Goal: Information Seeking & Learning: Compare options

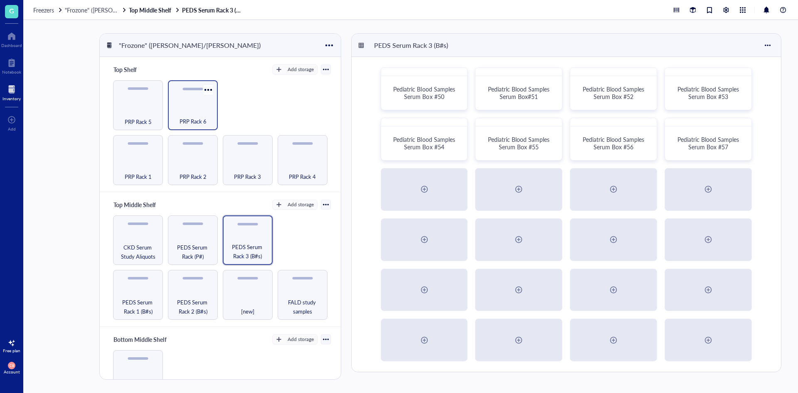
click at [185, 121] on span "PRP Rack 6" at bounding box center [193, 121] width 27 height 9
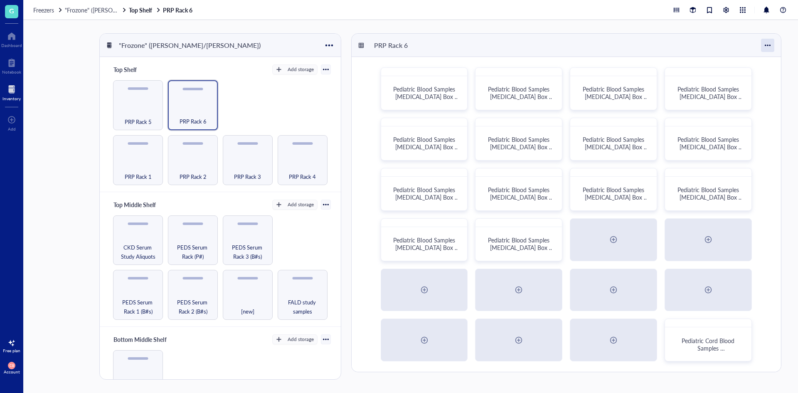
click at [770, 48] on div at bounding box center [767, 45] width 13 height 13
click at [764, 25] on div ""Frozone" ([PERSON_NAME]/[PERSON_NAME]) Top Shelf Add storage PRP Rack 1 PRP Ra…" at bounding box center [410, 206] width 775 height 373
click at [490, 240] on span "Pediatric Blood Samples [MEDICAL_DATA] Box #133" at bounding box center [521, 247] width 66 height 23
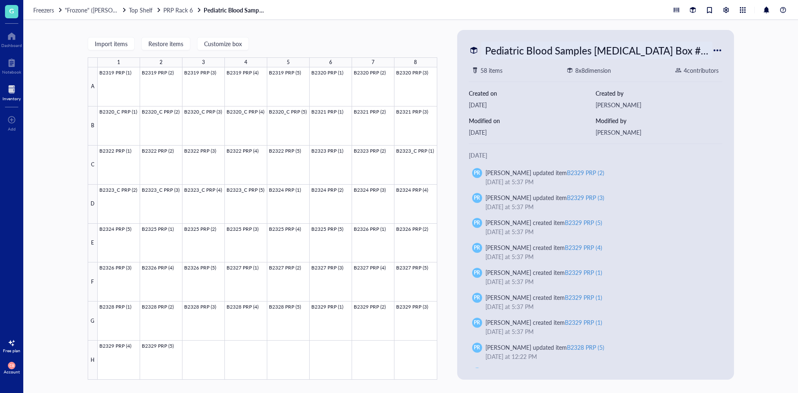
click at [542, 43] on div "Pediatric Blood Samples [MEDICAL_DATA] Box #133" at bounding box center [596, 50] width 231 height 17
click at [399, 42] on div "Import items Restore items Customize box" at bounding box center [263, 43] width 350 height 7
drag, startPoint x: 182, startPoint y: 8, endPoint x: 186, endPoint y: 15, distance: 7.8
click at [182, 8] on span "PRP Rack 6" at bounding box center [178, 10] width 30 height 8
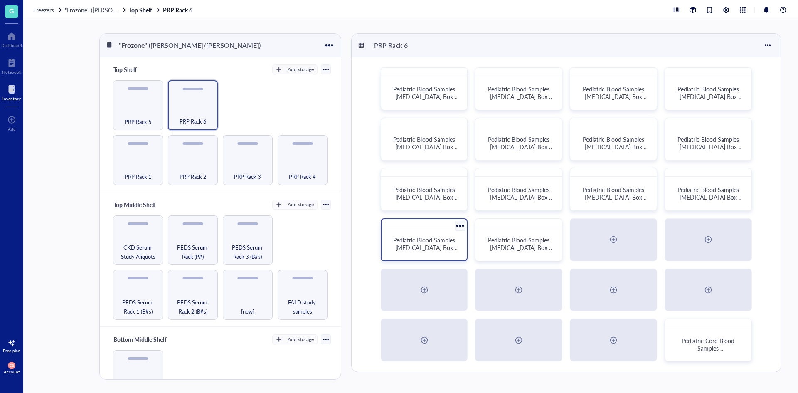
click at [441, 237] on span "Pediatric Blood Samples [MEDICAL_DATA] Box #132" at bounding box center [426, 247] width 66 height 23
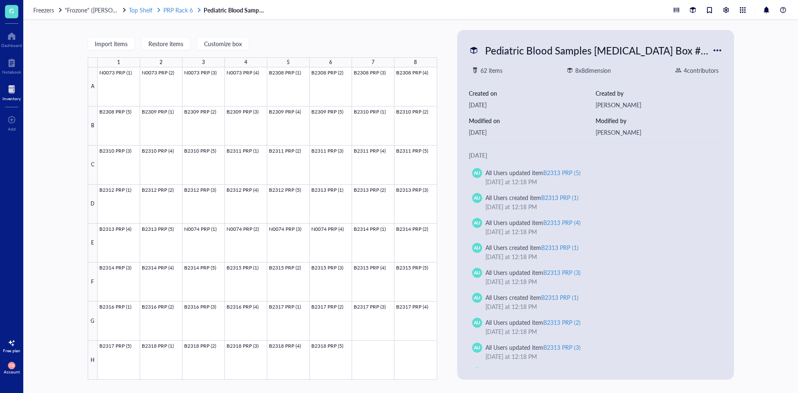
click at [185, 12] on span "PRP Rack 6" at bounding box center [178, 10] width 30 height 8
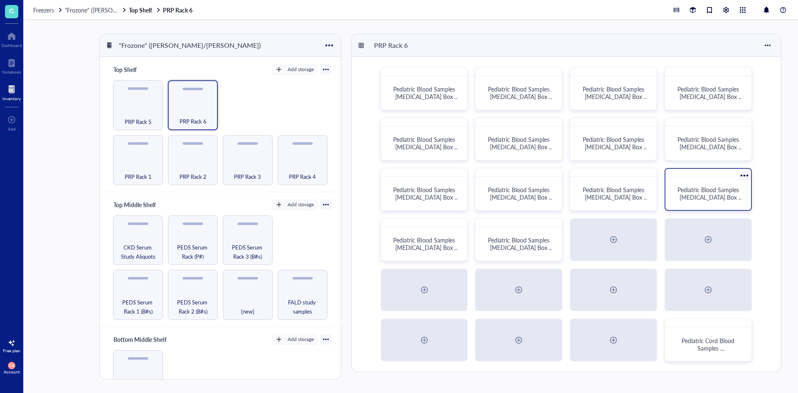
click at [710, 192] on span "Pediatric Blood Samples [MEDICAL_DATA] Box #131" at bounding box center [710, 196] width 66 height 23
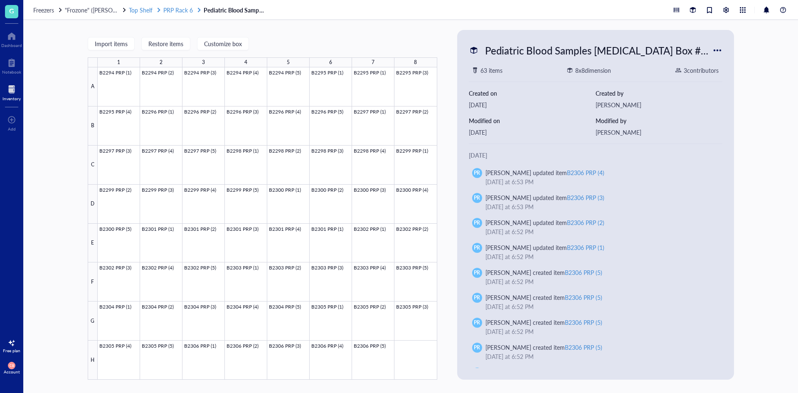
click at [180, 12] on span "PRP Rack 6" at bounding box center [178, 10] width 30 height 8
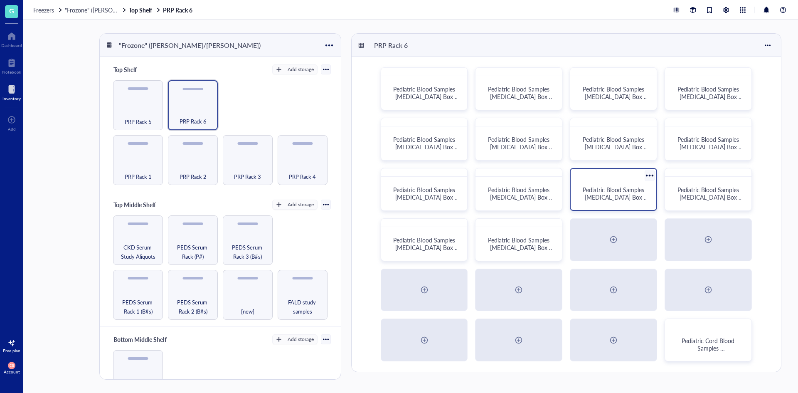
click at [623, 188] on span "Pediatric Blood Samples [MEDICAL_DATA] Box #130" at bounding box center [616, 196] width 66 height 23
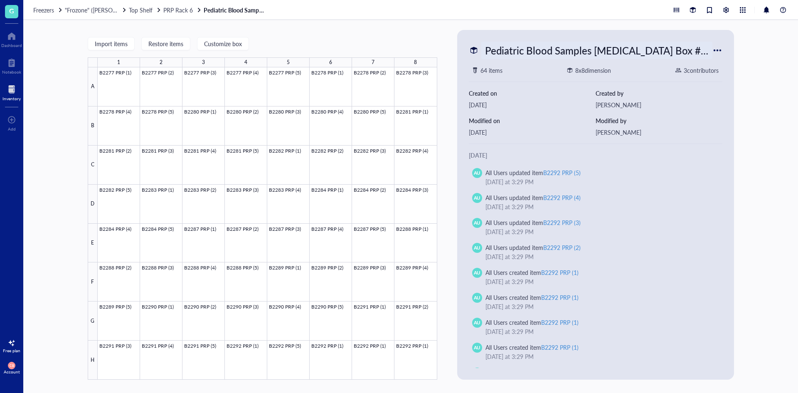
click at [540, 56] on div "Pediatric Blood Samples [MEDICAL_DATA] Box #130" at bounding box center [596, 50] width 231 height 17
click at [186, 11] on span "PRP Rack 6" at bounding box center [178, 10] width 30 height 8
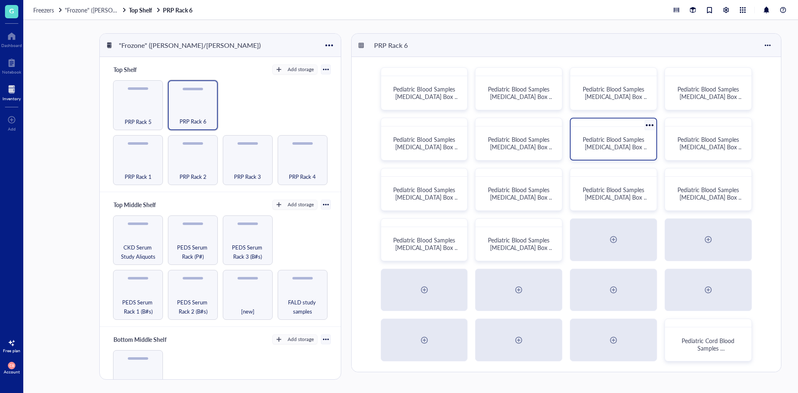
click at [613, 145] on span "Pediatric Blood Samples [MEDICAL_DATA] Box #126" at bounding box center [616, 146] width 66 height 23
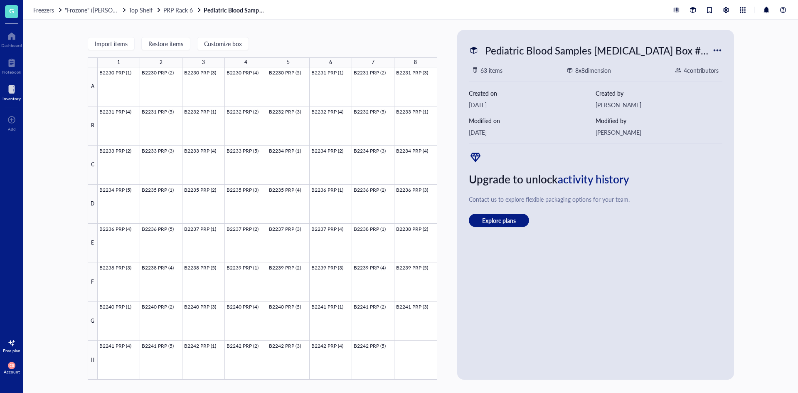
click at [188, 14] on div "Freezers "Frozone" ([PERSON_NAME]/[PERSON_NAME]) Top Shelf PRP Rack 6 Pediatric…" at bounding box center [410, 10] width 775 height 20
click at [187, 8] on span "PRP Rack 6" at bounding box center [178, 10] width 30 height 8
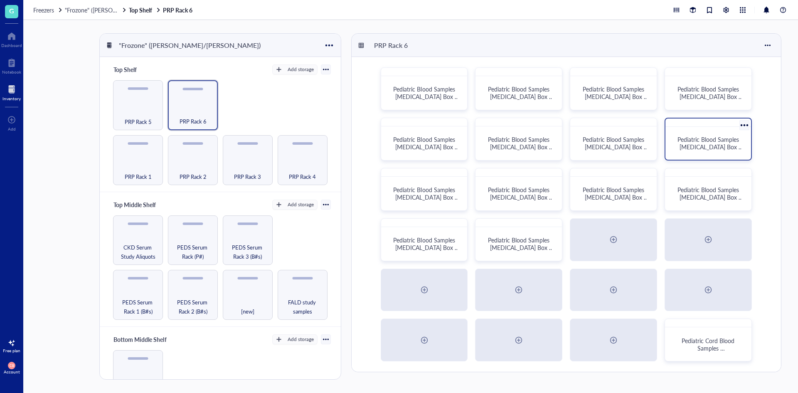
click at [709, 141] on span "Pediatric Blood Samples [MEDICAL_DATA] Box #127" at bounding box center [710, 146] width 66 height 23
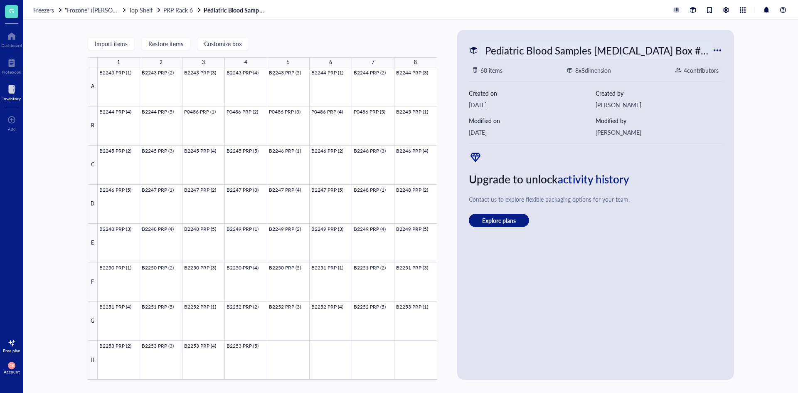
click at [664, 55] on div "Pediatric Blood Samples [MEDICAL_DATA] Box #127" at bounding box center [596, 50] width 231 height 17
click at [759, 135] on div "Import items Restore items Customize box 1 2 3 4 5 6 7 8 A B C D E F G H B2243 …" at bounding box center [410, 206] width 775 height 373
click at [185, 10] on span "PRP Rack 6" at bounding box center [178, 10] width 30 height 8
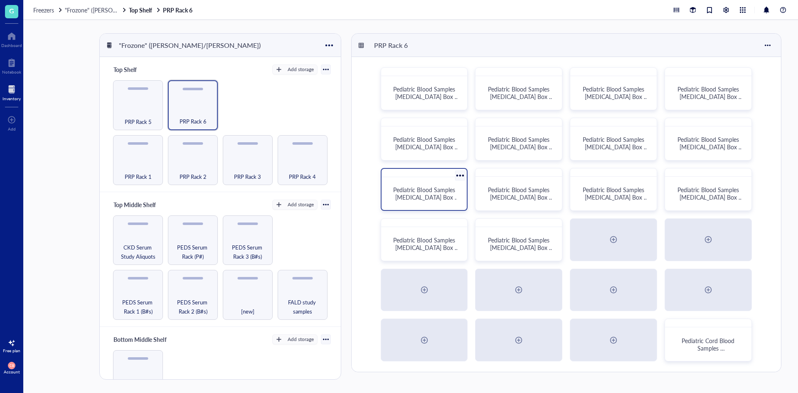
click at [435, 195] on span "Pediatric Blood Samples [MEDICAL_DATA] Box #128" at bounding box center [426, 196] width 66 height 23
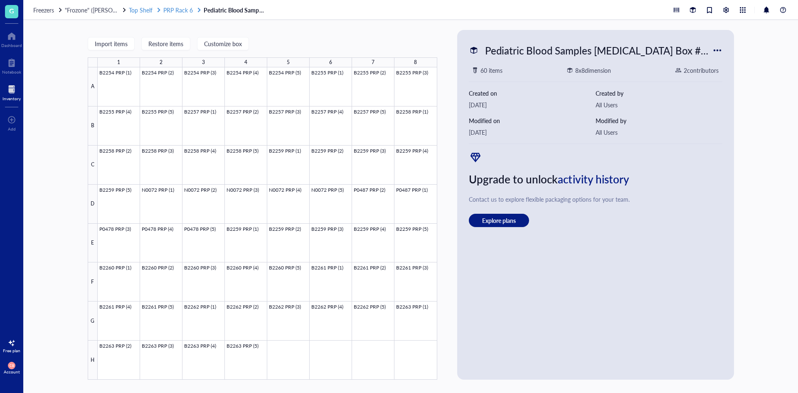
click at [175, 9] on span "PRP Rack 6" at bounding box center [178, 10] width 30 height 8
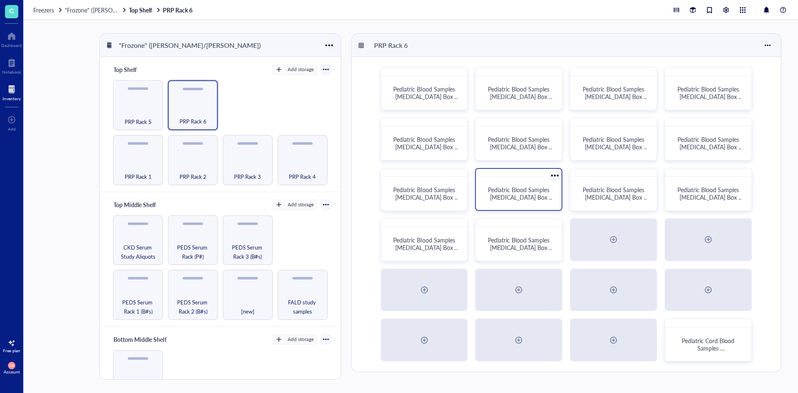
click at [490, 192] on span "Pediatric Blood Samples [MEDICAL_DATA] Box #129" at bounding box center [521, 196] width 66 height 23
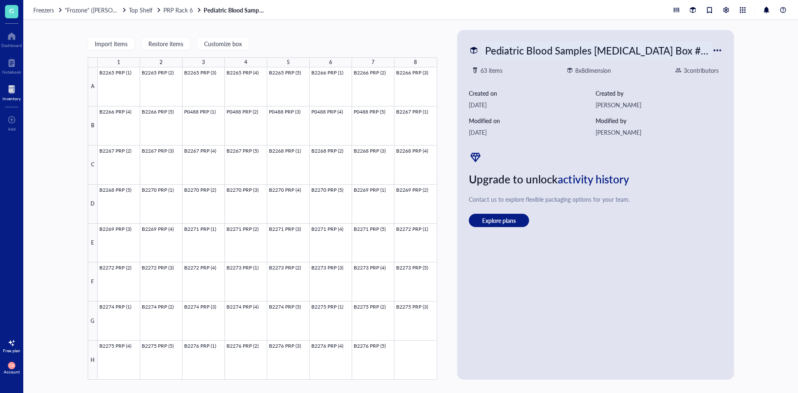
click at [557, 48] on div "Pediatric Blood Samples [MEDICAL_DATA] Box #129" at bounding box center [596, 50] width 231 height 17
click at [739, 171] on div "Import items Restore items Customize box 1 2 3 4 5 6 7 8 A B C D E F G H B2265 …" at bounding box center [410, 206] width 775 height 373
click at [182, 11] on span "PRP Rack 6" at bounding box center [178, 10] width 30 height 8
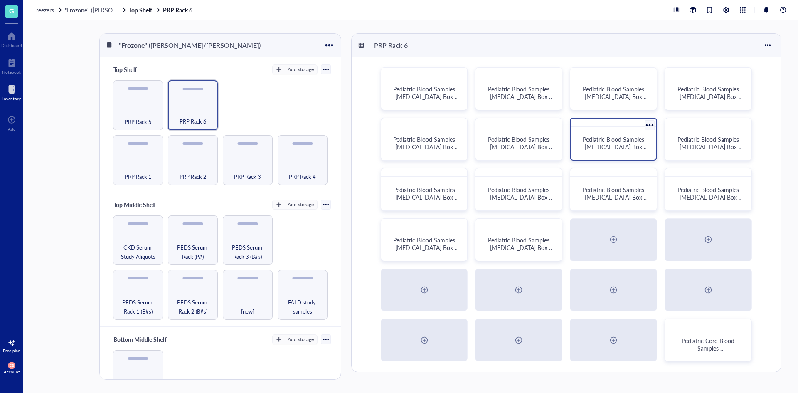
click at [595, 139] on span "Pediatric Blood Samples [MEDICAL_DATA] Box #126" at bounding box center [616, 146] width 66 height 23
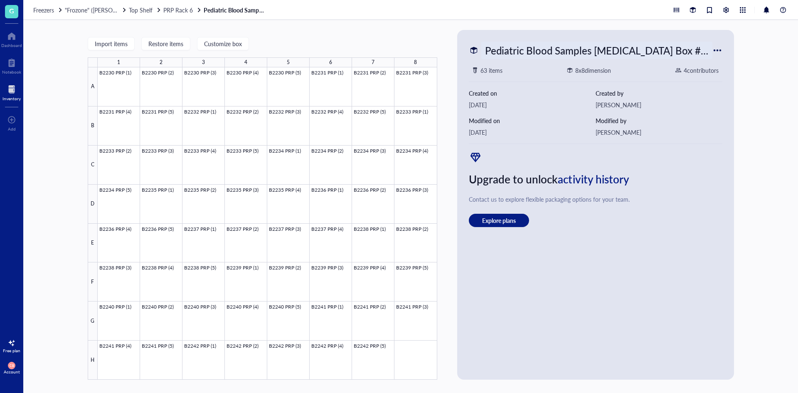
click at [619, 54] on div "Pediatric Blood Samples [MEDICAL_DATA] Box #126" at bounding box center [596, 50] width 231 height 17
click at [187, 6] on span "PRP Rack 6" at bounding box center [178, 10] width 30 height 8
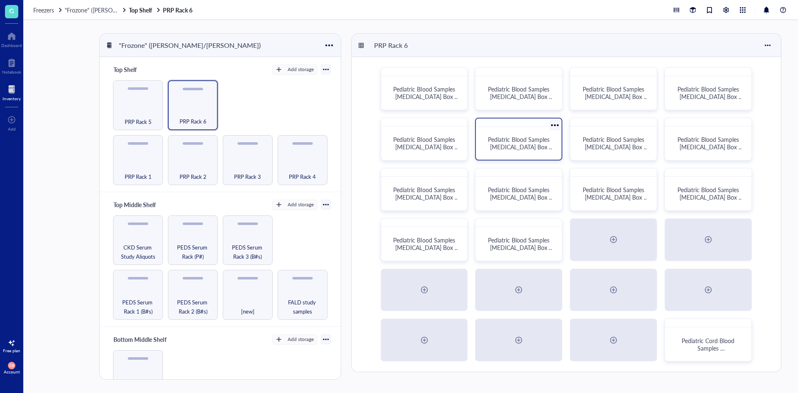
click at [534, 147] on span "Pediatric Blood Samples [MEDICAL_DATA] Box #125" at bounding box center [521, 146] width 66 height 23
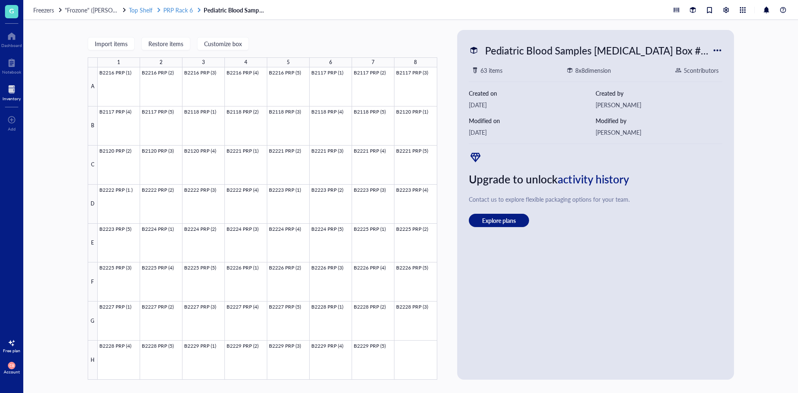
click at [168, 12] on span "PRP Rack 6" at bounding box center [178, 10] width 30 height 8
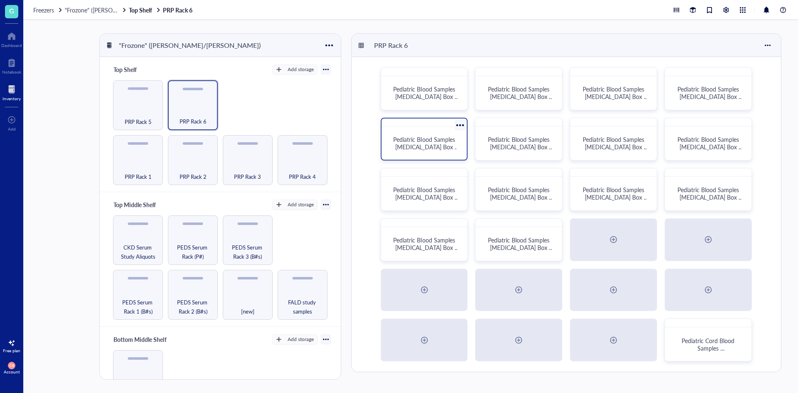
click at [415, 134] on div "Pediatric Blood Samples [MEDICAL_DATA] Box #124" at bounding box center [424, 143] width 79 height 26
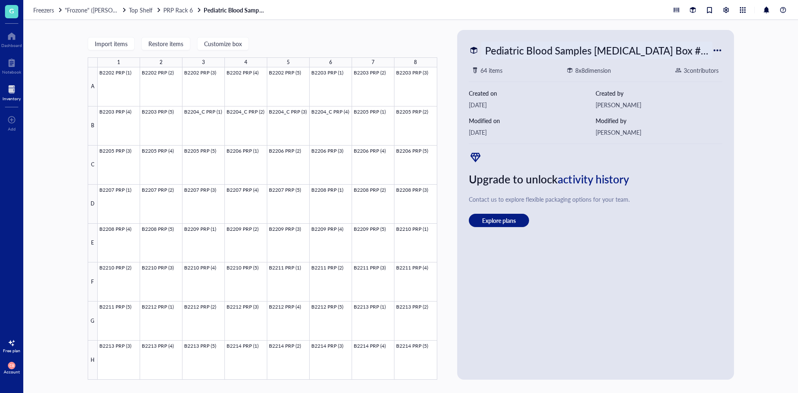
click at [563, 45] on div "Pediatric Blood Samples [MEDICAL_DATA] Box #124" at bounding box center [596, 50] width 231 height 17
click at [699, 199] on div "Contact us to explore flexible packaging options for your team." at bounding box center [596, 199] width 254 height 9
click at [183, 13] on span "PRP Rack 6" at bounding box center [178, 10] width 30 height 8
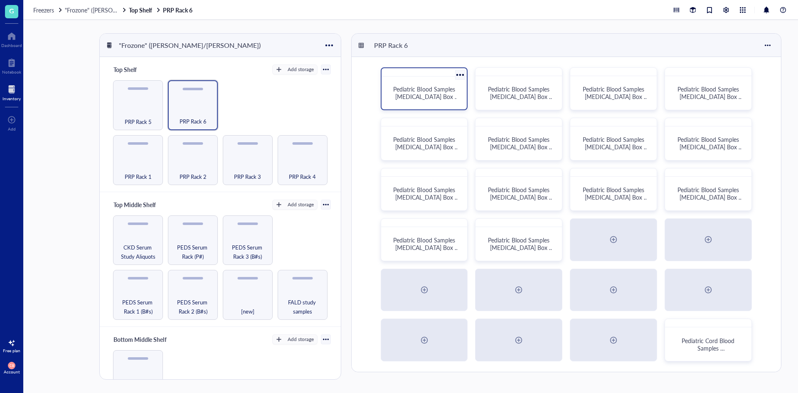
click at [442, 100] on span "Pediatric Blood Samples [MEDICAL_DATA] Box #120" at bounding box center [426, 96] width 66 height 23
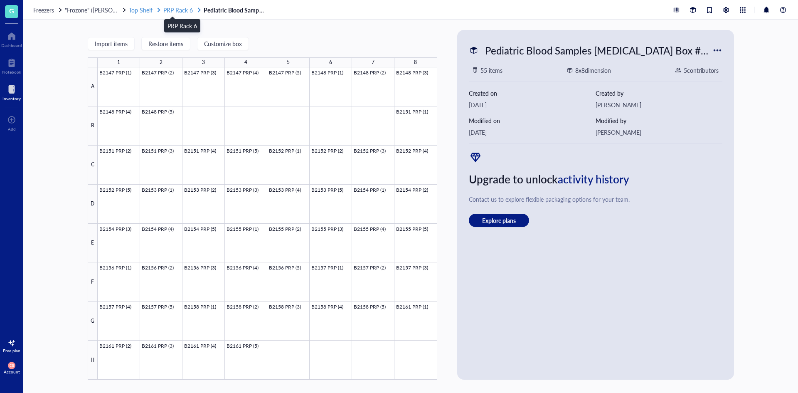
click at [185, 10] on span "PRP Rack 6" at bounding box center [178, 10] width 30 height 8
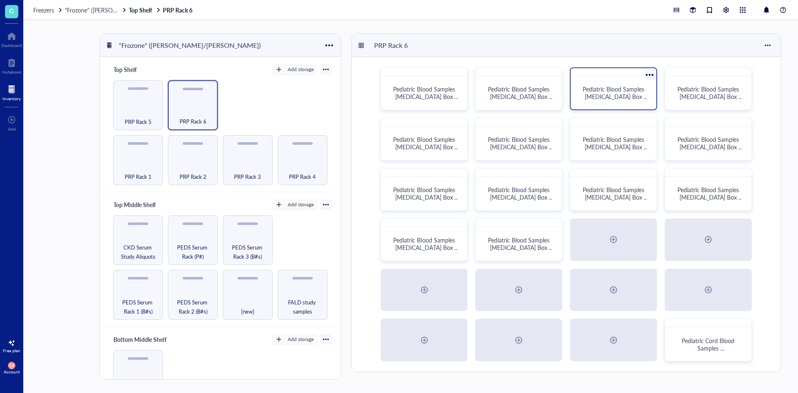
click at [598, 95] on span "Pediatric Blood Samples [MEDICAL_DATA] Box #122" at bounding box center [616, 96] width 66 height 23
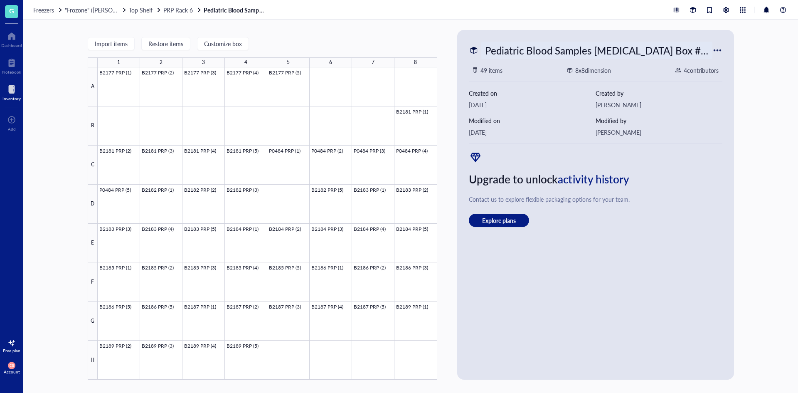
click at [526, 46] on div "Pediatric Blood Samples [MEDICAL_DATA] Box #122" at bounding box center [596, 50] width 231 height 17
click at [683, 185] on div "Upgrade to unlock activity history" at bounding box center [596, 178] width 254 height 17
click at [172, 12] on span "PRP Rack 6" at bounding box center [178, 10] width 30 height 8
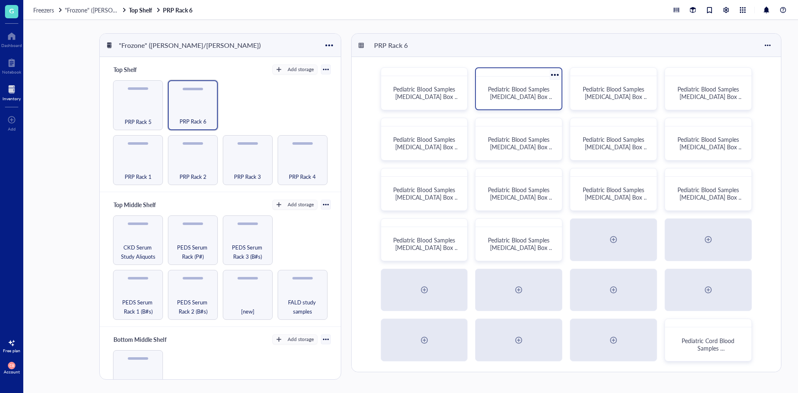
click at [495, 100] on span "Pediatric Blood Samples [MEDICAL_DATA] Box #121" at bounding box center [521, 96] width 66 height 23
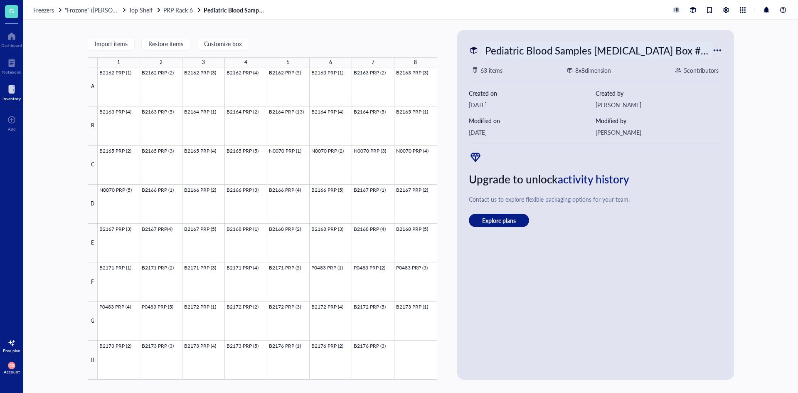
click at [545, 47] on div "Pediatric Blood Samples [MEDICAL_DATA] Box #121" at bounding box center [596, 50] width 231 height 17
click at [709, 219] on link "Explore plans" at bounding box center [596, 220] width 254 height 13
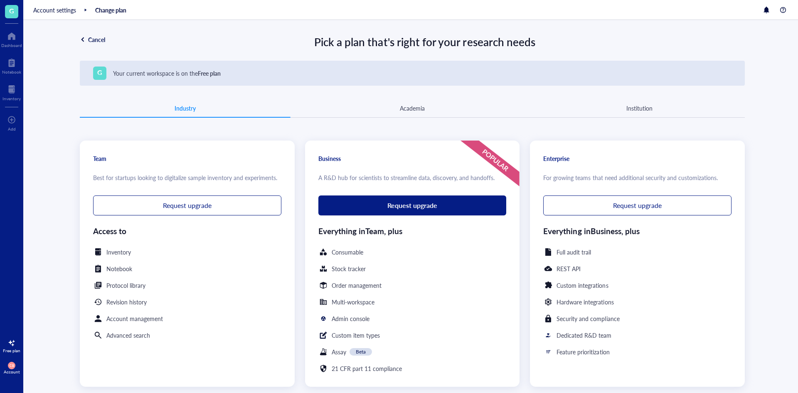
click at [91, 37] on div "Cancel" at bounding box center [96, 39] width 17 height 7
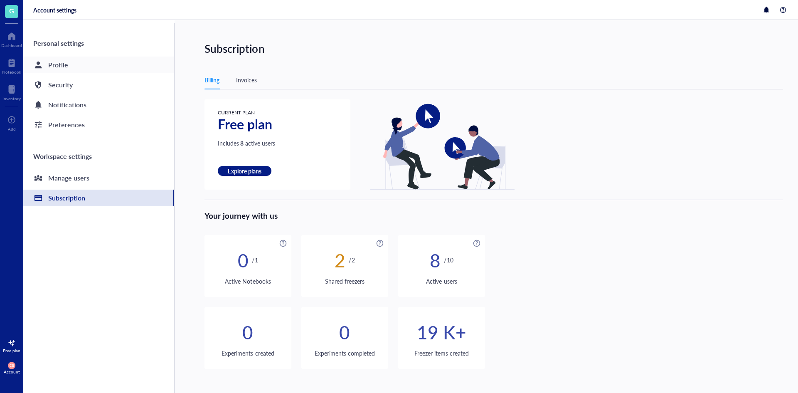
click at [92, 67] on div "Profile" at bounding box center [98, 65] width 151 height 17
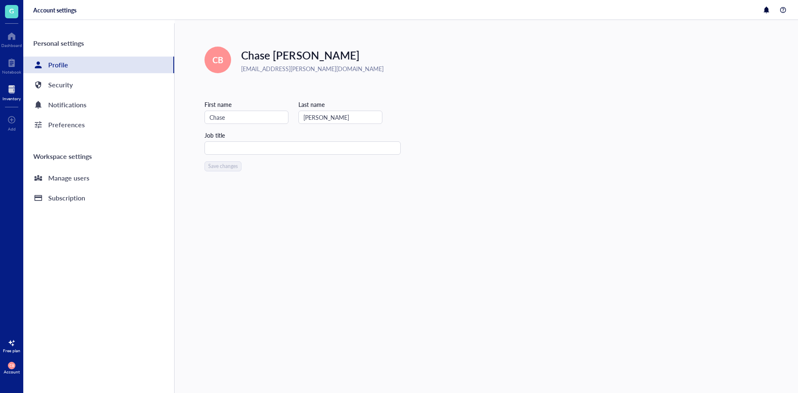
click at [15, 88] on div at bounding box center [11, 89] width 18 height 13
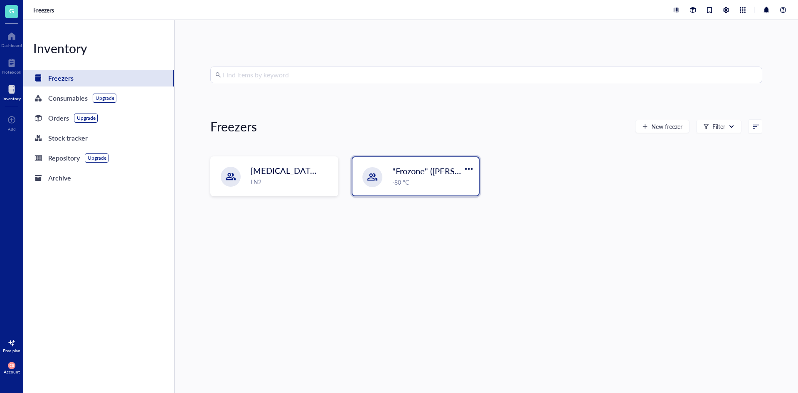
click at [375, 180] on div at bounding box center [372, 177] width 10 height 10
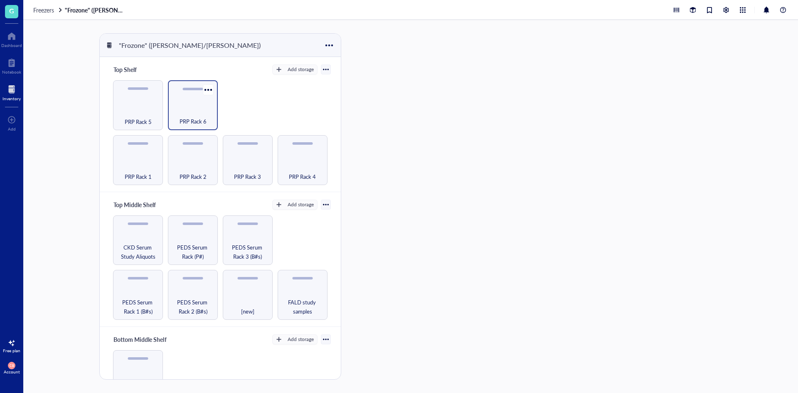
click at [182, 115] on div "PRP Rack 6" at bounding box center [193, 117] width 42 height 18
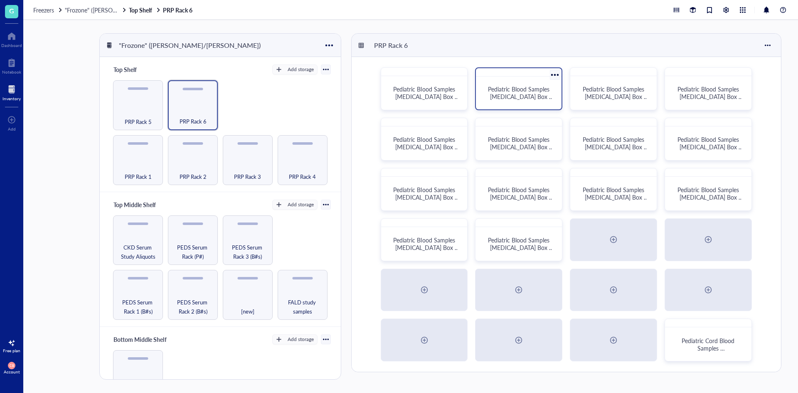
click at [533, 100] on span "Pediatric Blood Samples [MEDICAL_DATA] Box #121" at bounding box center [521, 96] width 66 height 23
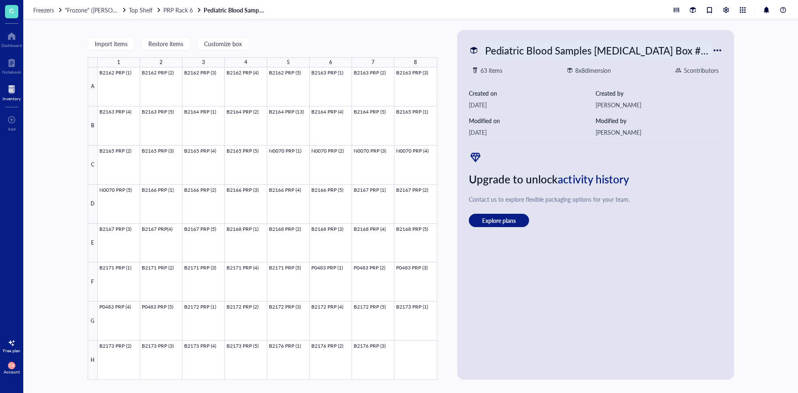
click at [646, 51] on div "Pediatric Blood Samples [MEDICAL_DATA] Box #121" at bounding box center [596, 50] width 231 height 17
click at [741, 155] on div "Import items Restore items Customize box 1 2 3 4 5 6 7 8 A B C D E F G H B2162 …" at bounding box center [410, 206] width 775 height 373
click at [175, 13] on span "PRP Rack 6" at bounding box center [178, 10] width 30 height 8
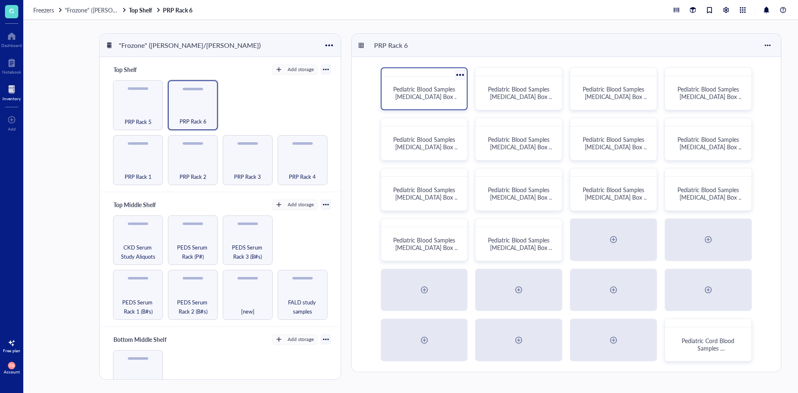
click at [429, 92] on span "Pediatric Blood Samples [MEDICAL_DATA] Box #120" at bounding box center [426, 96] width 66 height 23
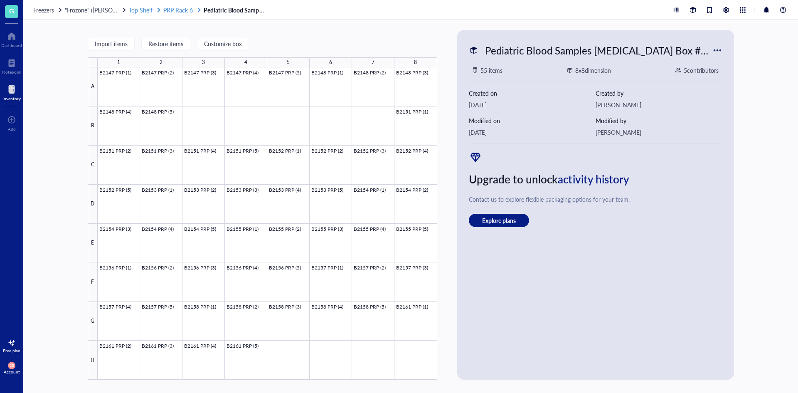
click at [182, 13] on span "PRP Rack 6" at bounding box center [178, 10] width 30 height 8
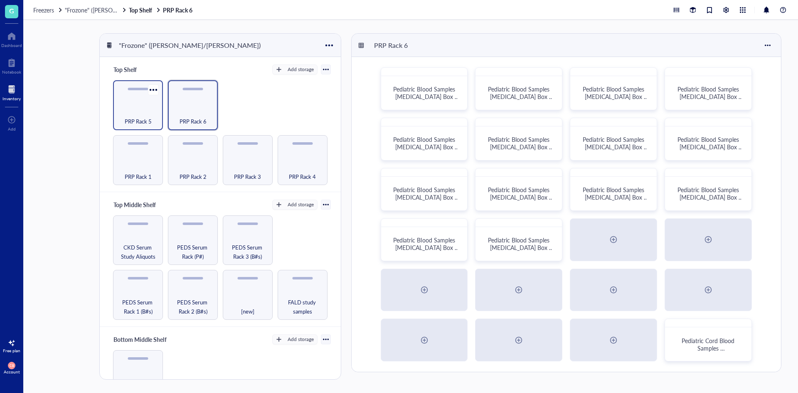
click at [126, 105] on div "PRP Rack 5" at bounding box center [138, 105] width 50 height 50
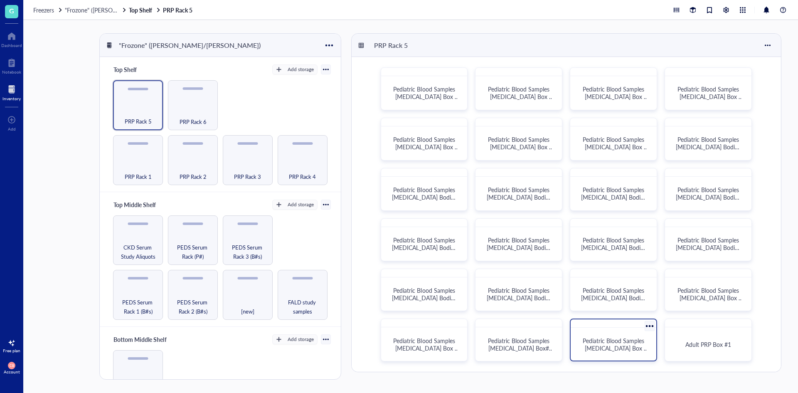
click at [611, 342] on span "Pediatric Blood Samples [MEDICAL_DATA] Box #119" at bounding box center [616, 347] width 66 height 23
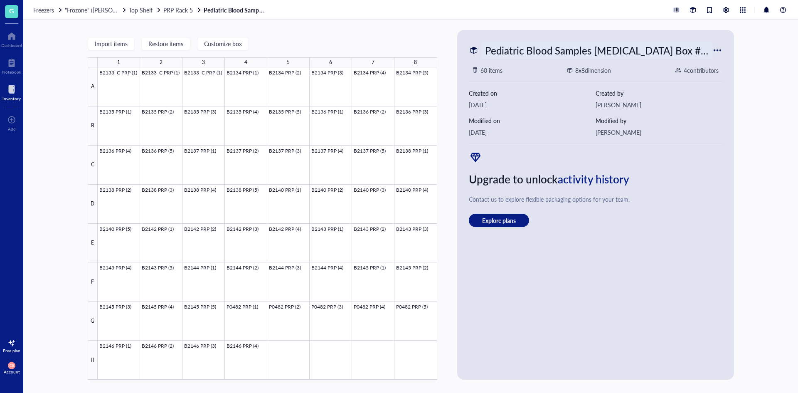
click at [515, 50] on div "Pediatric Blood Samples [MEDICAL_DATA] Box #119" at bounding box center [596, 50] width 231 height 17
click at [389, 39] on div "Import items Restore items Customize box 1 2 3 4 5 6 7 8 A B C D E F G H B2133_…" at bounding box center [263, 205] width 350 height 350
click at [177, 12] on span "PRP Rack 5" at bounding box center [178, 10] width 30 height 8
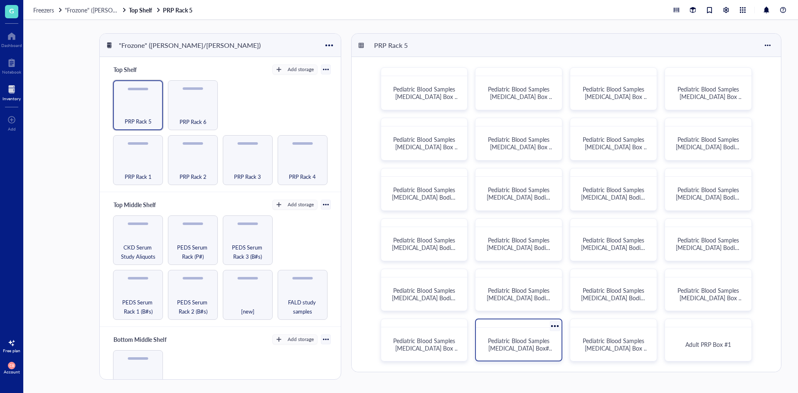
click at [522, 342] on span "Pediatric Blood Samples [MEDICAL_DATA] Box# 118" at bounding box center [521, 347] width 66 height 23
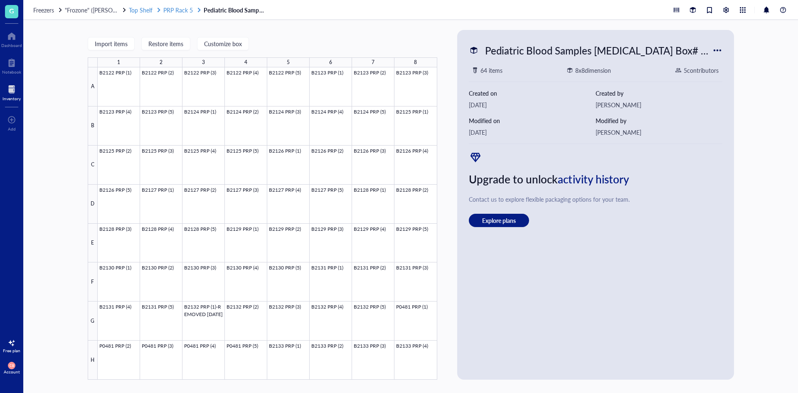
click at [180, 12] on span "PRP Rack 5" at bounding box center [178, 10] width 30 height 8
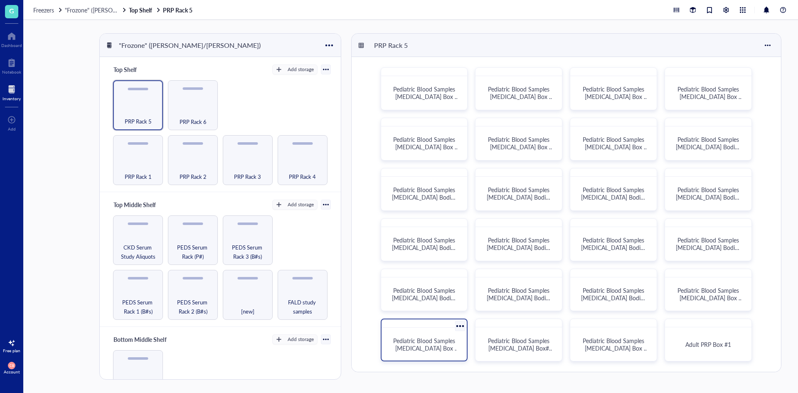
click at [409, 324] on div at bounding box center [425, 323] width 86 height 8
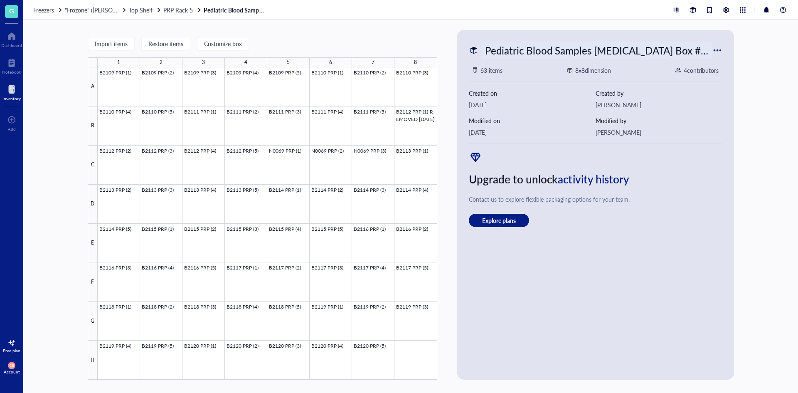
click at [562, 46] on div "Pediatric Blood Samples [MEDICAL_DATA] Box #117" at bounding box center [596, 50] width 231 height 17
click at [424, 39] on div "Import items Restore items Customize box 1 2 3 4 5 6 7 8 A B C D E F G H B2109 …" at bounding box center [263, 205] width 350 height 350
click at [170, 10] on span "PRP Rack 5" at bounding box center [178, 10] width 30 height 8
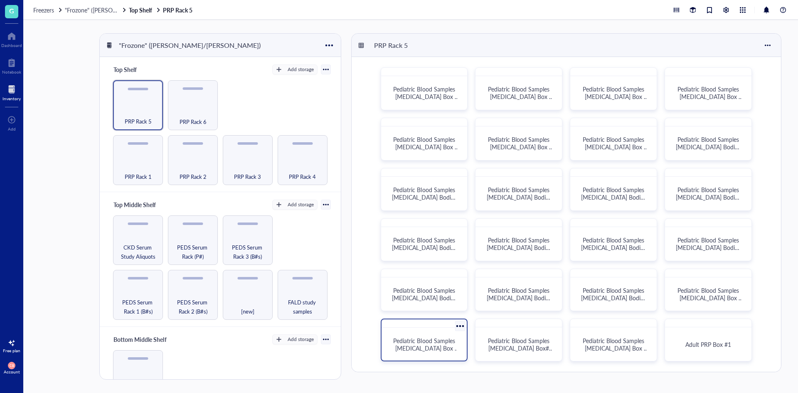
click at [438, 349] on span "Pediatric Blood Samples [MEDICAL_DATA] Box #117" at bounding box center [426, 347] width 66 height 23
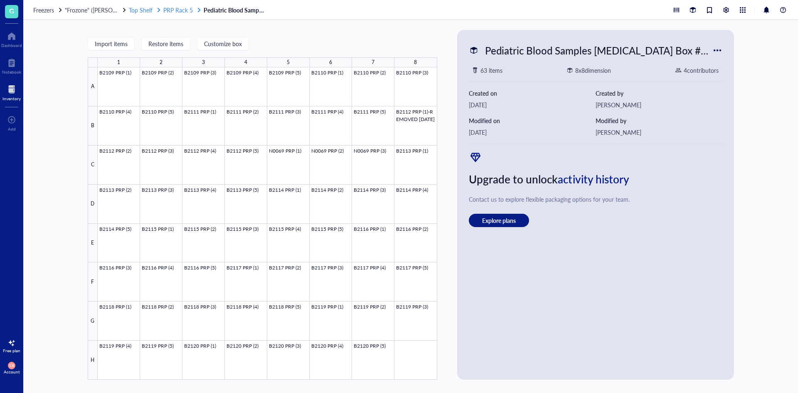
click at [185, 8] on span "PRP Rack 5" at bounding box center [178, 10] width 30 height 8
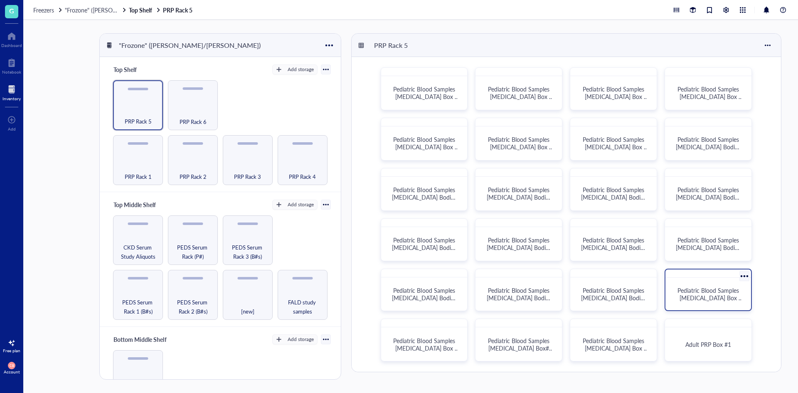
click at [710, 295] on span "Pediatric Blood Samples [MEDICAL_DATA] Box #116" at bounding box center [710, 297] width 66 height 23
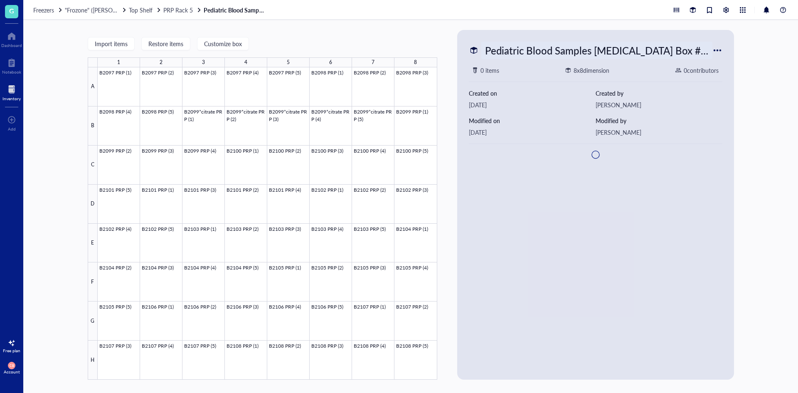
click at [658, 48] on div "Pediatric Blood Samples [MEDICAL_DATA] Box #116" at bounding box center [596, 50] width 231 height 17
click at [749, 125] on div "Import items Restore items Customize box 1 2 3 4 5 6 7 8 A B C D E F G H B2097 …" at bounding box center [410, 206] width 775 height 373
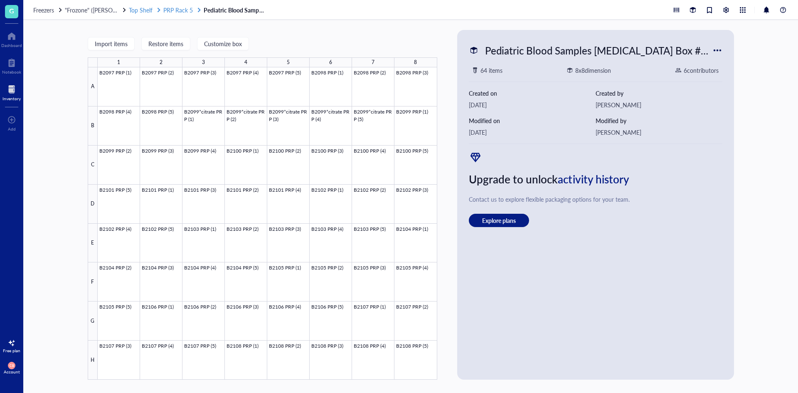
click at [191, 9] on span "PRP Rack 5" at bounding box center [178, 10] width 30 height 8
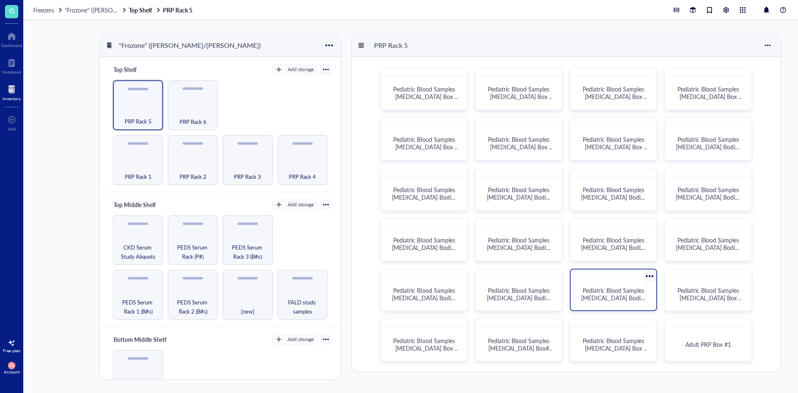
click at [613, 298] on span "Pediatric Blood Samples [MEDICAL_DATA] Bodies Box #115" at bounding box center [614, 297] width 66 height 23
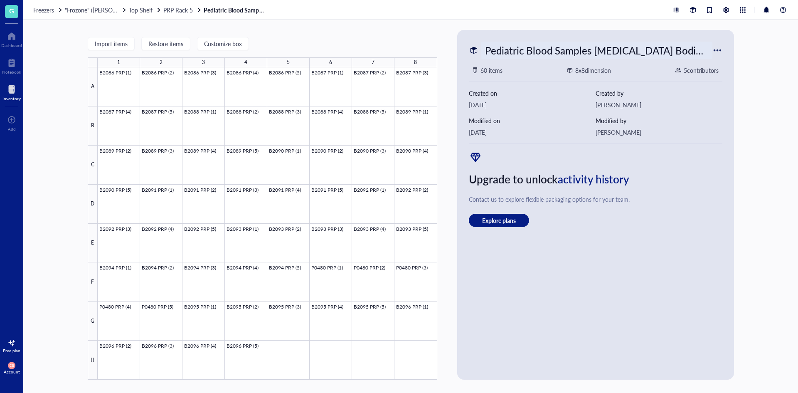
click at [553, 55] on div "Pediatric Blood Samples [MEDICAL_DATA] Bodies Box #115" at bounding box center [596, 50] width 231 height 17
click at [391, 29] on div "Import items Restore items Customize box 1 2 3 4 5 6 7 8 A B C D E F G H B2086 …" at bounding box center [410, 206] width 775 height 373
click at [190, 8] on span "PRP Rack 5" at bounding box center [178, 10] width 30 height 8
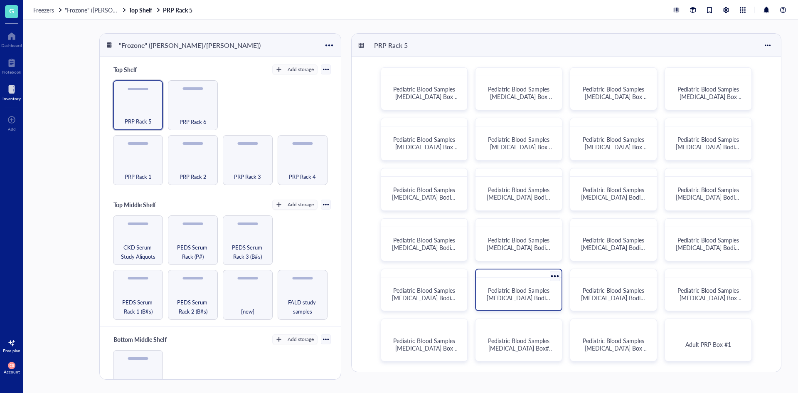
click at [537, 294] on span "Pediatric Blood Samples [MEDICAL_DATA] Bodies Box #114" at bounding box center [520, 297] width 66 height 23
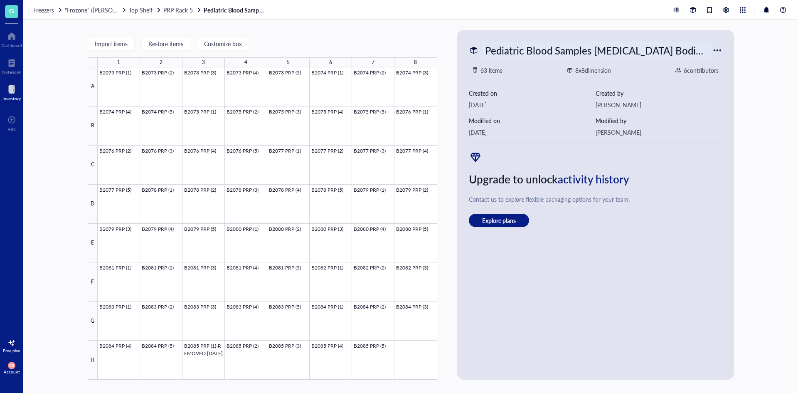
click at [623, 50] on div "Pediatric Blood Samples [MEDICAL_DATA] Bodies Box #114" at bounding box center [596, 50] width 231 height 17
click at [713, 153] on div "Upgrade to unlock activity history Contact us to explore flexible packaging opt…" at bounding box center [596, 188] width 254 height 76
click at [187, 7] on span "PRP Rack 5" at bounding box center [178, 10] width 30 height 8
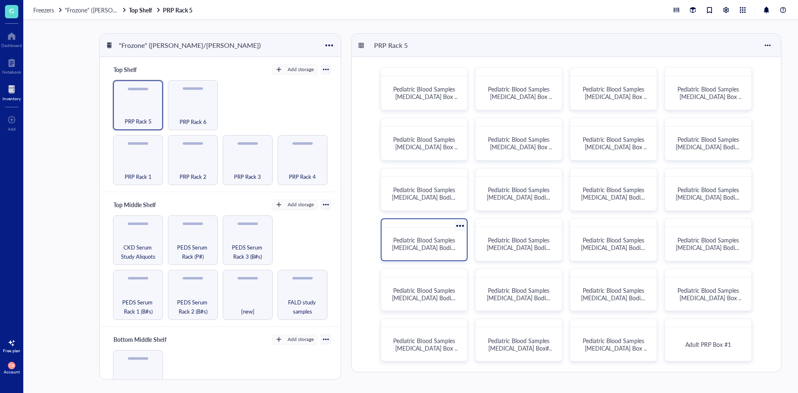
click at [406, 241] on span "Pediatric Blood Samples [MEDICAL_DATA] Bodies Box #109" at bounding box center [425, 247] width 66 height 23
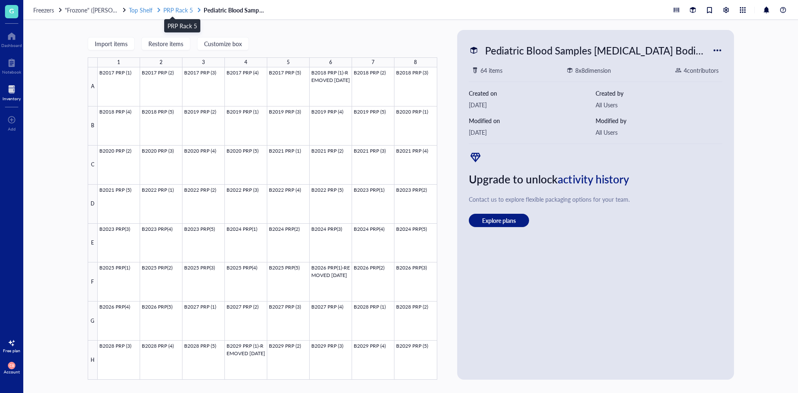
click at [188, 11] on span "PRP Rack 5" at bounding box center [178, 10] width 30 height 8
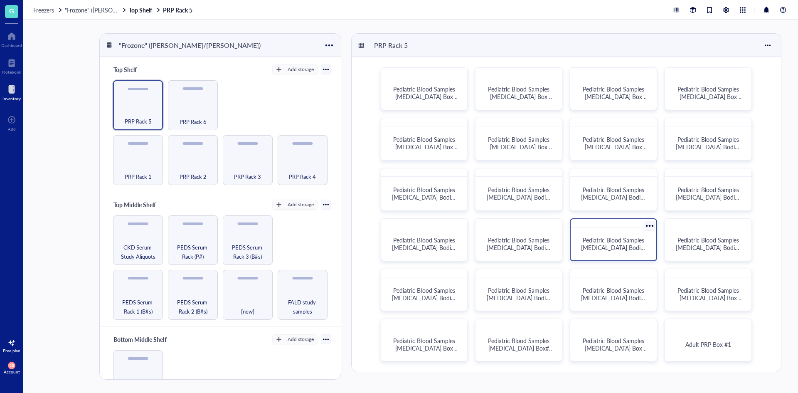
click at [616, 241] on span "Pediatric Blood Samples [MEDICAL_DATA] Bodies Box #111" at bounding box center [614, 247] width 66 height 23
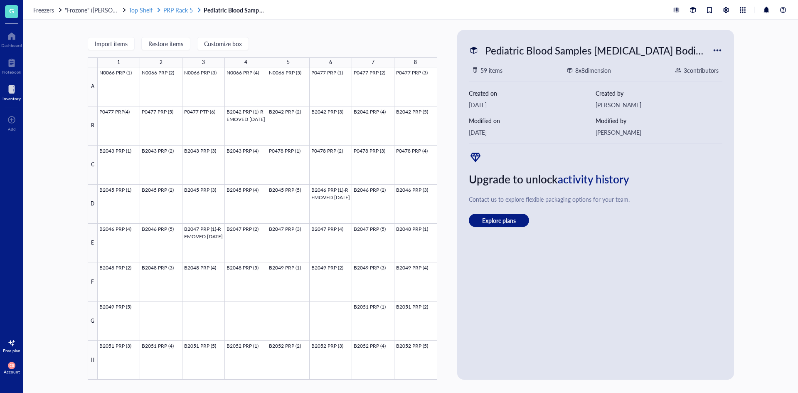
click at [179, 9] on span "PRP Rack 5" at bounding box center [178, 10] width 30 height 8
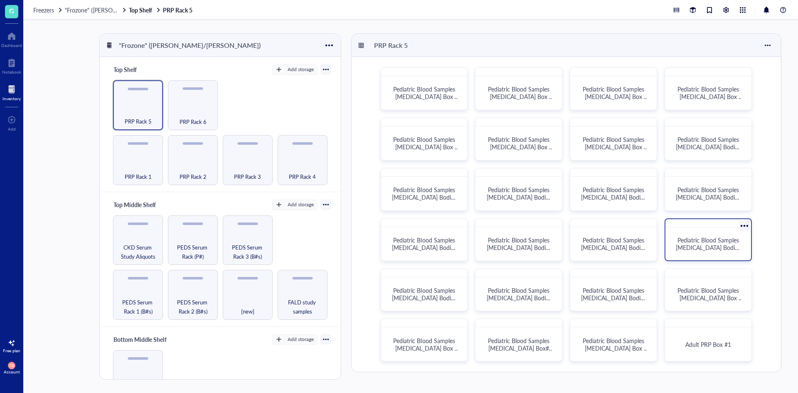
click at [699, 255] on div "Pediatric Blood Samples [MEDICAL_DATA] Bodies Box #112" at bounding box center [708, 244] width 79 height 26
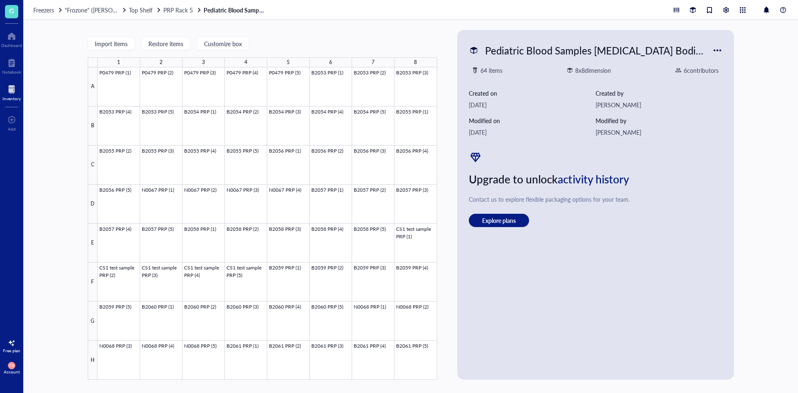
click at [181, 5] on div "Freezers "Frozone" ([PERSON_NAME]/[PERSON_NAME]) Top Shelf PRP Rack 5 Pediatric…" at bounding box center [410, 10] width 775 height 20
click at [184, 10] on span "PRP Rack 5" at bounding box center [178, 10] width 30 height 8
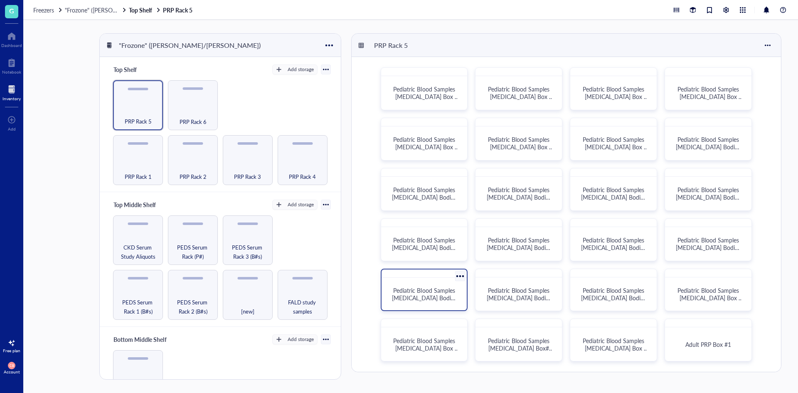
click at [448, 305] on div "Pediatric Blood Samples [MEDICAL_DATA] Bodies Box #113" at bounding box center [424, 294] width 79 height 26
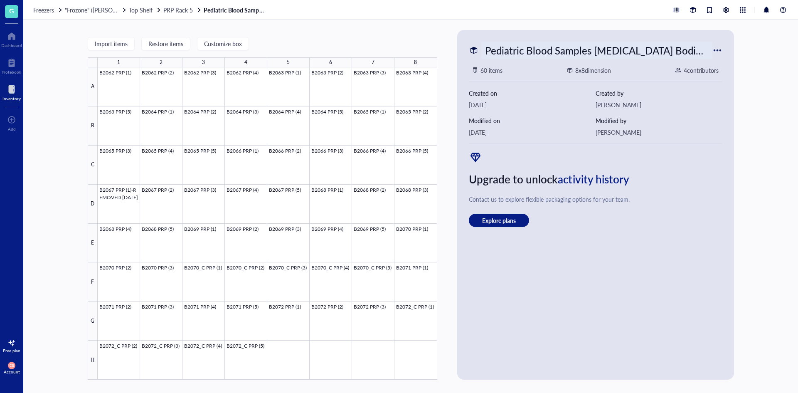
click at [604, 52] on div "Pediatric Blood Samples [MEDICAL_DATA] Bodies Box #113" at bounding box center [596, 50] width 231 height 17
click at [395, 35] on div "Import items Restore items Customize box 1 2 3 4 5 6 7 8 A B C D E F G H B2062 …" at bounding box center [263, 205] width 350 height 350
click at [185, 10] on span "PRP Rack 5" at bounding box center [178, 10] width 30 height 8
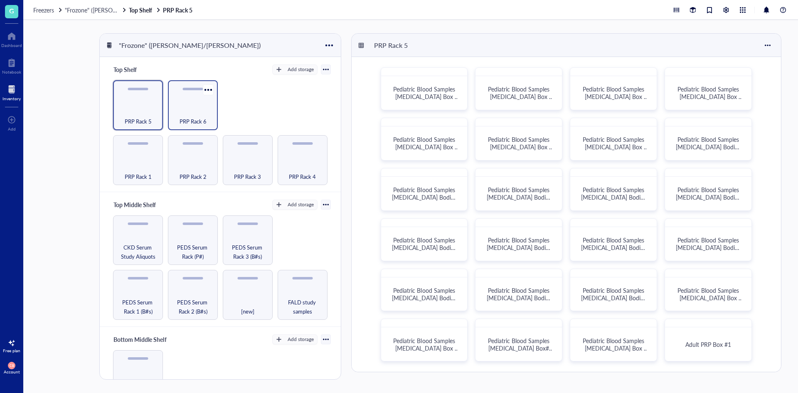
click at [173, 116] on div "PRP Rack 6" at bounding box center [193, 117] width 42 height 18
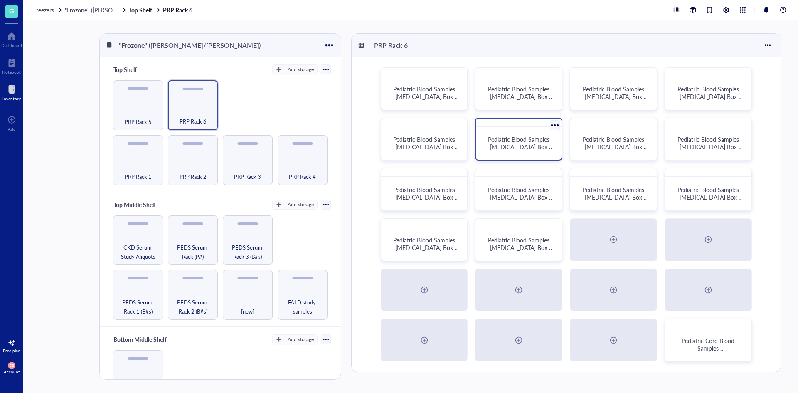
click at [490, 145] on span "Pediatric Blood Samples [MEDICAL_DATA] Box #125" at bounding box center [521, 146] width 66 height 23
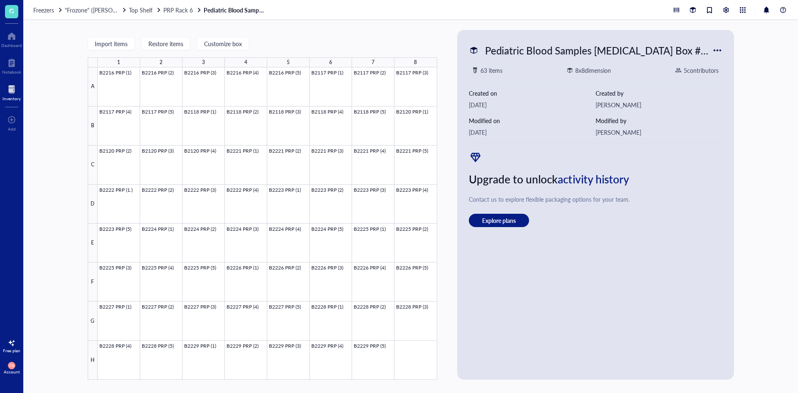
click at [185, 17] on div "Freezers "Frozone" ([PERSON_NAME]/[PERSON_NAME]) Top Shelf PRP Rack 6 Pediatric…" at bounding box center [410, 10] width 775 height 20
click at [186, 10] on span "PRP Rack 6" at bounding box center [178, 10] width 30 height 8
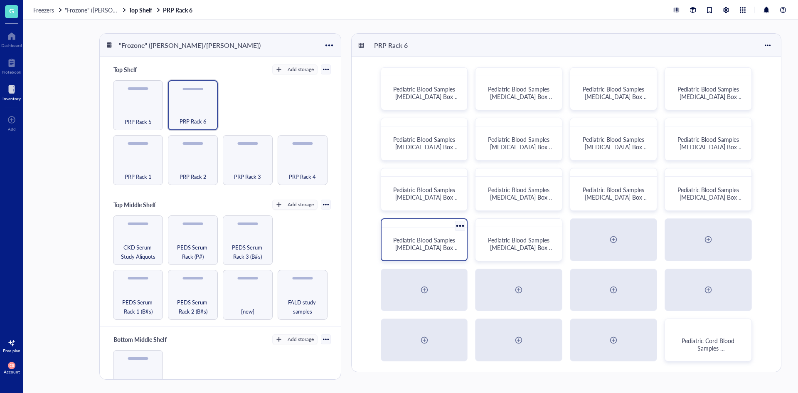
click at [445, 249] on span "Pediatric Blood Samples [MEDICAL_DATA] Box #132" at bounding box center [426, 247] width 66 height 23
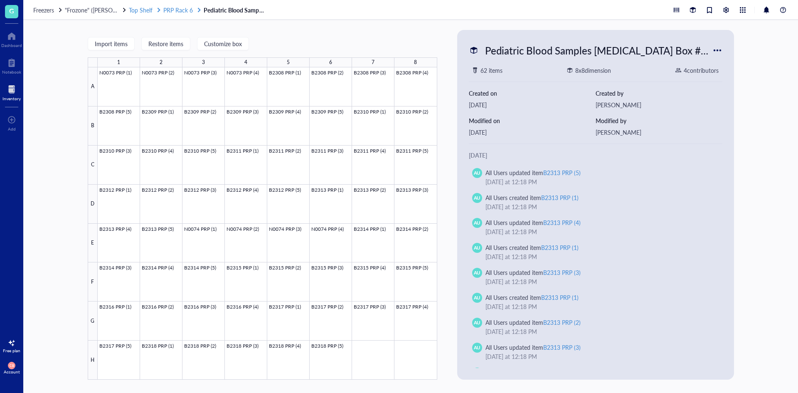
click at [180, 9] on span "PRP Rack 6" at bounding box center [178, 10] width 30 height 8
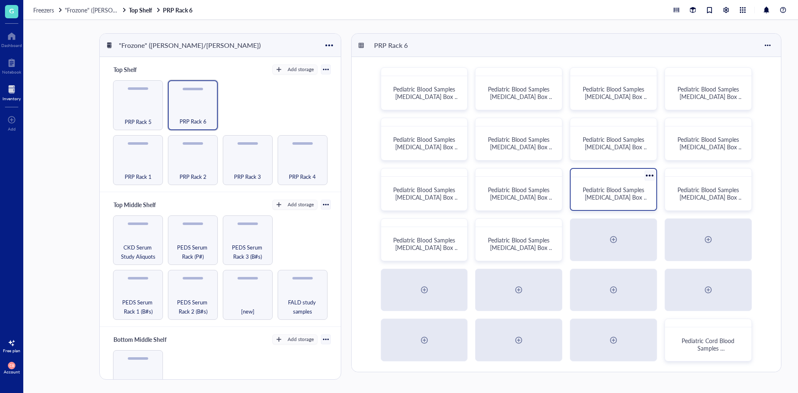
click at [607, 197] on span "Pediatric Blood Samples [MEDICAL_DATA] Box #130" at bounding box center [616, 196] width 66 height 23
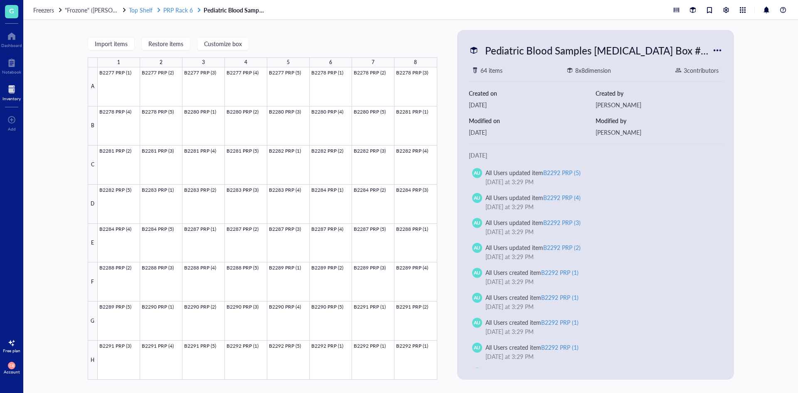
click at [177, 8] on span "PRP Rack 6" at bounding box center [178, 10] width 30 height 8
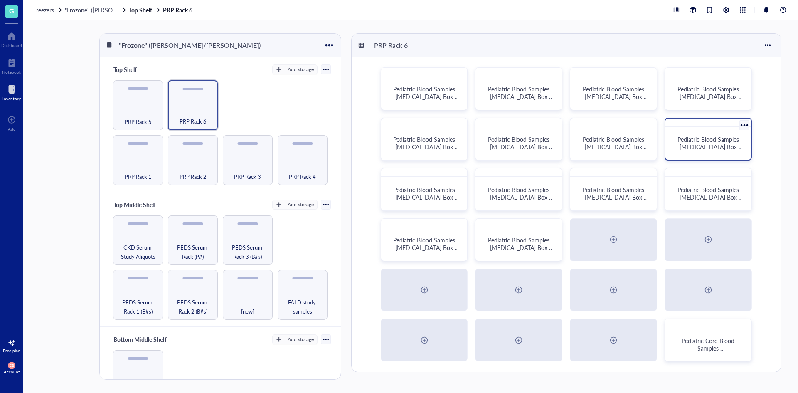
click at [702, 145] on span "Pediatric Blood Samples [MEDICAL_DATA] Box #127" at bounding box center [710, 146] width 66 height 23
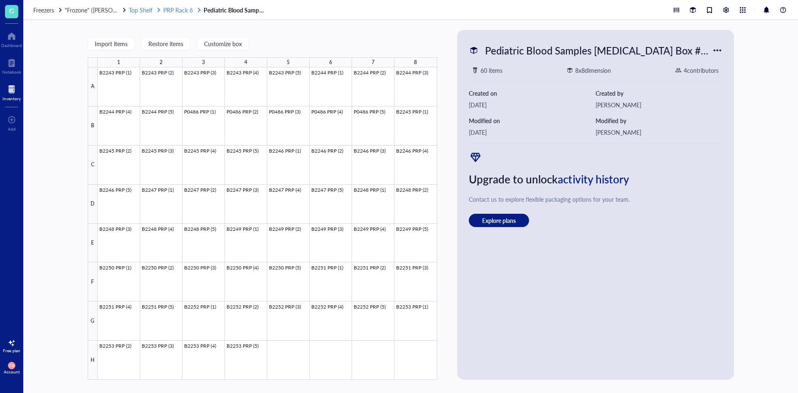
click at [176, 6] on span "PRP Rack 6" at bounding box center [178, 10] width 30 height 8
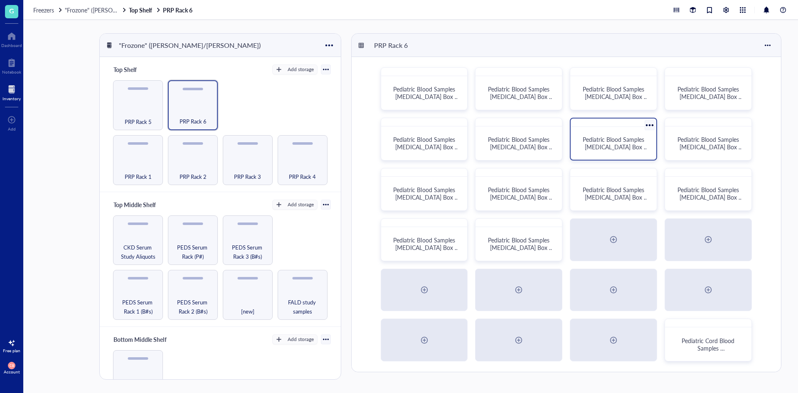
click at [579, 144] on div "Pediatric Blood Samples [MEDICAL_DATA] Box #126" at bounding box center [613, 143] width 79 height 26
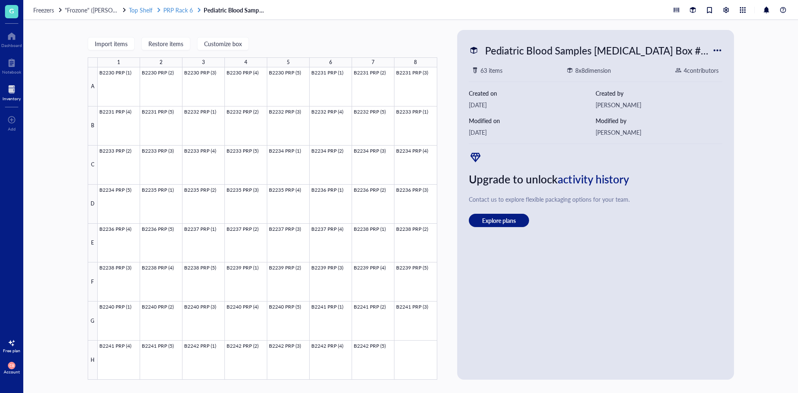
click at [190, 12] on span "PRP Rack 6" at bounding box center [178, 10] width 30 height 8
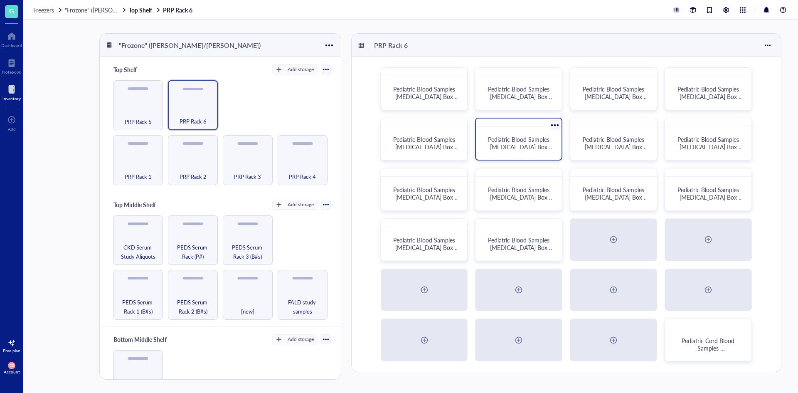
click at [495, 158] on div "Pediatric Blood Samples [MEDICAL_DATA] Box #125" at bounding box center [518, 139] width 87 height 43
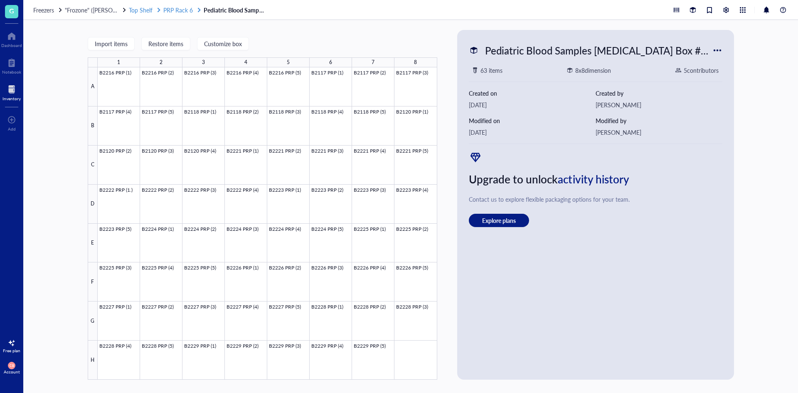
click at [161, 8] on div at bounding box center [159, 10] width 6 height 6
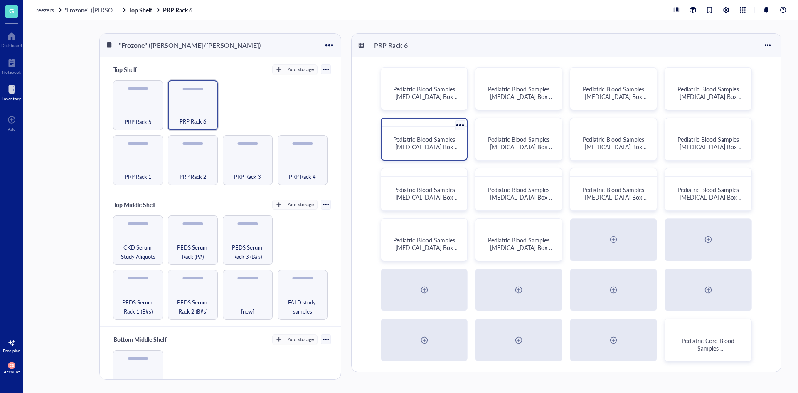
click at [409, 150] on span "Pediatric Blood Samples [MEDICAL_DATA] Box #124" at bounding box center [426, 146] width 66 height 23
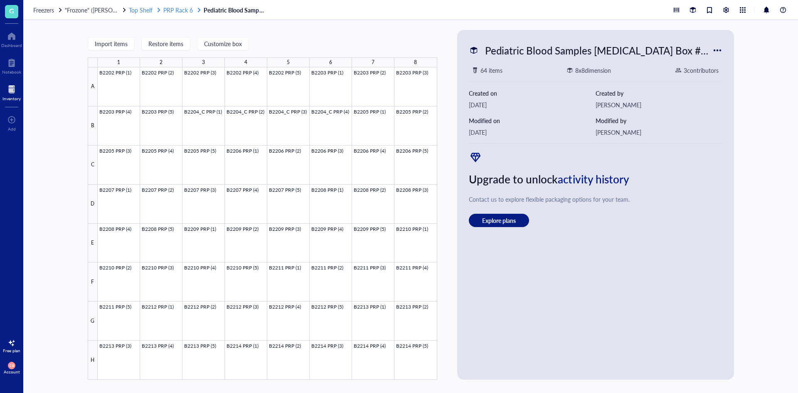
click at [174, 12] on span "PRP Rack 6" at bounding box center [178, 10] width 30 height 8
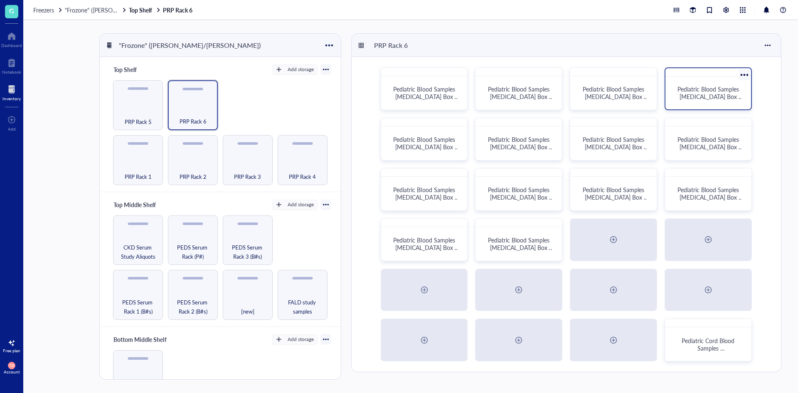
click at [688, 94] on span "Pediatric Blood Samples [MEDICAL_DATA] Box #123" at bounding box center [710, 96] width 66 height 23
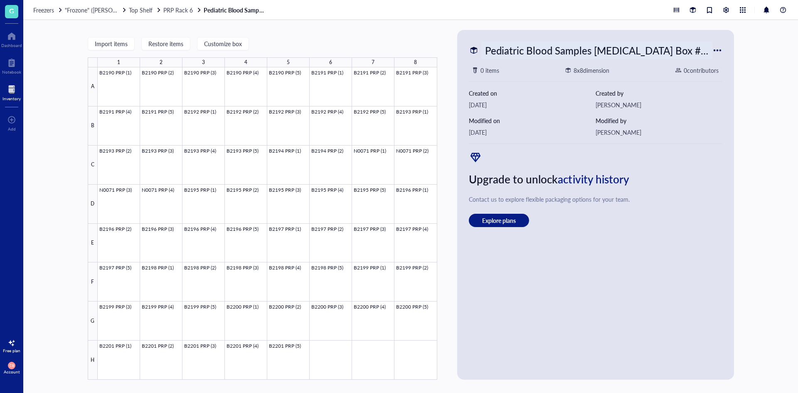
click at [663, 45] on div "Pediatric Blood Samples [MEDICAL_DATA] Box #123" at bounding box center [596, 50] width 231 height 17
click at [738, 137] on div "Import items Restore items Customize box 1 2 3 4 5 6 7 8 A B C D E F G H B2190 …" at bounding box center [410, 206] width 775 height 373
click at [679, 54] on div "Pediatric Blood Samples [MEDICAL_DATA] Box #123" at bounding box center [596, 50] width 231 height 17
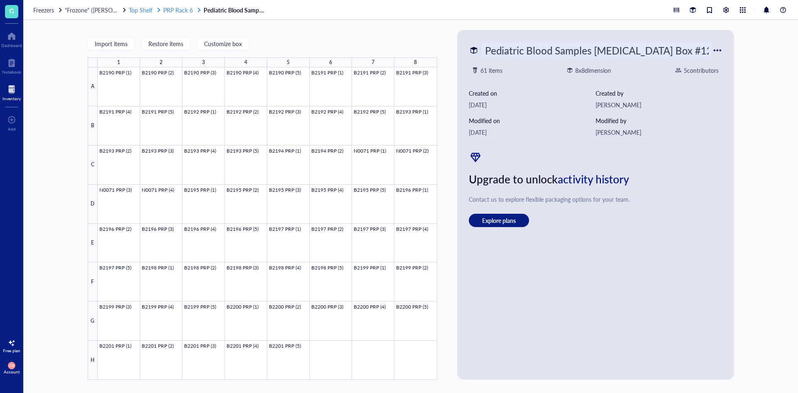
click at [185, 11] on span "PRP Rack 6" at bounding box center [178, 10] width 30 height 8
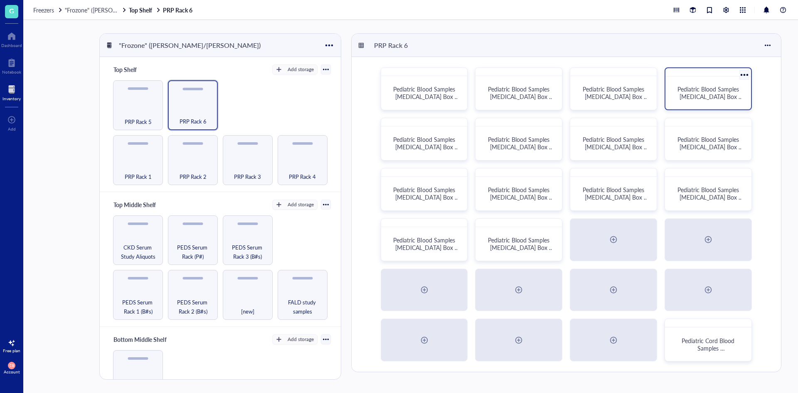
click at [676, 101] on div "Pediatric Blood Samples [MEDICAL_DATA] Box #123" at bounding box center [708, 93] width 79 height 26
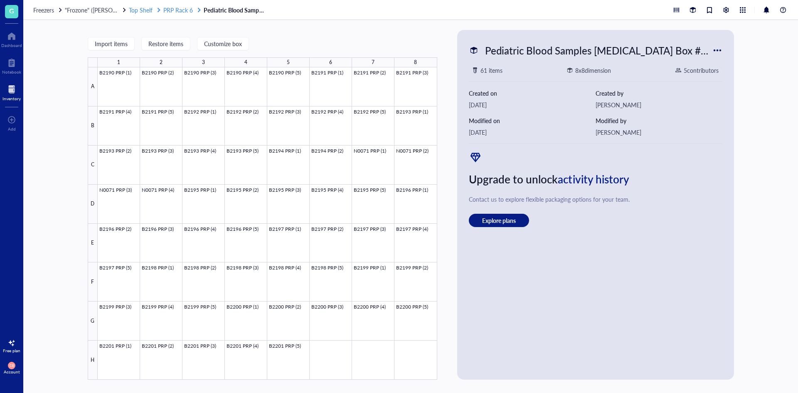
click at [180, 12] on span "PRP Rack 6" at bounding box center [178, 10] width 30 height 8
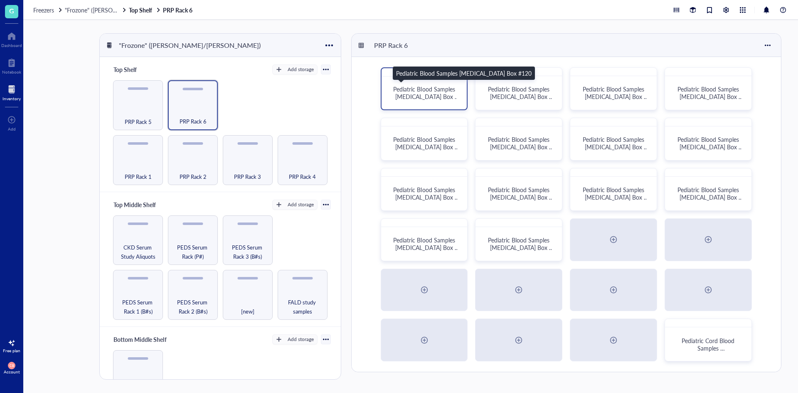
click at [409, 89] on span "Pediatric Blood Samples [MEDICAL_DATA] Box #120" at bounding box center [426, 96] width 66 height 23
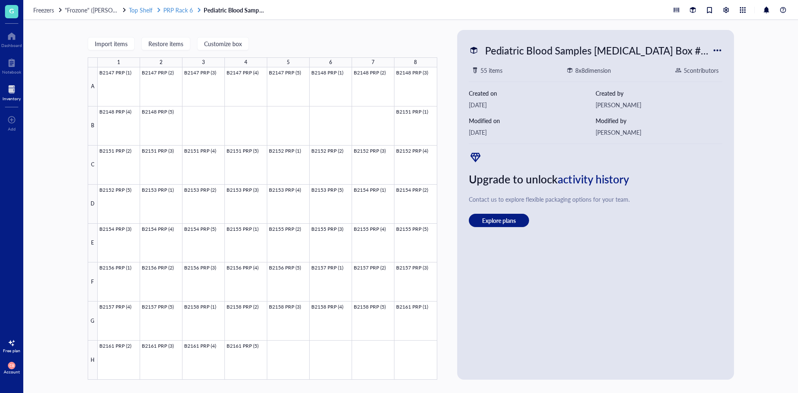
click at [187, 7] on span "PRP Rack 6" at bounding box center [178, 10] width 30 height 8
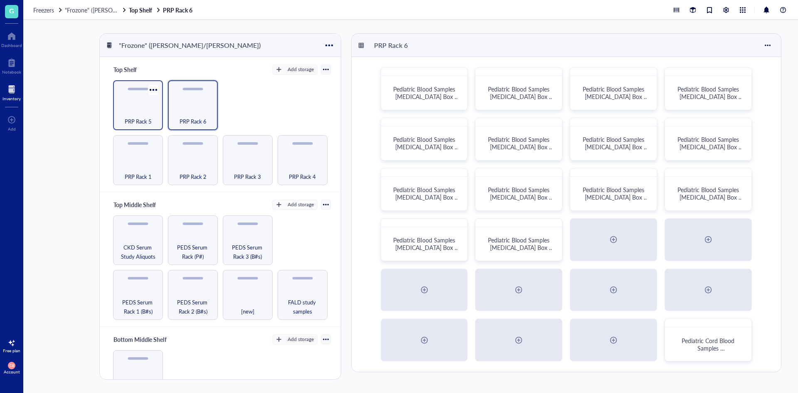
click at [144, 118] on span "PRP Rack 5" at bounding box center [138, 121] width 27 height 9
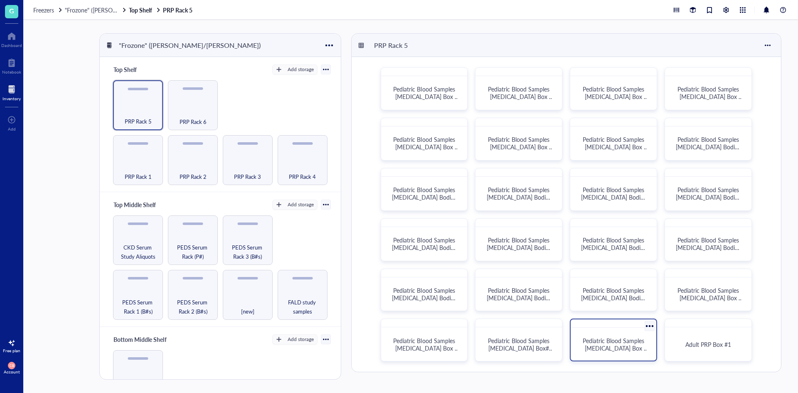
click at [618, 343] on span "Pediatric Blood Samples [MEDICAL_DATA] Box #119" at bounding box center [616, 347] width 66 height 23
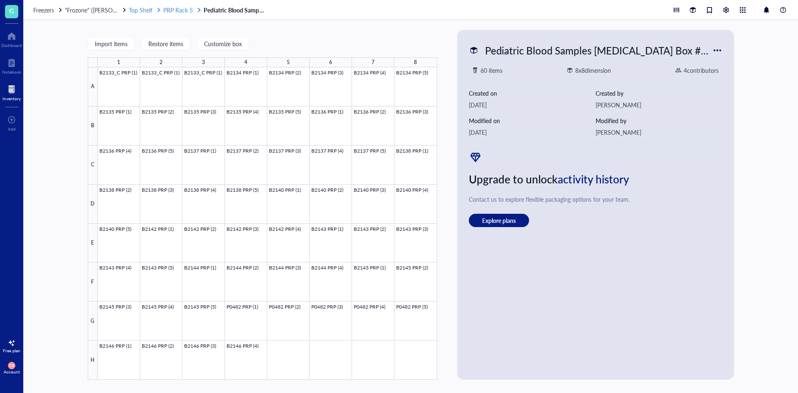
click at [178, 9] on span "PRP Rack 5" at bounding box center [178, 10] width 30 height 8
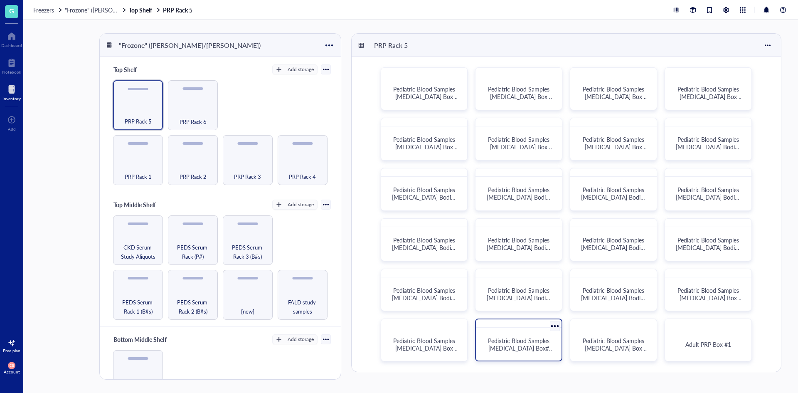
click at [509, 352] on div "Pediatric Blood Samples [MEDICAL_DATA] Box# 118" at bounding box center [518, 344] width 79 height 26
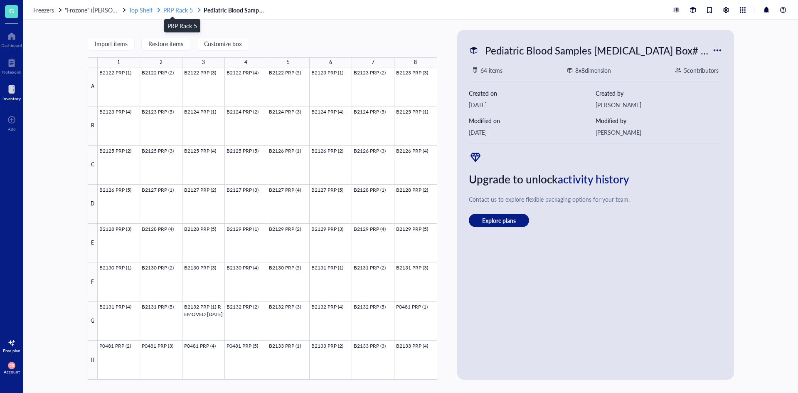
click at [169, 8] on span "PRP Rack 5" at bounding box center [178, 10] width 30 height 8
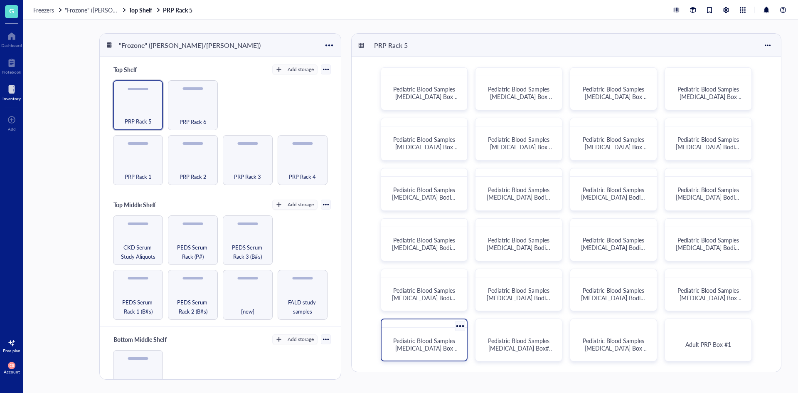
click at [421, 334] on div "Pediatric Blood Samples [MEDICAL_DATA] Box #117" at bounding box center [424, 344] width 79 height 26
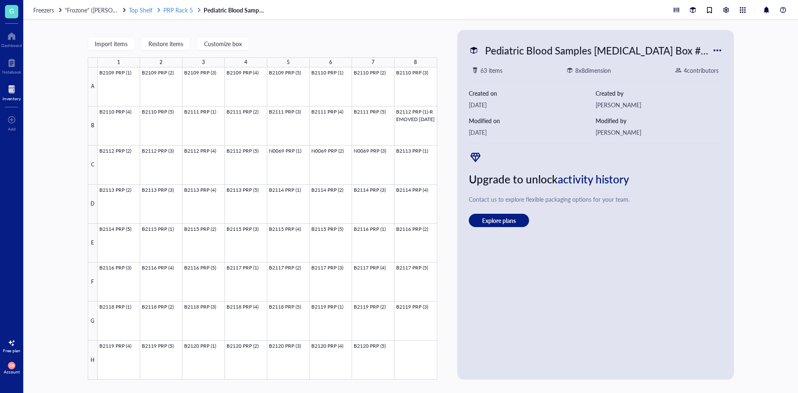
click at [192, 12] on span "PRP Rack 5" at bounding box center [178, 10] width 30 height 8
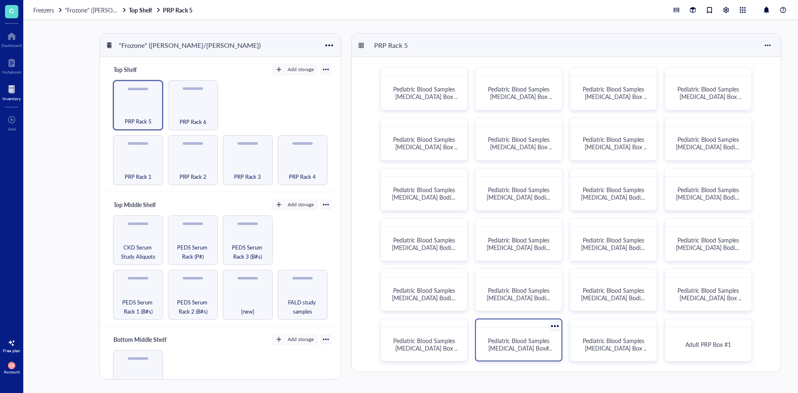
click at [529, 350] on span "Pediatric Blood Samples [MEDICAL_DATA] Box# 118" at bounding box center [521, 347] width 66 height 23
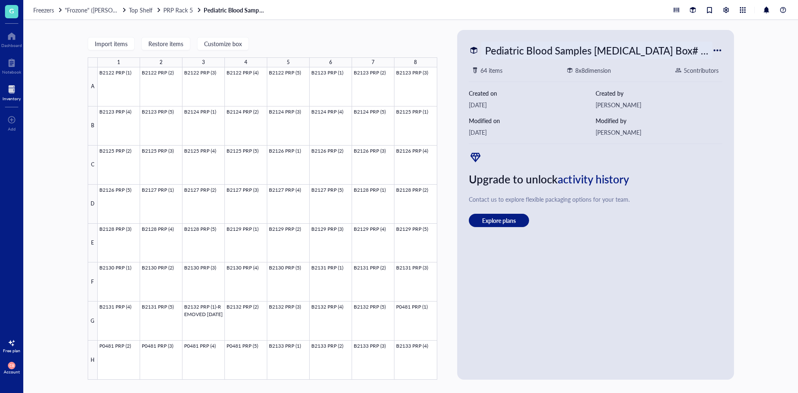
click at [539, 44] on div "Pediatric Blood Samples [MEDICAL_DATA] Box# 118" at bounding box center [596, 50] width 231 height 17
drag, startPoint x: 775, startPoint y: 185, endPoint x: 771, endPoint y: 183, distance: 4.5
click at [773, 184] on div "Import items Restore items Customize box 1 2 3 4 5 6 7 8 A B C D E F G H B2122 …" at bounding box center [410, 206] width 775 height 373
click at [558, 52] on div "Pediatric Blood Samples [MEDICAL_DATA] Box# 118" at bounding box center [596, 50] width 231 height 17
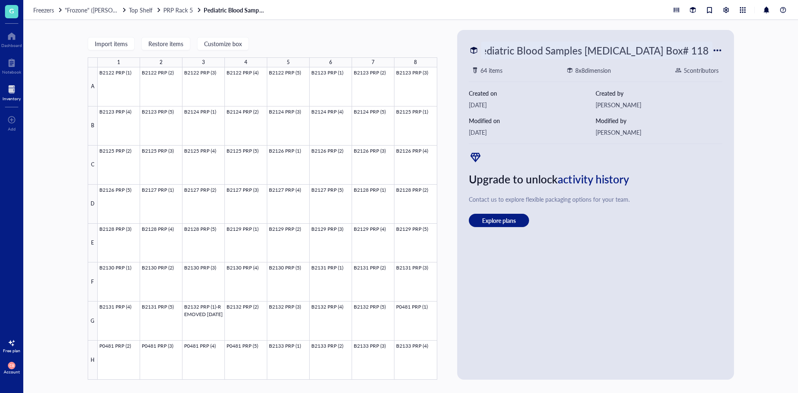
click at [429, 38] on div "Import items Restore items Customize box 1 2 3 4 5 6 7 8 A B C D E F G H B2122 …" at bounding box center [263, 205] width 350 height 350
click at [189, 12] on span "PRP Rack 5" at bounding box center [178, 10] width 30 height 8
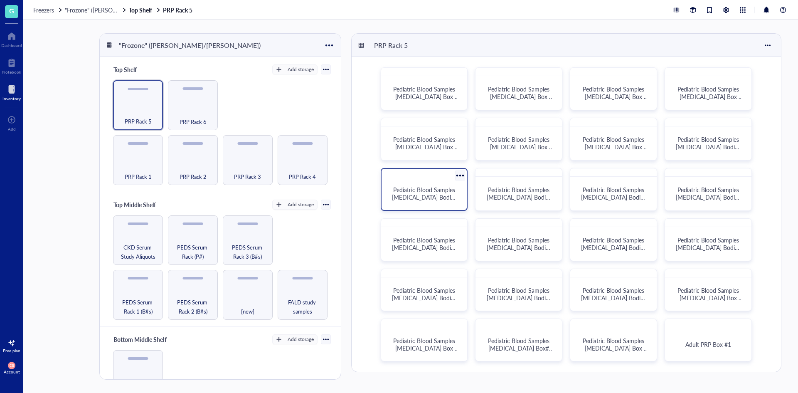
click at [434, 200] on span "Pediatric Blood Samples [MEDICAL_DATA] Bodies Box #105" at bounding box center [425, 196] width 66 height 23
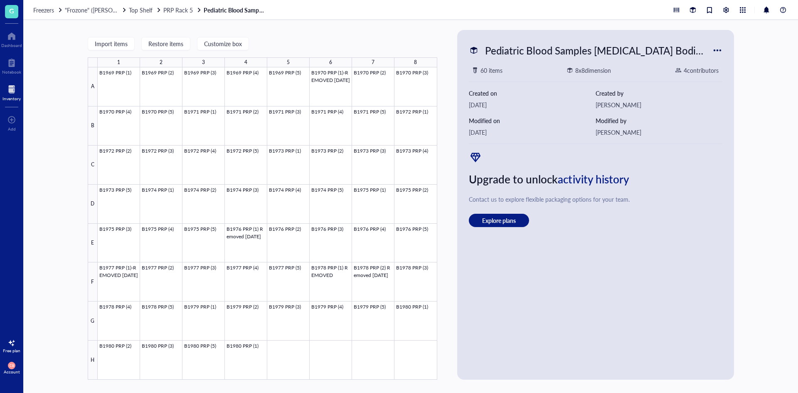
click at [179, 15] on div "Freezers "Frozone" ([PERSON_NAME]/[PERSON_NAME]) Top Shelf PRP Rack 5 Pediatric…" at bounding box center [410, 10] width 775 height 20
click at [180, 7] on span "PRP Rack 5" at bounding box center [178, 10] width 30 height 8
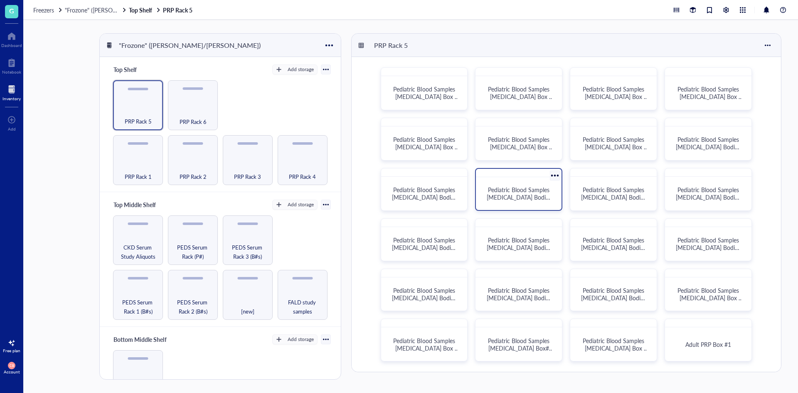
click at [542, 201] on div "Pediatric Blood Samples [MEDICAL_DATA] Bodies Box #106" at bounding box center [518, 193] width 79 height 26
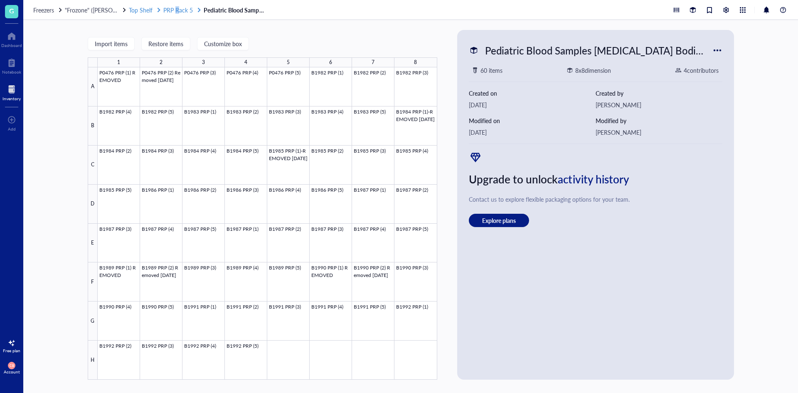
drag, startPoint x: 178, startPoint y: 14, endPoint x: 177, endPoint y: 9, distance: 5.0
click at [177, 9] on div "Freezers "Frozone" ([PERSON_NAME]/[PERSON_NAME]) Top Shelf PRP Rack 5 Pediatric…" at bounding box center [410, 10] width 775 height 20
click at [177, 9] on span "PRP Rack 5" at bounding box center [178, 10] width 30 height 8
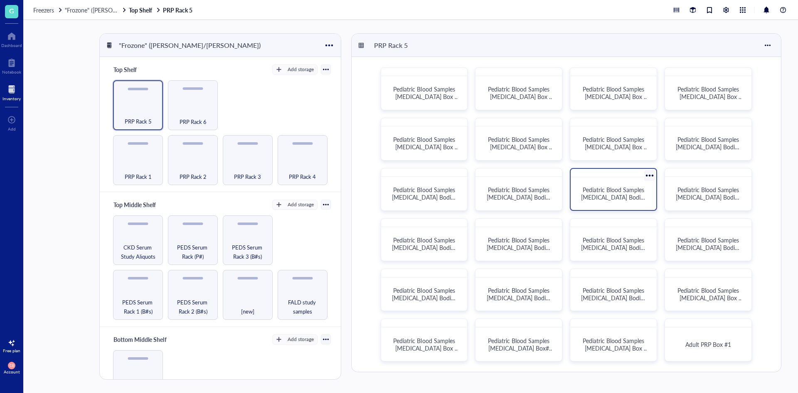
click at [589, 199] on span "Pediatric Blood Samples [MEDICAL_DATA] Bodies Box #107" at bounding box center [614, 196] width 66 height 23
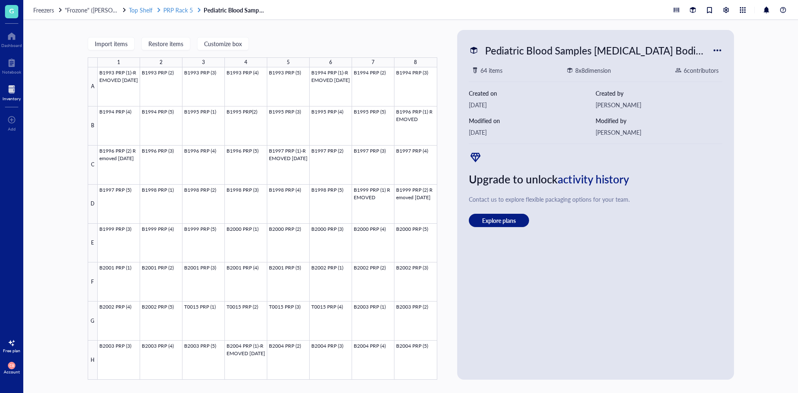
click at [188, 7] on span "PRP Rack 5" at bounding box center [178, 10] width 30 height 8
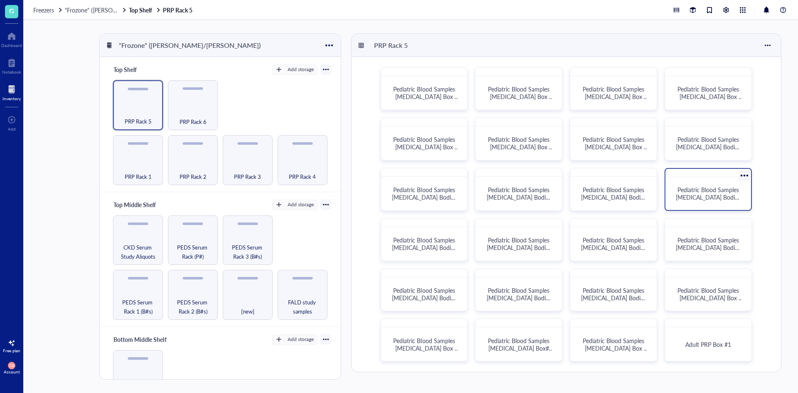
click at [708, 198] on span "Pediatric Blood Samples [MEDICAL_DATA] Bodies Box #108" at bounding box center [709, 196] width 66 height 23
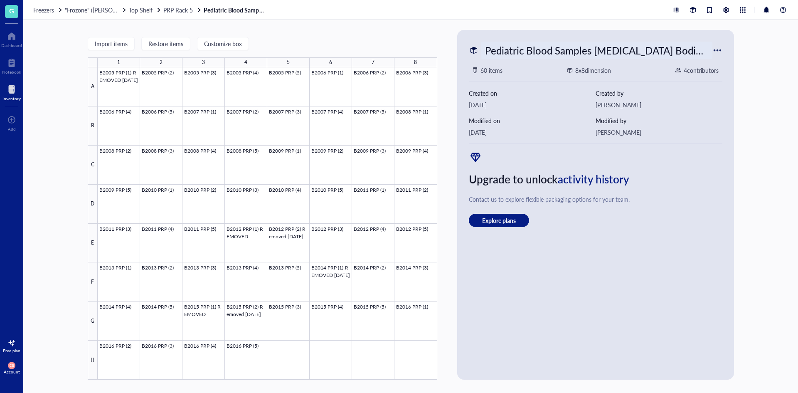
click at [513, 47] on div "Pediatric Blood Samples [MEDICAL_DATA] Bodies Box #108" at bounding box center [596, 50] width 231 height 17
click at [483, 28] on div "Import items Restore items Customize box 1 2 3 4 5 6 7 8 A B C D E F G H B2005 …" at bounding box center [410, 206] width 775 height 373
click at [175, 12] on span "PRP Rack 5" at bounding box center [178, 10] width 30 height 8
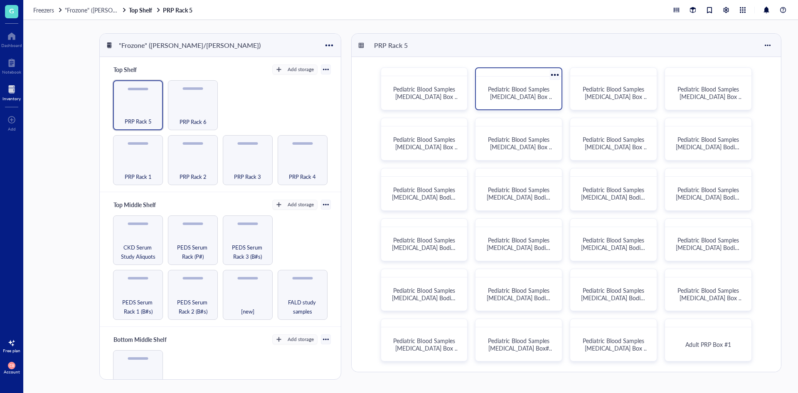
click at [498, 88] on span "Pediatric Blood Samples [MEDICAL_DATA] Box #98" at bounding box center [521, 96] width 66 height 23
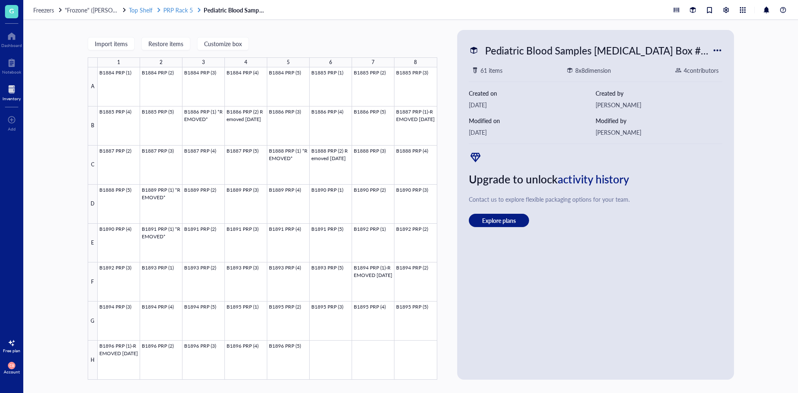
click at [174, 11] on span "PRP Rack 5" at bounding box center [178, 10] width 30 height 8
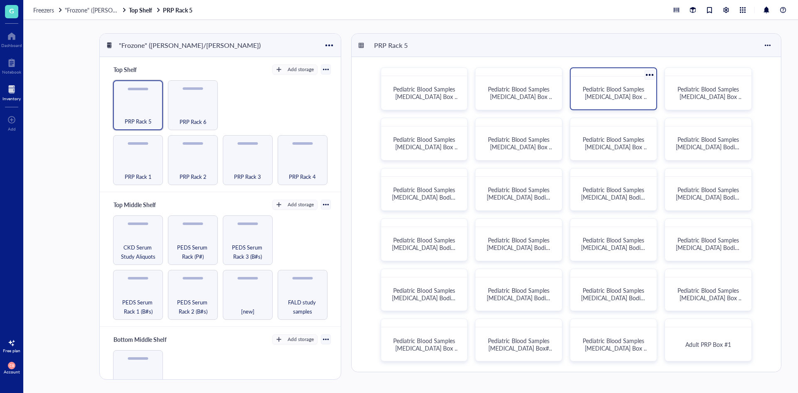
click at [618, 91] on span "Pediatric Blood Samples [MEDICAL_DATA] Box #99" at bounding box center [616, 96] width 66 height 23
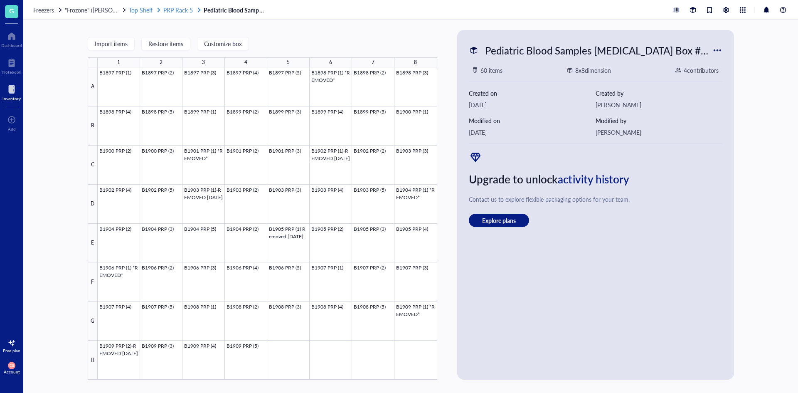
click at [181, 8] on span "PRP Rack 5" at bounding box center [178, 10] width 30 height 8
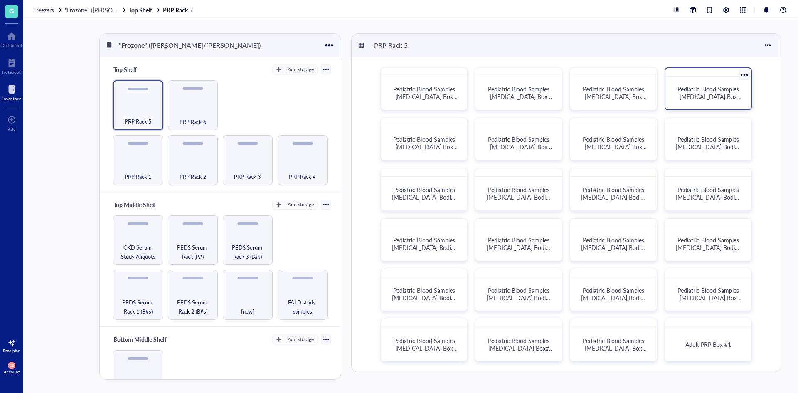
click at [701, 99] on span "Pediatric Blood Samples [MEDICAL_DATA] Box (#100)" at bounding box center [710, 96] width 66 height 23
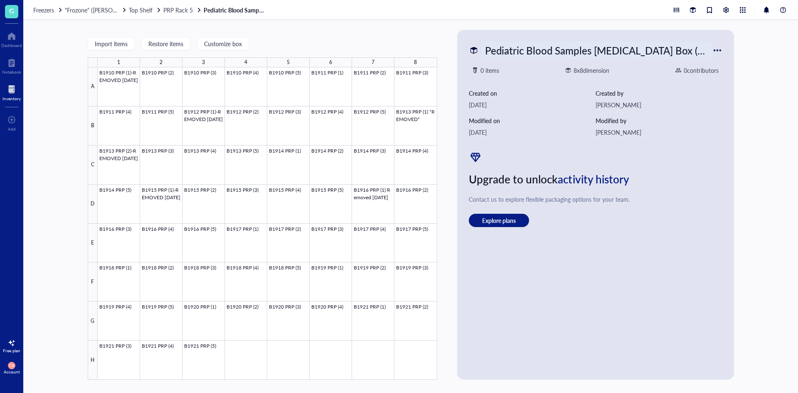
click at [562, 44] on div "Pediatric Blood Samples [MEDICAL_DATA] Box (#100)" at bounding box center [596, 50] width 231 height 17
click at [729, 125] on div "Pediatric Blood Samples [MEDICAL_DATA] Box (#100) 59 items 8 x 8 dimension 4 co…" at bounding box center [596, 204] width 270 height 343
click at [170, 10] on span "PRP Rack 5" at bounding box center [178, 10] width 30 height 8
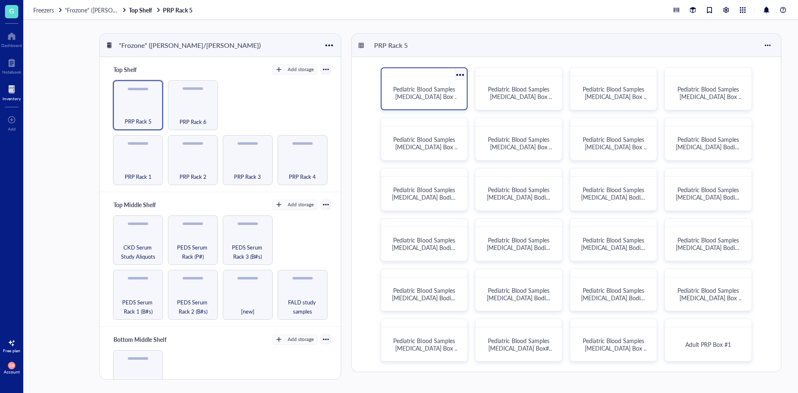
click at [430, 92] on span "Pediatric Blood Samples [MEDICAL_DATA] Box #97" at bounding box center [426, 96] width 66 height 23
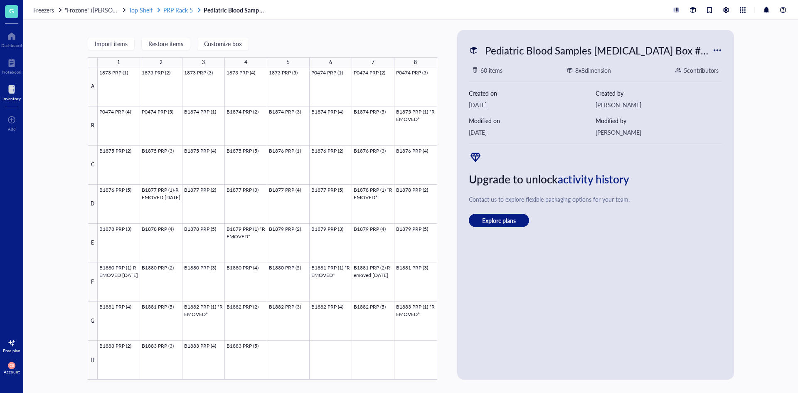
click at [187, 12] on span "PRP Rack 5" at bounding box center [178, 10] width 30 height 8
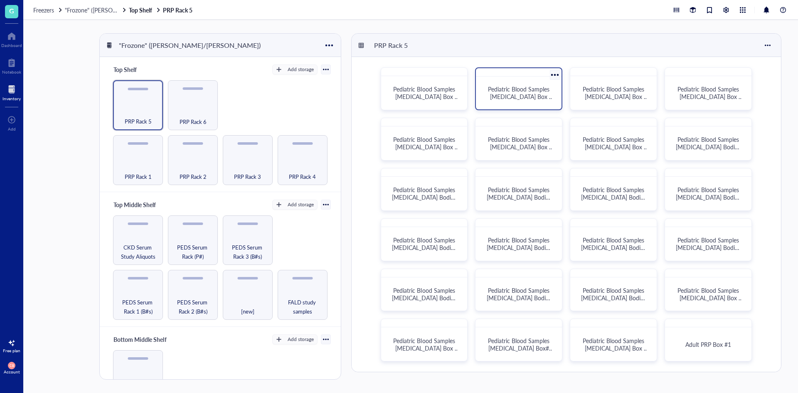
click at [509, 94] on span "Pediatric Blood Samples [MEDICAL_DATA] Box #98" at bounding box center [521, 96] width 66 height 23
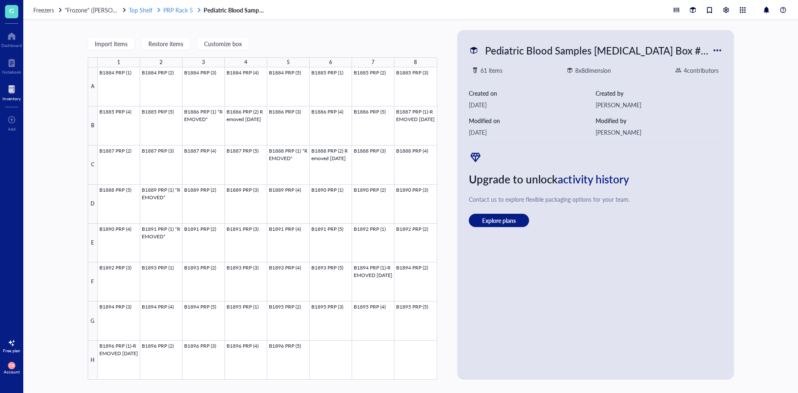
click at [186, 10] on span "PRP Rack 5" at bounding box center [178, 10] width 30 height 8
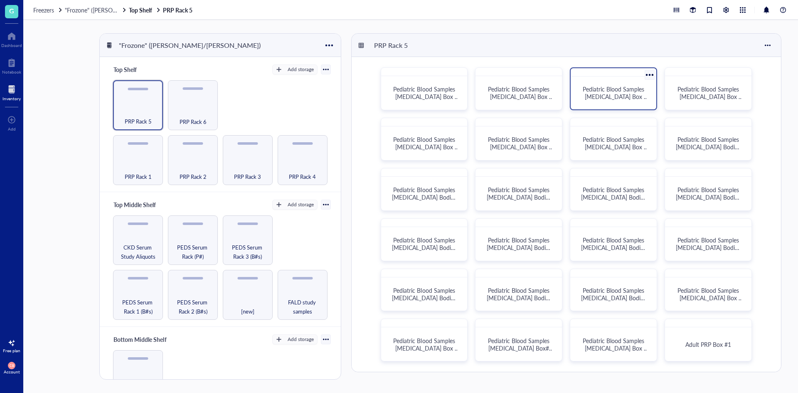
click at [608, 97] on span "Pediatric Blood Samples [MEDICAL_DATA] Box #99" at bounding box center [616, 96] width 66 height 23
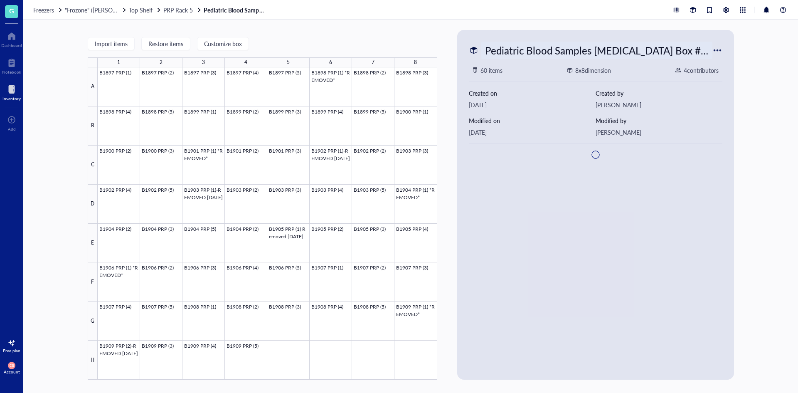
click at [608, 52] on div "Pediatric Blood Samples [MEDICAL_DATA] Box #99" at bounding box center [596, 50] width 231 height 17
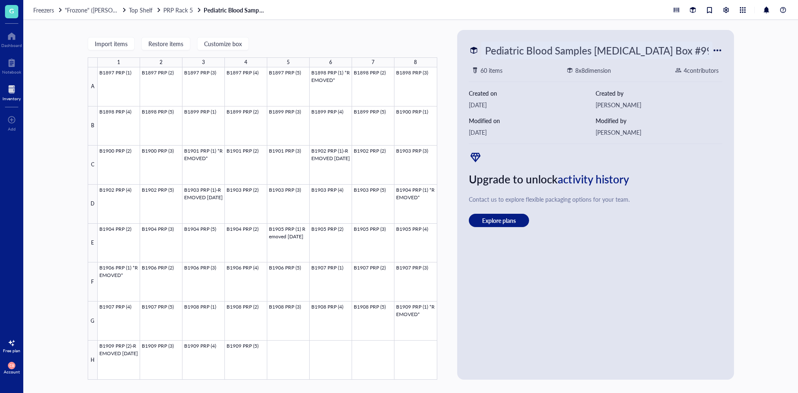
click at [718, 154] on div "Upgrade to unlock activity history Contact us to explore flexible packaging opt…" at bounding box center [596, 188] width 254 height 76
click at [173, 7] on span "PRP Rack 5" at bounding box center [178, 10] width 30 height 8
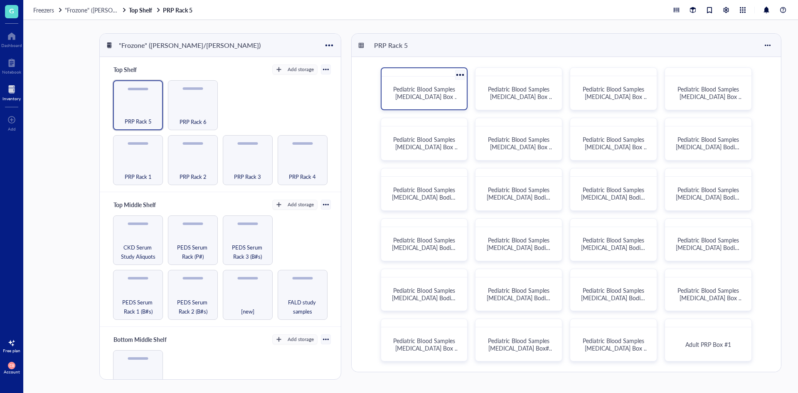
click at [423, 84] on div "Pediatric Blood Samples [MEDICAL_DATA] Box #97" at bounding box center [424, 93] width 79 height 26
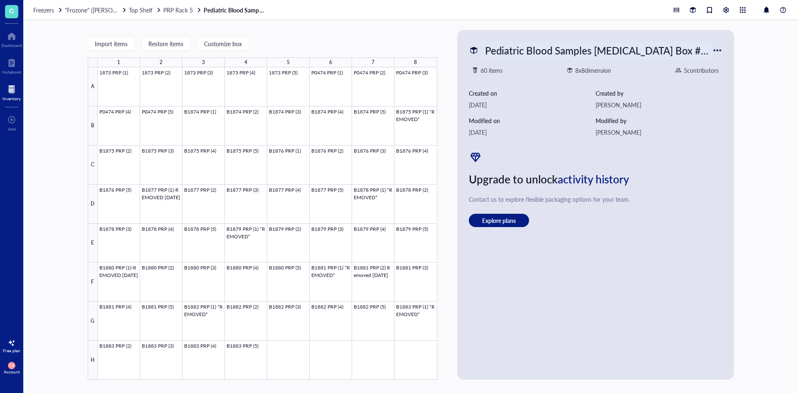
click at [544, 46] on div "Pediatric Blood Samples [MEDICAL_DATA] Box #97" at bounding box center [596, 50] width 231 height 17
click at [661, 196] on div "Contact us to explore flexible packaging options for your team." at bounding box center [596, 199] width 254 height 9
drag, startPoint x: 623, startPoint y: 39, endPoint x: 624, endPoint y: 49, distance: 10.0
click at [623, 39] on div "Pediatric Blood Samples [MEDICAL_DATA] Box #97 60 items 8 x 8 dimension 5 contr…" at bounding box center [596, 204] width 270 height 343
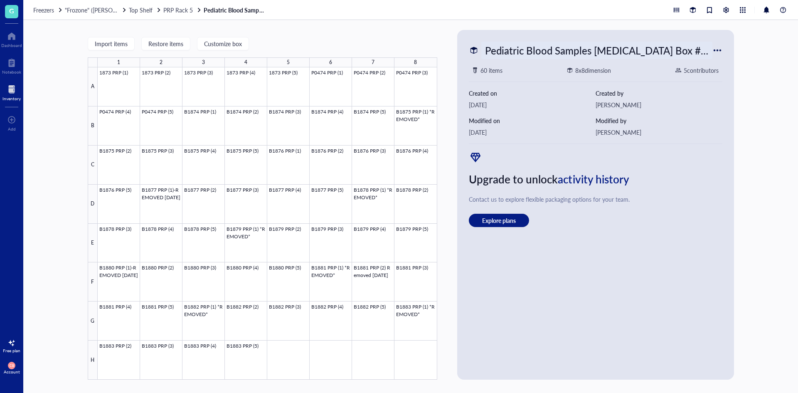
click at [626, 53] on div "Pediatric Blood Samples [MEDICAL_DATA] Box #97" at bounding box center [596, 50] width 231 height 17
click at [760, 125] on div "Import items Restore items Customize box 1 2 3 4 5 6 7 8 A B C D E F G H 1873 P…" at bounding box center [410, 206] width 775 height 373
click at [695, 46] on div "Pediatric Blood Samples [MEDICAL_DATA] Box #97" at bounding box center [596, 50] width 231 height 17
click at [637, 211] on div "Upgrade to unlock activity history Contact us to explore flexible packaging opt…" at bounding box center [596, 188] width 254 height 76
click at [170, 9] on span "PRP Rack 5" at bounding box center [178, 10] width 30 height 8
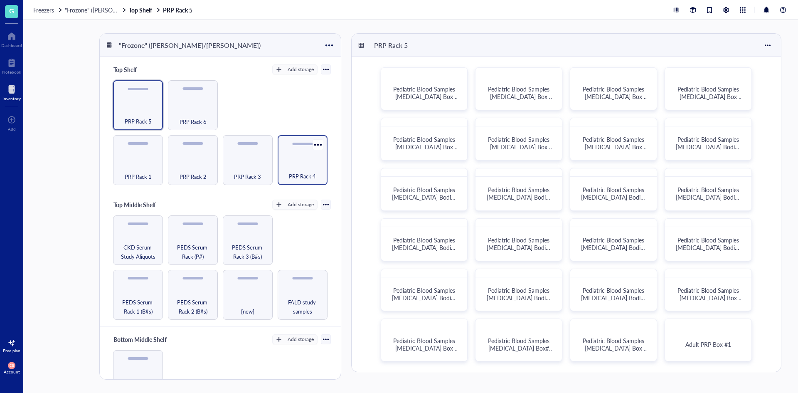
click at [297, 172] on span "PRP Rack 4" at bounding box center [302, 176] width 27 height 9
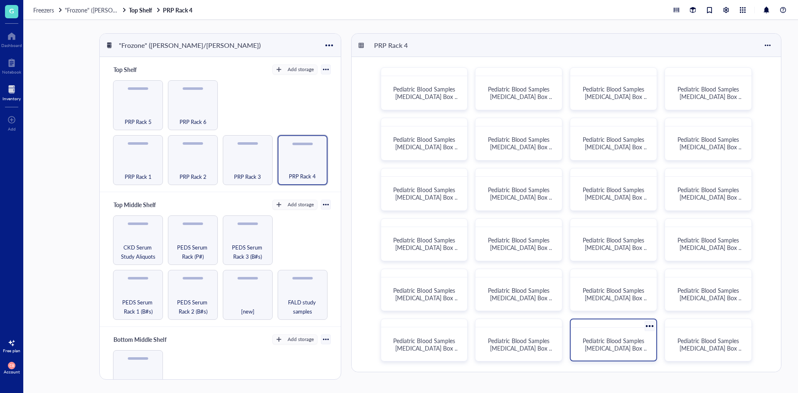
click at [603, 343] on span "Pediatric Blood Samples [MEDICAL_DATA] Box #95" at bounding box center [616, 347] width 66 height 23
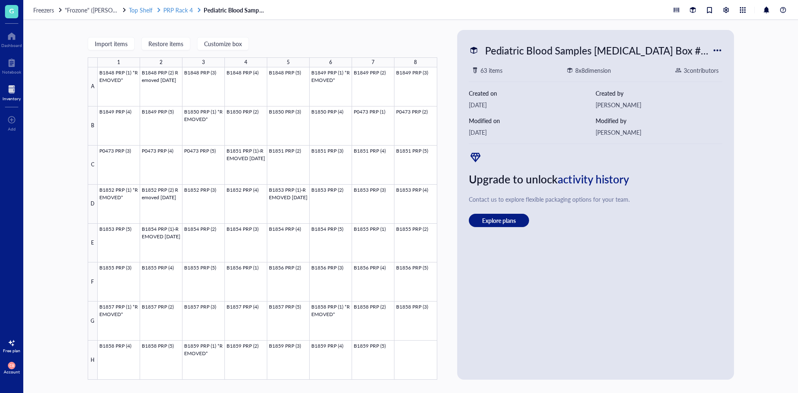
click at [183, 11] on span "PRP Rack 4" at bounding box center [178, 10] width 30 height 8
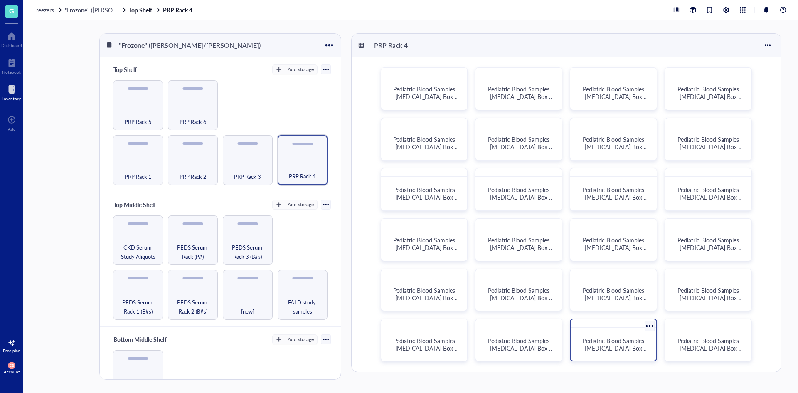
click at [618, 335] on div "Pediatric Blood Samples [MEDICAL_DATA] Box #95" at bounding box center [613, 344] width 79 height 26
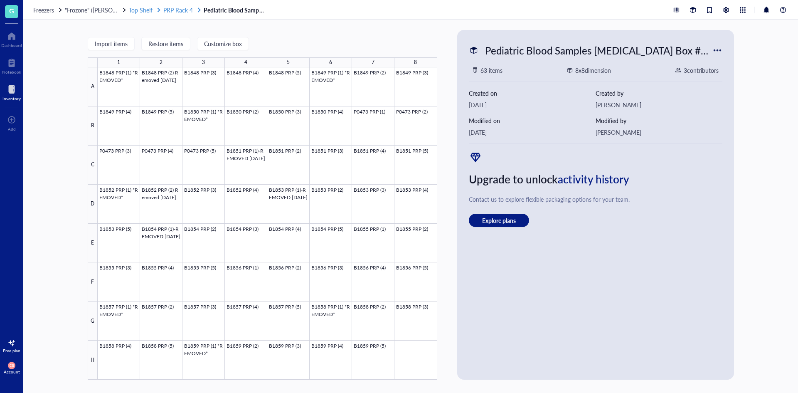
click at [190, 11] on span "PRP Rack 4" at bounding box center [178, 10] width 30 height 8
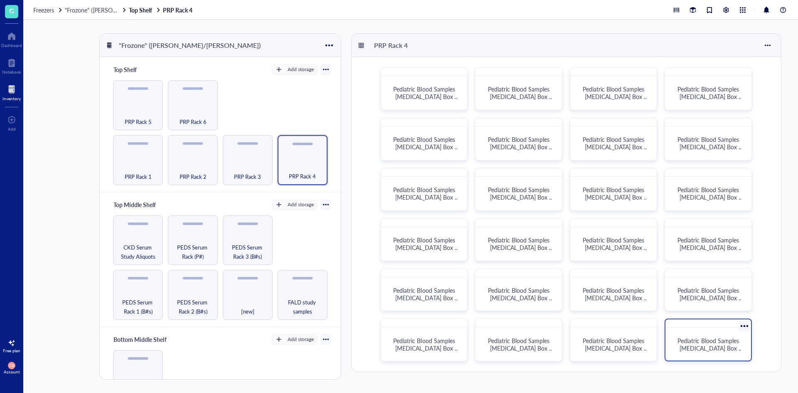
click at [688, 330] on div "Pediatric Blood Samples [MEDICAL_DATA] Box #96" at bounding box center [708, 339] width 87 height 43
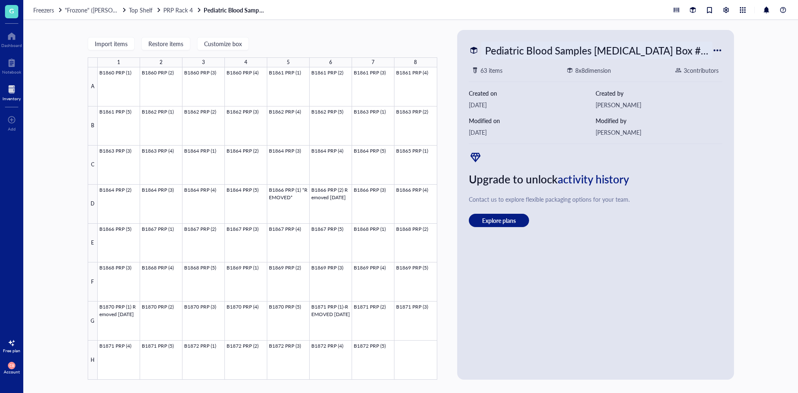
click at [668, 44] on div "Pediatric Blood Samples [MEDICAL_DATA] Box #96" at bounding box center [596, 50] width 231 height 17
click at [752, 115] on div "Import items Restore items Customize box 1 2 3 4 5 6 7 8 A B C D E F G H B1860 …" at bounding box center [410, 206] width 775 height 373
click at [186, 17] on div "Freezers "Frozone" ([PERSON_NAME]/[PERSON_NAME]) Top Shelf PRP Rack 4 Pediatric…" at bounding box center [410, 10] width 775 height 20
click at [185, 10] on span "PRP Rack 4" at bounding box center [178, 10] width 30 height 8
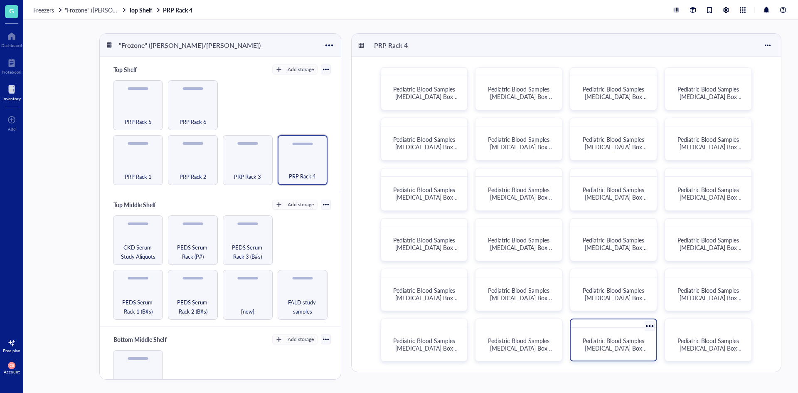
click at [628, 334] on div "Pediatric Blood Samples [MEDICAL_DATA] Box #95" at bounding box center [613, 344] width 79 height 26
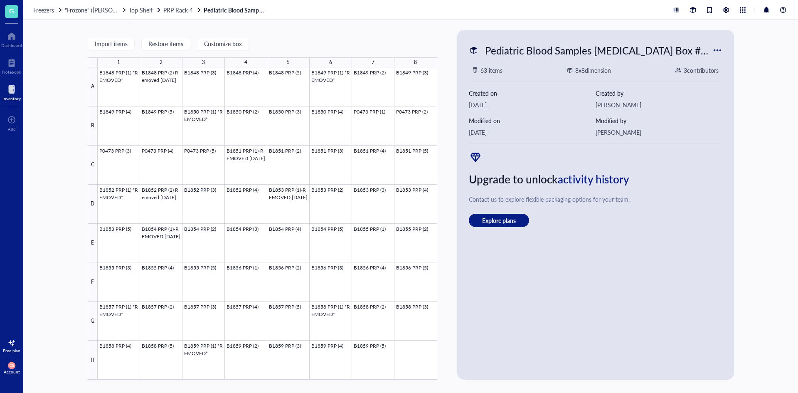
click at [180, 5] on div "Freezers "Frozone" ([PERSON_NAME]/[PERSON_NAME]) Top Shelf PRP Rack 4 Pediatric…" at bounding box center [410, 10] width 775 height 20
click at [180, 7] on span "PRP Rack 4" at bounding box center [178, 10] width 30 height 8
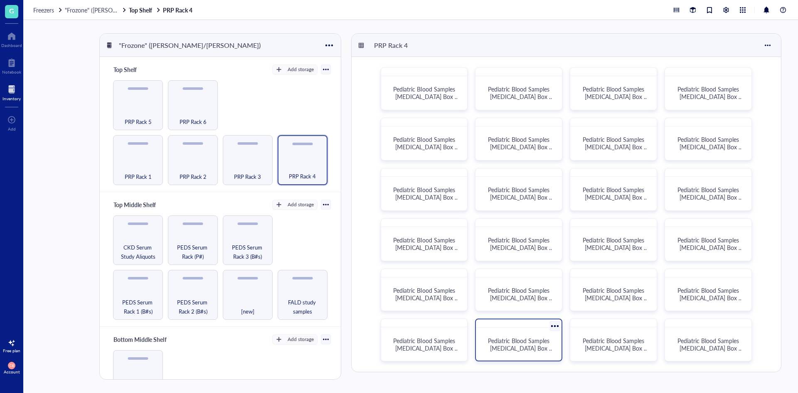
click at [542, 347] on span "Pediatric Blood Samples [MEDICAL_DATA] Box #94" at bounding box center [521, 347] width 66 height 23
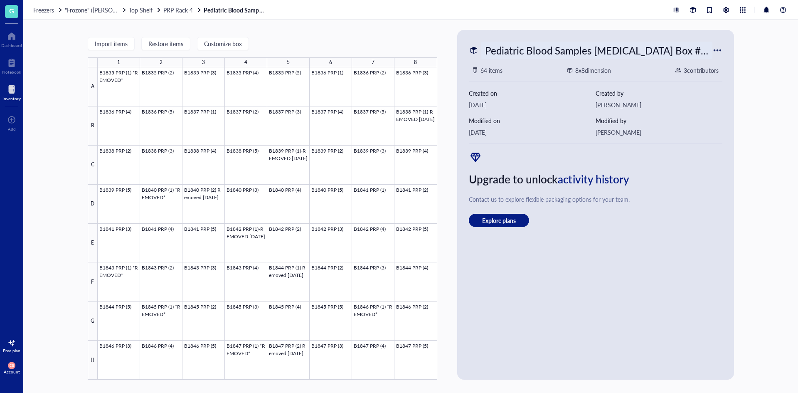
click at [678, 49] on div "Pediatric Blood Samples [MEDICAL_DATA] Box #94" at bounding box center [596, 50] width 231 height 17
click at [738, 90] on div "Import items Restore items Customize box 1 2 3 4 5 6 7 8 A B C D E F G H B1835 …" at bounding box center [410, 206] width 775 height 373
click at [192, 8] on span "PRP Rack 4" at bounding box center [178, 10] width 30 height 8
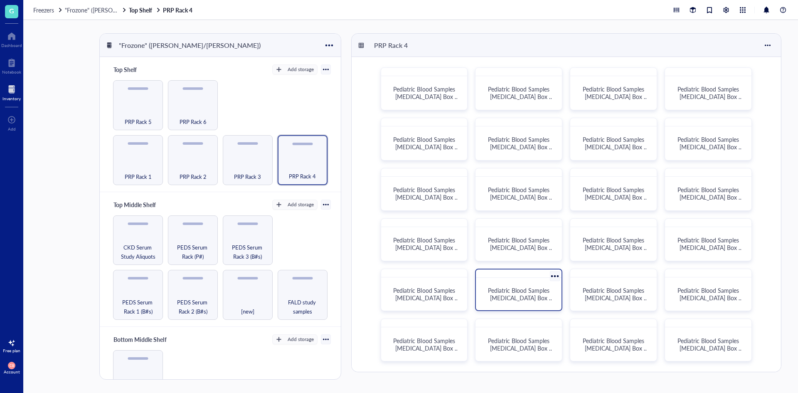
click at [551, 293] on span "Pediatric Blood Samples [MEDICAL_DATA] Box #90" at bounding box center [521, 297] width 66 height 23
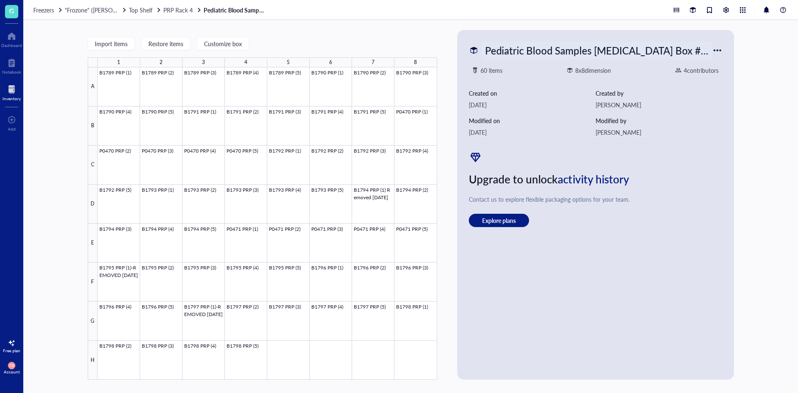
drag, startPoint x: 549, startPoint y: 53, endPoint x: 560, endPoint y: 52, distance: 10.4
click at [560, 52] on div "Pediatric Blood Samples [MEDICAL_DATA] Box #90" at bounding box center [596, 50] width 231 height 17
click at [727, 120] on div "Pediatric Blood Samples [MEDICAL_DATA] Box #90 60 items 8 x 8 dimension 4 contr…" at bounding box center [596, 204] width 270 height 343
click at [185, 8] on span "PRP Rack 4" at bounding box center [178, 10] width 30 height 8
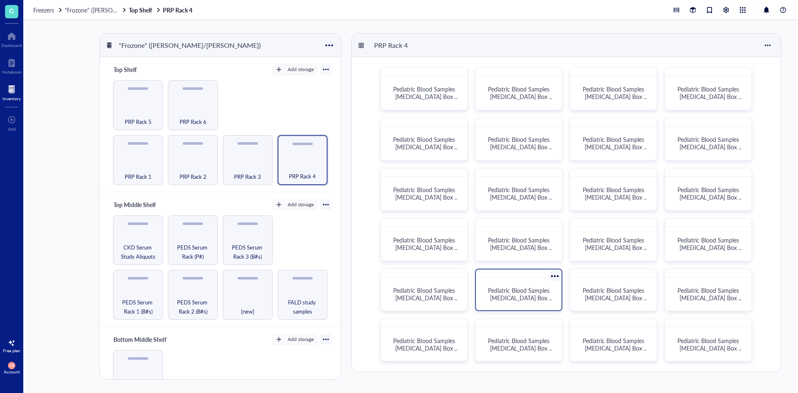
click at [531, 286] on span "Pediatric Blood Samples [MEDICAL_DATA] Box #90" at bounding box center [521, 297] width 66 height 23
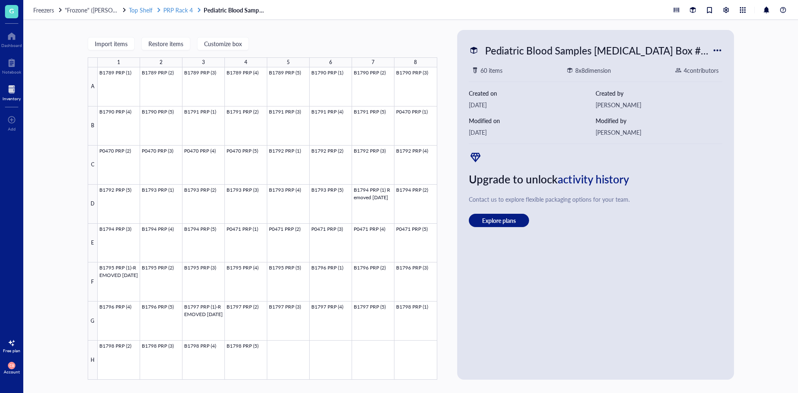
click at [171, 10] on span "PRP Rack 4" at bounding box center [178, 10] width 30 height 8
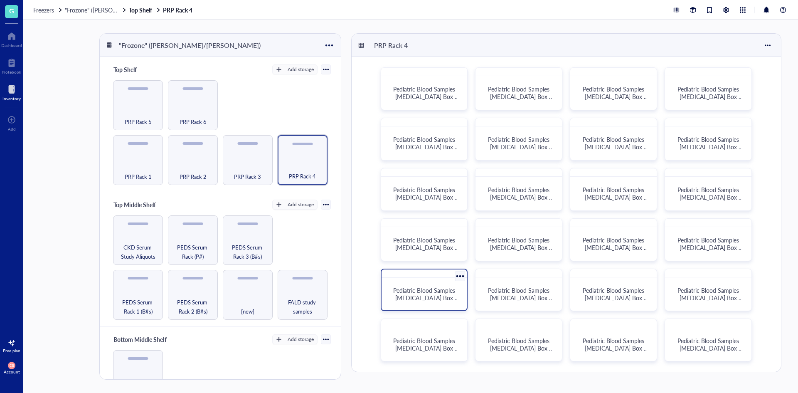
click at [442, 294] on span "Pediatric Blood Samples [MEDICAL_DATA] Box #89" at bounding box center [426, 297] width 66 height 23
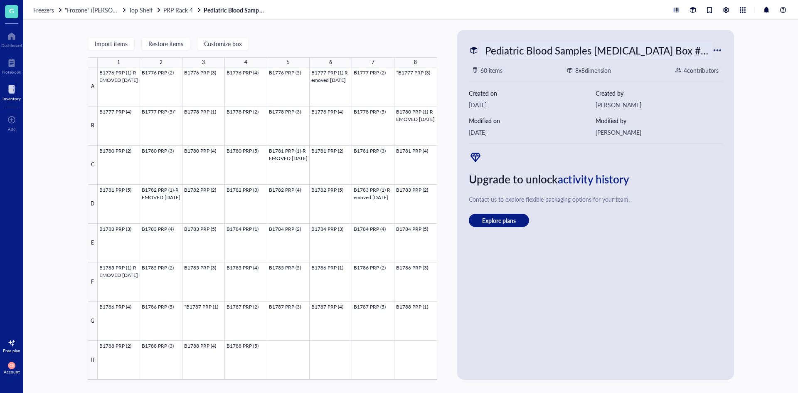
click at [631, 52] on div "Pediatric Blood Samples [MEDICAL_DATA] Box #89" at bounding box center [596, 50] width 231 height 17
click at [728, 132] on div "Pediatric Blood Samples [MEDICAL_DATA] Box #89 60 items 8 x 8 dimension 4 contr…" at bounding box center [596, 204] width 270 height 343
click at [182, 12] on span "PRP Rack 4" at bounding box center [178, 10] width 30 height 8
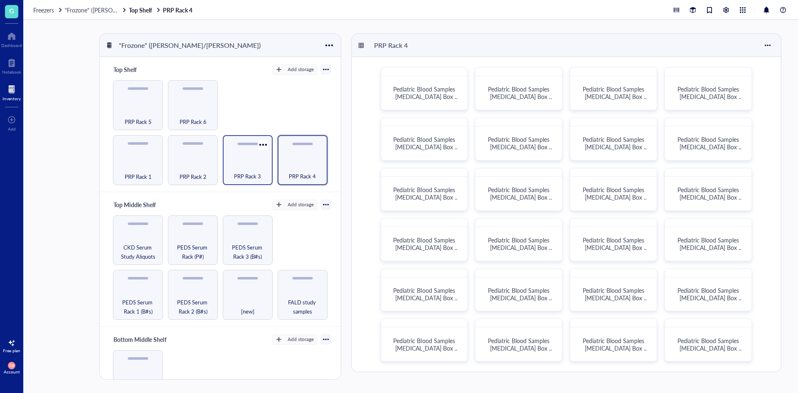
click at [252, 174] on span "PRP Rack 3" at bounding box center [247, 176] width 27 height 9
click at [614, 248] on span "Pediatric Blood Samples [MEDICAL_DATA] Box #63" at bounding box center [616, 247] width 66 height 23
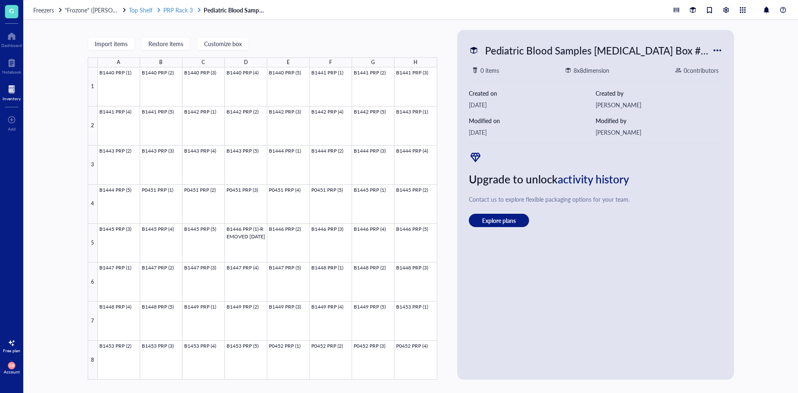
click at [190, 7] on span "PRP Rack 3" at bounding box center [178, 10] width 30 height 8
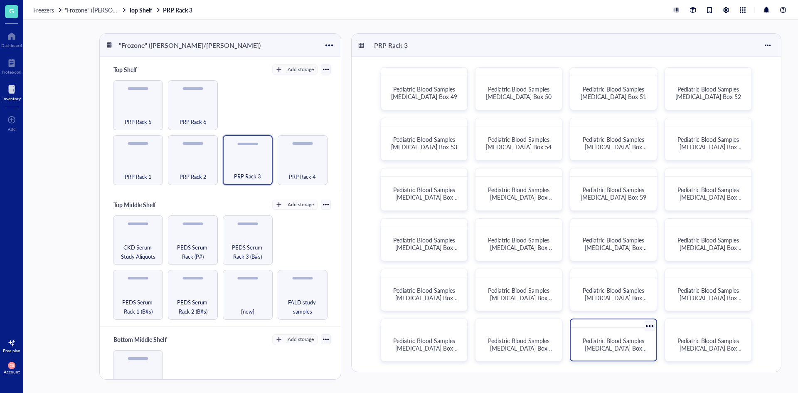
click at [625, 346] on span "Pediatric Blood Samples [MEDICAL_DATA] Box #71" at bounding box center [616, 347] width 66 height 23
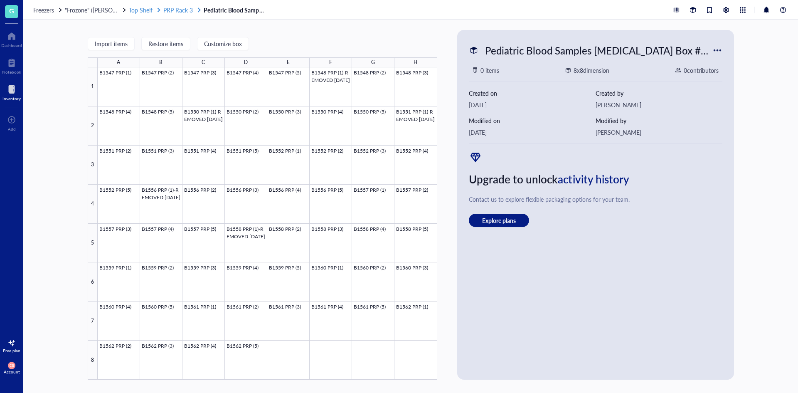
click at [187, 10] on span "PRP Rack 3" at bounding box center [178, 10] width 30 height 8
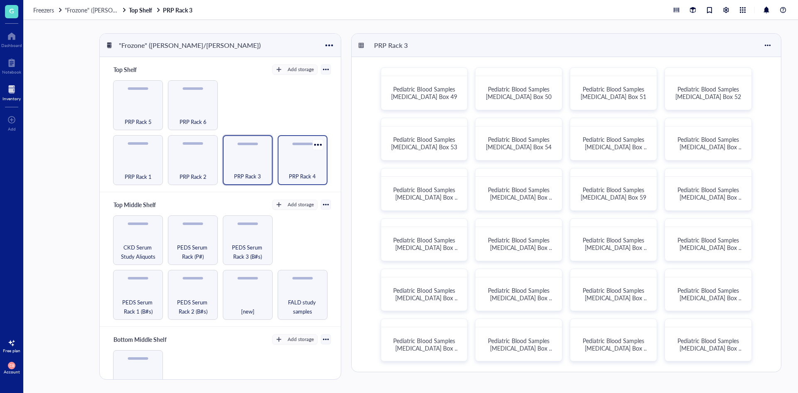
click at [301, 165] on div "PRP Rack 4" at bounding box center [303, 172] width 42 height 18
click at [535, 94] on span "Pediatric Blood Samples [MEDICAL_DATA] Box #74" at bounding box center [521, 96] width 66 height 23
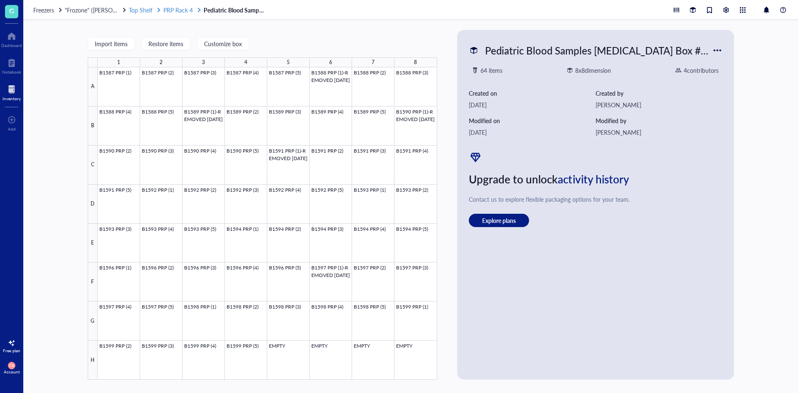
click at [180, 9] on span "PRP Rack 4" at bounding box center [178, 10] width 30 height 8
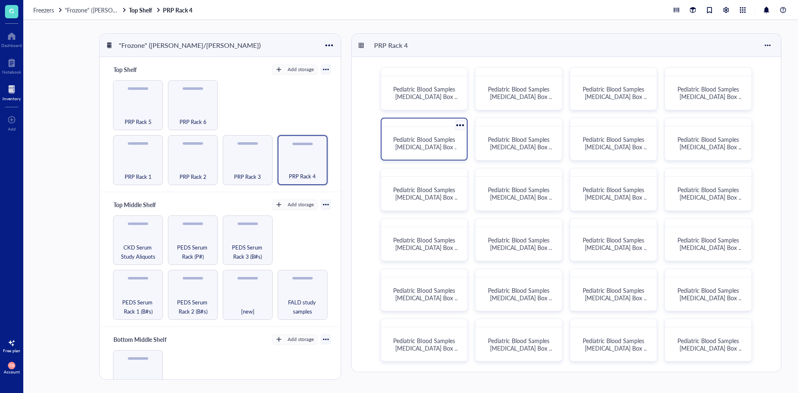
click at [446, 142] on span "Pediatric Blood Samples [MEDICAL_DATA] Box #77" at bounding box center [426, 146] width 66 height 23
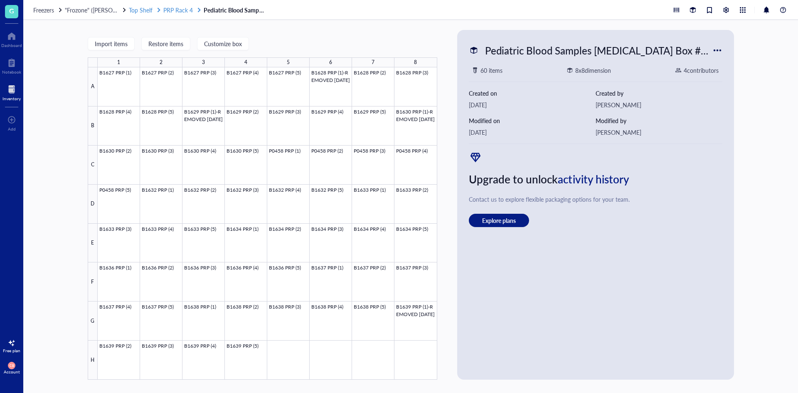
click at [187, 10] on span "PRP Rack 4" at bounding box center [178, 10] width 30 height 8
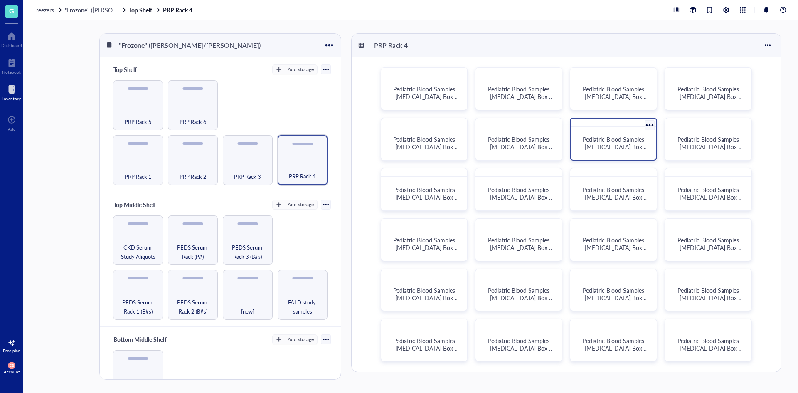
click at [611, 153] on div "Pediatric Blood Samples [MEDICAL_DATA] Box #79" at bounding box center [613, 143] width 79 height 26
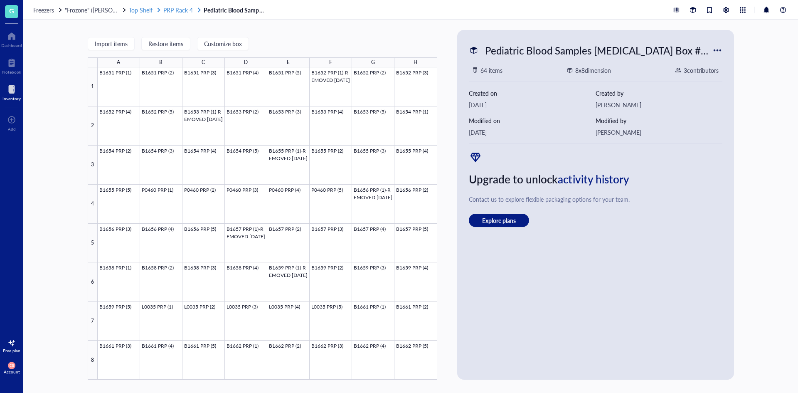
click at [182, 12] on span "PRP Rack 4" at bounding box center [178, 10] width 30 height 8
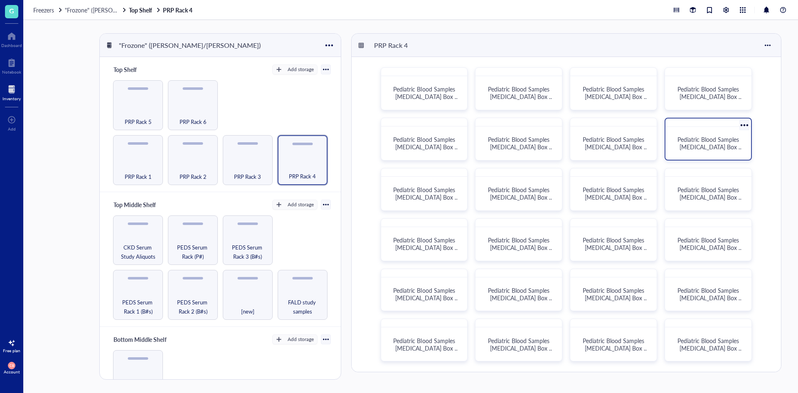
click at [716, 149] on span "Pediatric Blood Samples [MEDICAL_DATA] Box #80" at bounding box center [710, 146] width 66 height 23
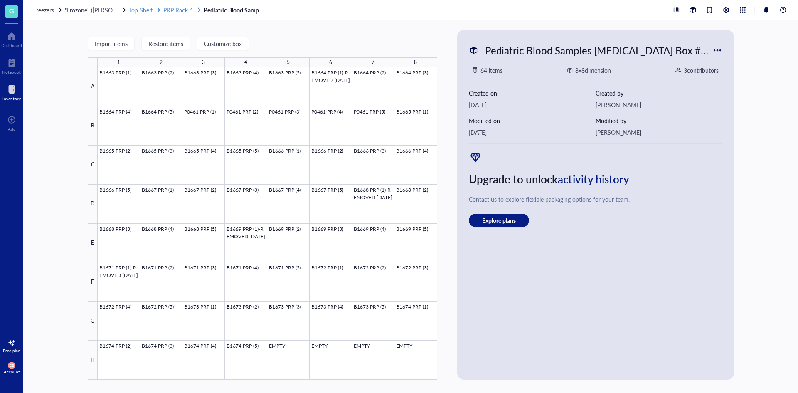
click at [190, 10] on span "PRP Rack 4" at bounding box center [178, 10] width 30 height 8
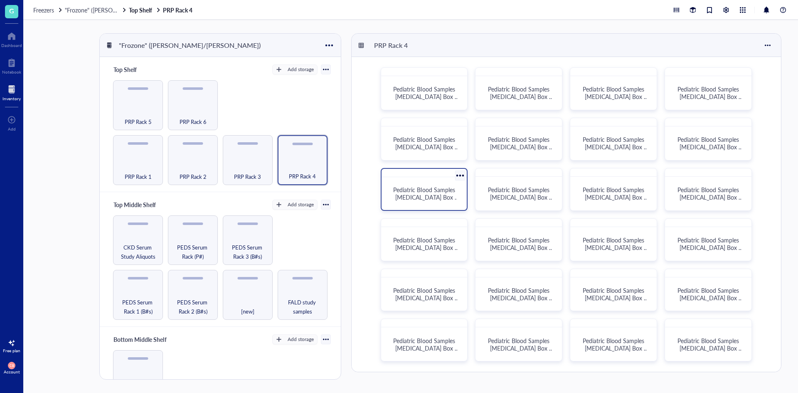
click at [446, 199] on span "Pediatric Blood Samples [MEDICAL_DATA] Box #81" at bounding box center [426, 196] width 66 height 23
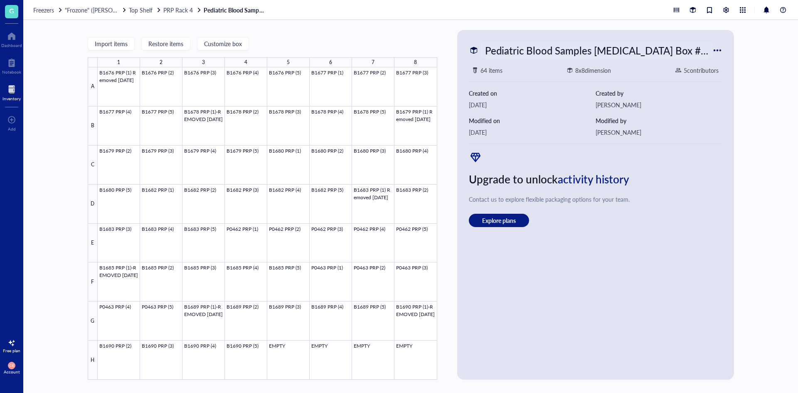
click at [648, 44] on div "Pediatric Blood Samples [MEDICAL_DATA] Box #81" at bounding box center [596, 50] width 231 height 17
click at [730, 114] on div "Pediatric Blood Samples [MEDICAL_DATA] Box #81 64 items 8 x 8 dimension 5 contr…" at bounding box center [596, 204] width 270 height 343
click at [641, 42] on div "Pediatric Blood Samples [MEDICAL_DATA] Box #81" at bounding box center [596, 50] width 231 height 17
click at [745, 79] on div "Import items Restore items Customize box 1 2 3 4 5 6 7 8 A B C D E F G H B1676 …" at bounding box center [410, 206] width 775 height 373
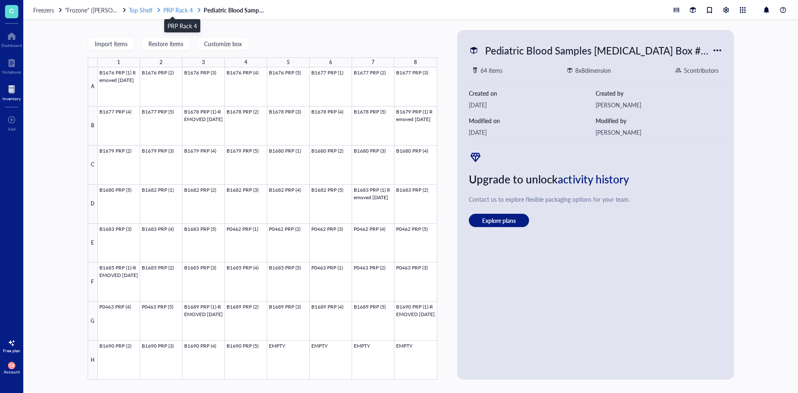
click at [171, 12] on span "PRP Rack 4" at bounding box center [178, 10] width 30 height 8
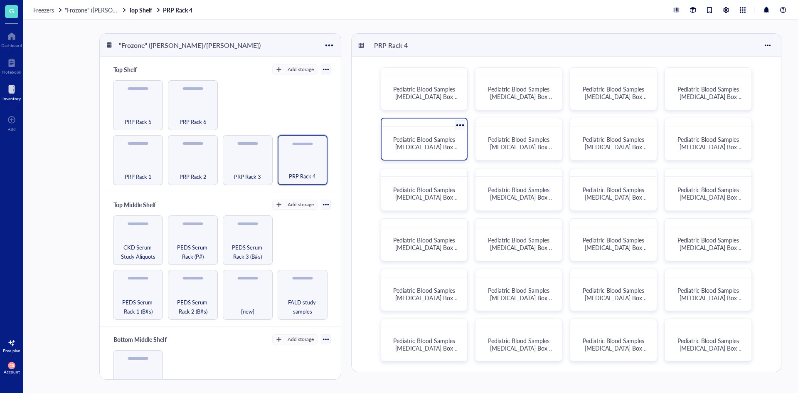
click at [430, 125] on div at bounding box center [425, 122] width 86 height 8
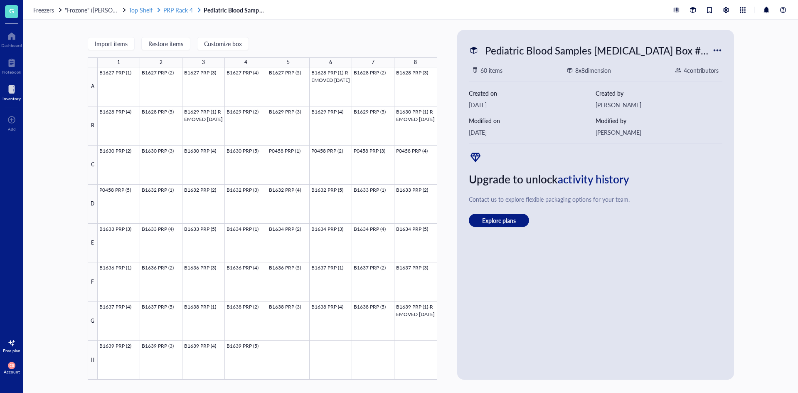
click at [184, 7] on span "PRP Rack 4" at bounding box center [178, 10] width 30 height 8
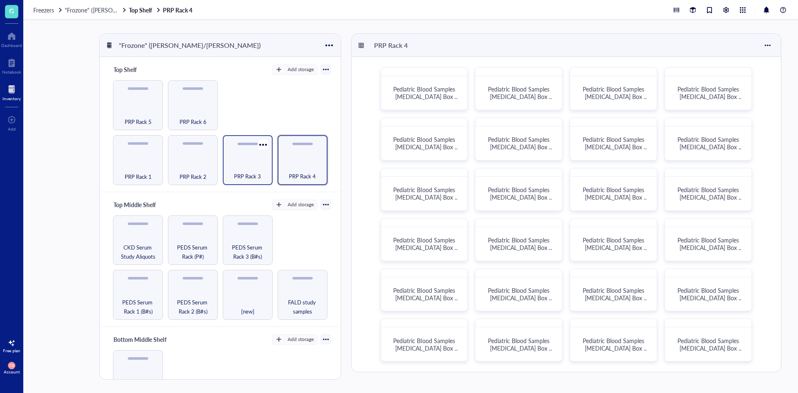
click at [242, 169] on div "PRP Rack 3" at bounding box center [248, 172] width 42 height 18
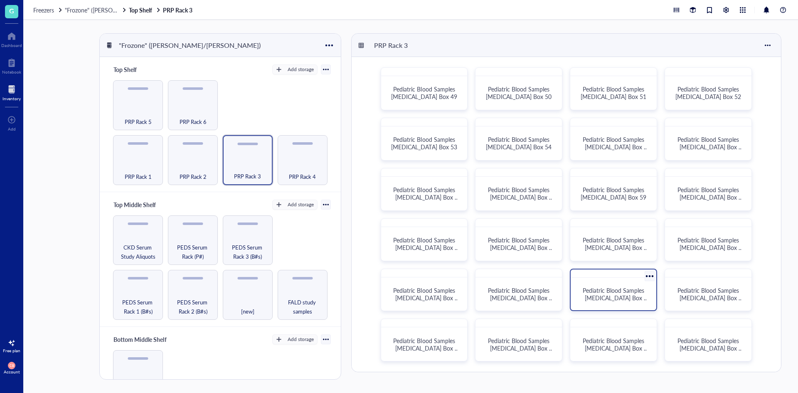
click at [597, 292] on span "Pediatric Blood Samples [MEDICAL_DATA] Box #67" at bounding box center [616, 297] width 66 height 23
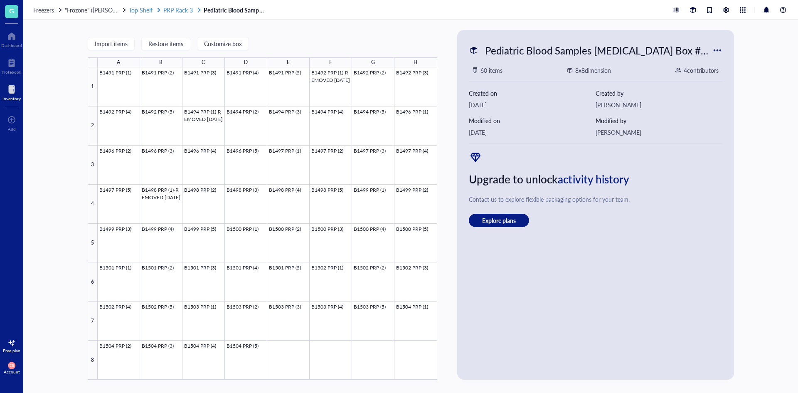
click at [187, 8] on span "PRP Rack 3" at bounding box center [178, 10] width 30 height 8
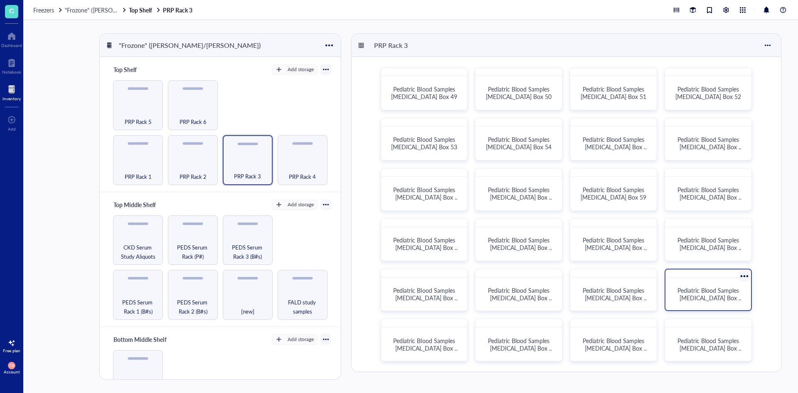
click at [678, 289] on span "Pediatric Blood Samples [MEDICAL_DATA] Box #68" at bounding box center [710, 297] width 66 height 23
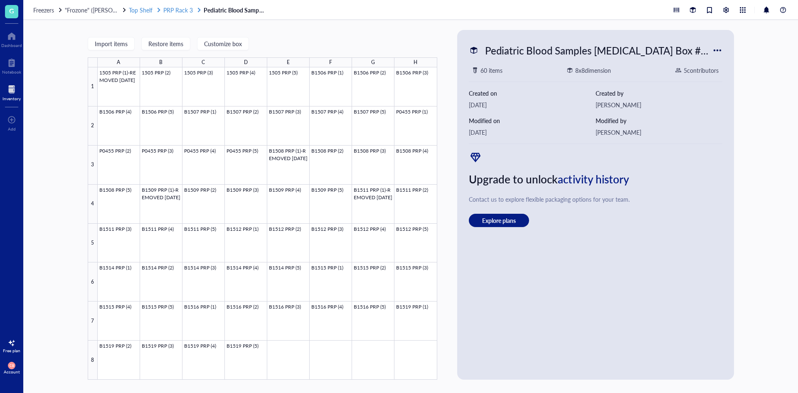
click at [182, 12] on span "PRP Rack 3" at bounding box center [178, 10] width 30 height 8
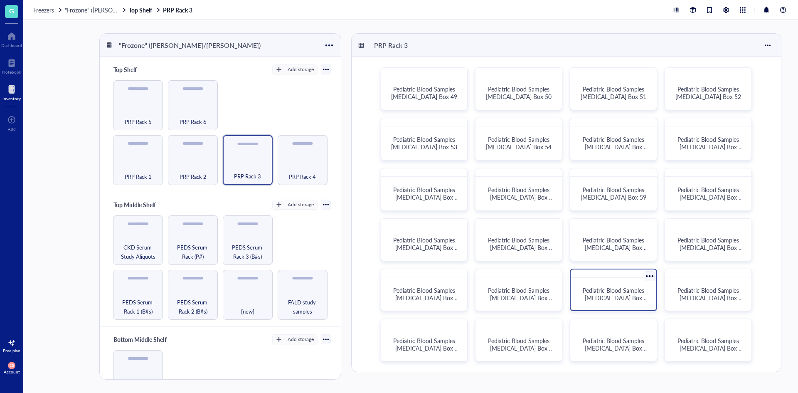
click at [624, 288] on span "Pediatric Blood Samples [MEDICAL_DATA] Box #67" at bounding box center [616, 297] width 66 height 23
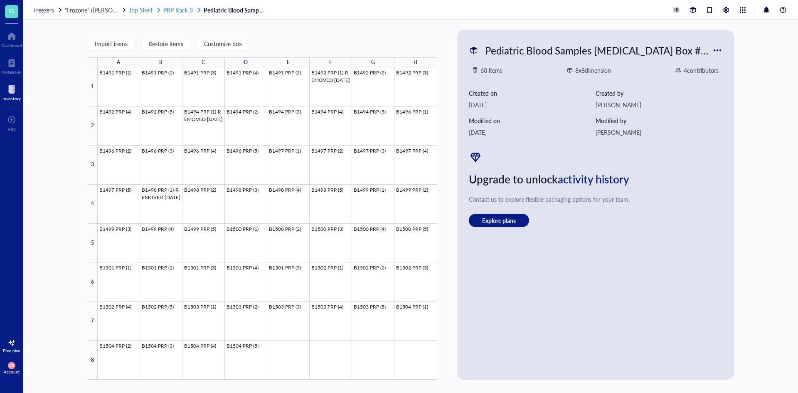
click at [176, 11] on span "PRP Rack 3" at bounding box center [178, 10] width 30 height 8
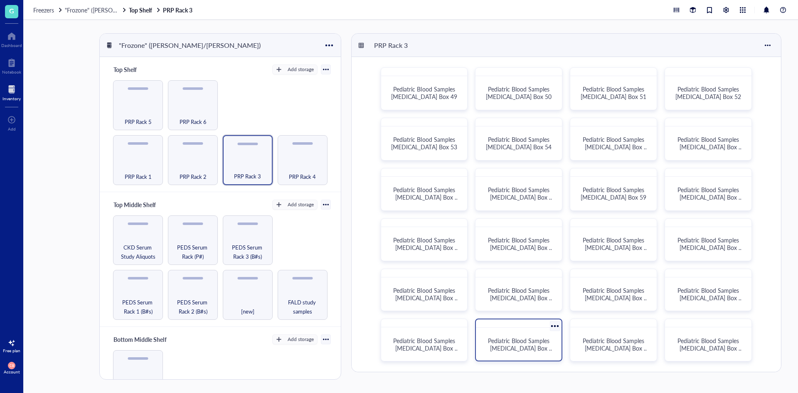
click at [535, 343] on span "Pediatric Blood Samples [MEDICAL_DATA] Box #70" at bounding box center [521, 347] width 66 height 23
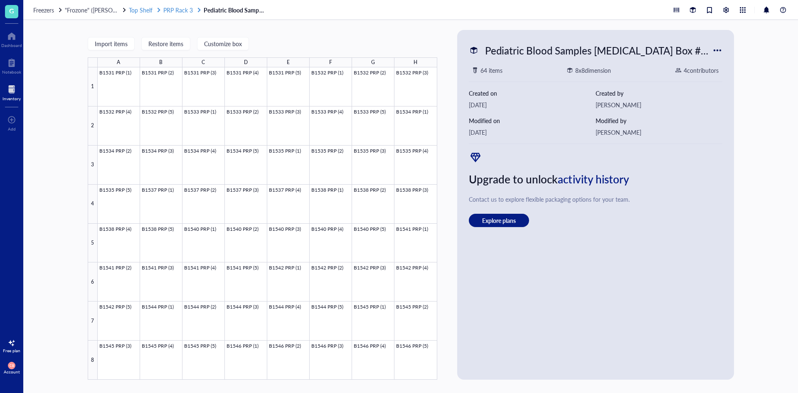
click at [176, 13] on span "PRP Rack 3" at bounding box center [178, 10] width 30 height 8
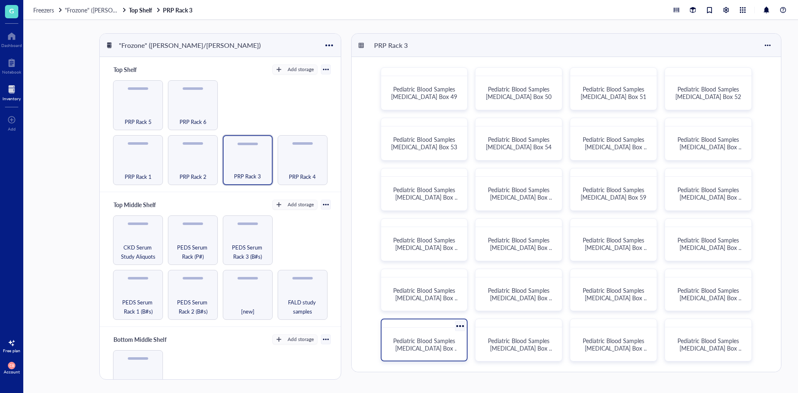
click at [408, 325] on div at bounding box center [425, 323] width 86 height 8
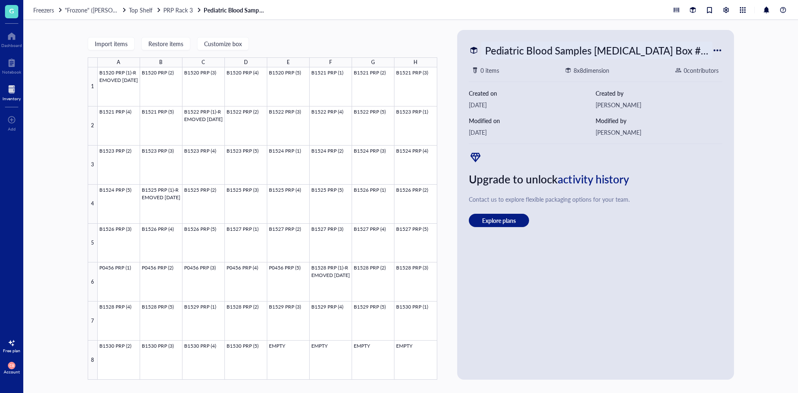
click at [621, 56] on div "Pediatric Blood Samples [MEDICAL_DATA] Box #69" at bounding box center [596, 50] width 231 height 17
click at [768, 135] on div "Import items Restore items Customize box A B C D E F G H 1 2 3 4 5 6 7 8 B1520 …" at bounding box center [410, 206] width 775 height 373
click at [177, 6] on span "PRP Rack 3" at bounding box center [178, 10] width 30 height 8
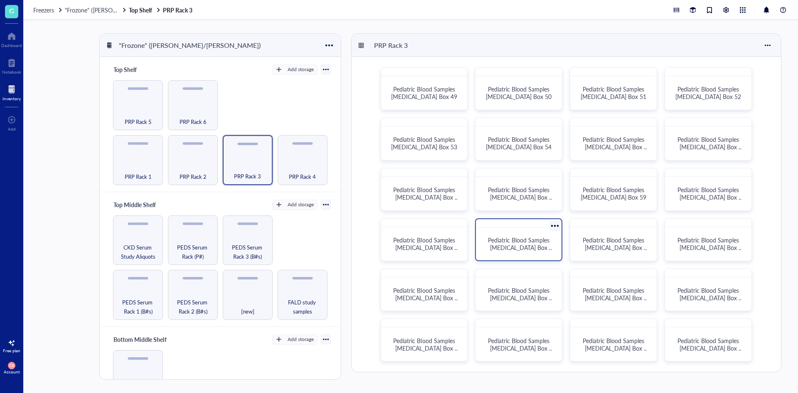
click at [528, 250] on span "Pediatric Blood Samples [MEDICAL_DATA] Box #62" at bounding box center [521, 247] width 66 height 23
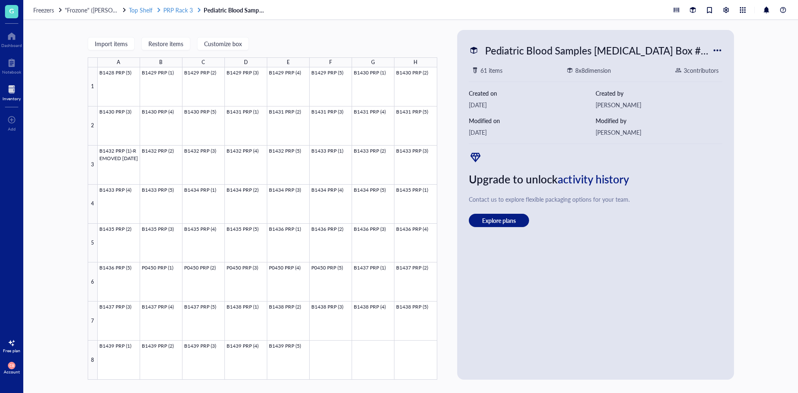
click at [185, 10] on span "PRP Rack 3" at bounding box center [178, 10] width 30 height 8
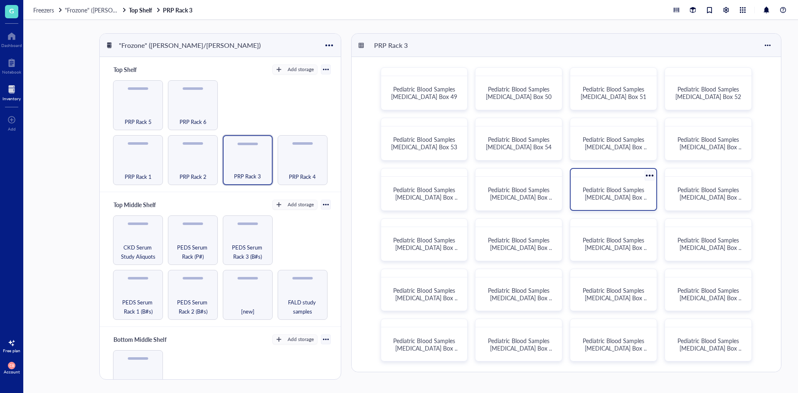
click at [625, 192] on span "Pediatric Blood Samples [MEDICAL_DATA] Box 59" at bounding box center [616, 196] width 66 height 23
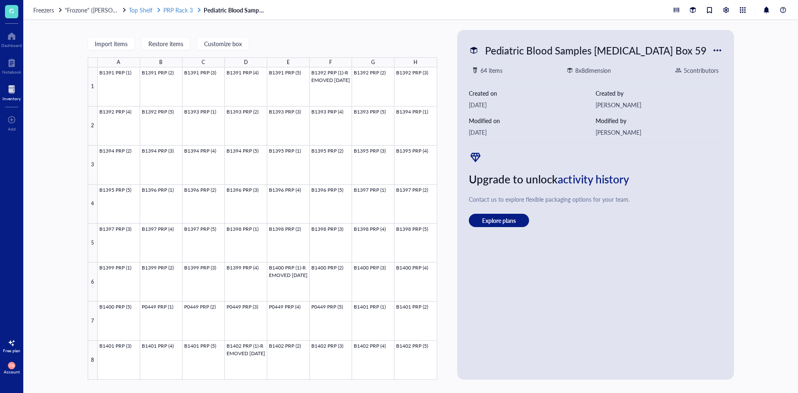
click at [181, 8] on span "PRP Rack 3" at bounding box center [178, 10] width 30 height 8
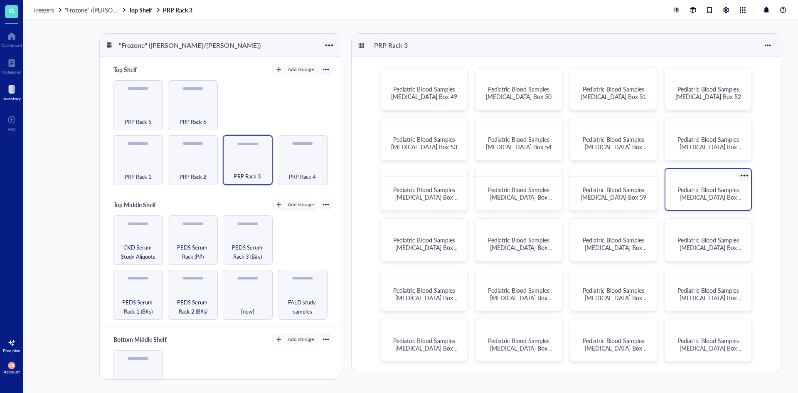
click at [734, 204] on div "Pediatric Blood Samples [MEDICAL_DATA] Box #60" at bounding box center [708, 193] width 79 height 26
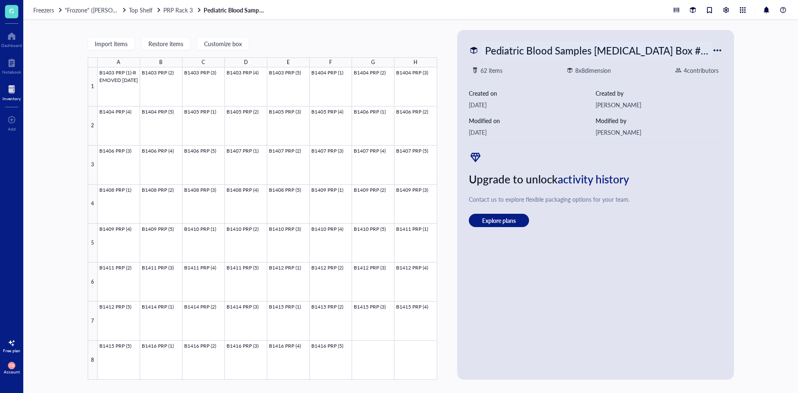
click at [585, 55] on div "Pediatric Blood Samples [MEDICAL_DATA] Box #60" at bounding box center [596, 50] width 231 height 17
click at [715, 160] on div "Upgrade to unlock activity history Contact us to explore flexible packaging opt…" at bounding box center [596, 188] width 254 height 76
click at [180, 11] on span "PRP Rack 3" at bounding box center [178, 10] width 30 height 8
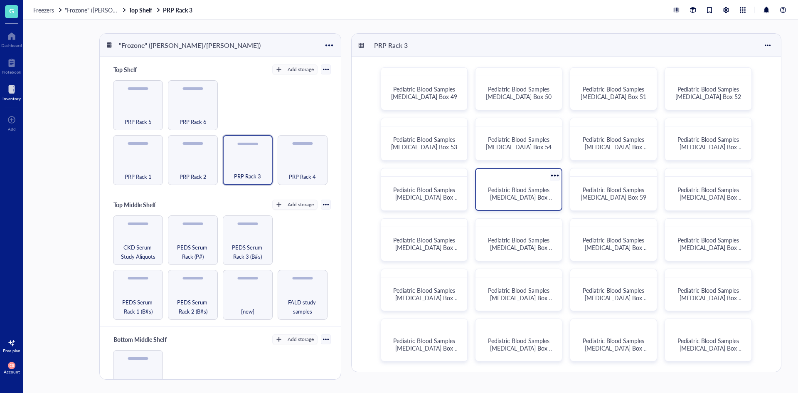
click at [517, 201] on span "Pediatric Blood Samples [MEDICAL_DATA] Box #58" at bounding box center [521, 196] width 66 height 23
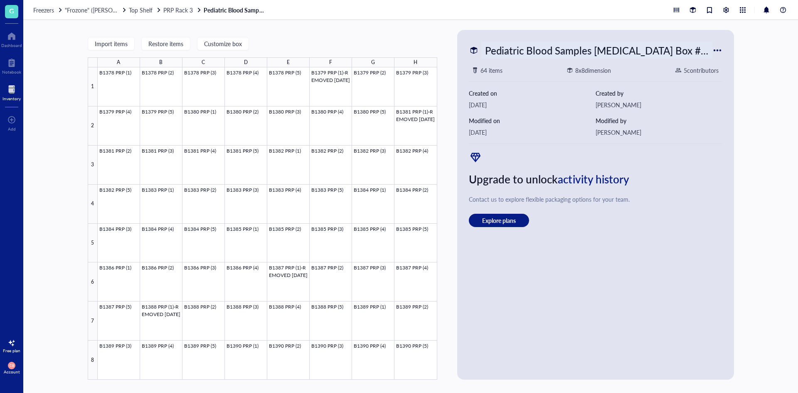
click at [587, 48] on div "Pediatric Blood Samples [MEDICAL_DATA] Box #58" at bounding box center [596, 50] width 231 height 17
click at [744, 144] on div "Import items Restore items Customize box A B C D E F G H 1 2 3 4 5 6 7 8 B1378 …" at bounding box center [410, 206] width 775 height 373
click at [531, 50] on div "Pediatric Blood Samples [MEDICAL_DATA] Box #58" at bounding box center [596, 50] width 231 height 17
click at [658, 171] on div "Upgrade to unlock activity history" at bounding box center [596, 178] width 254 height 17
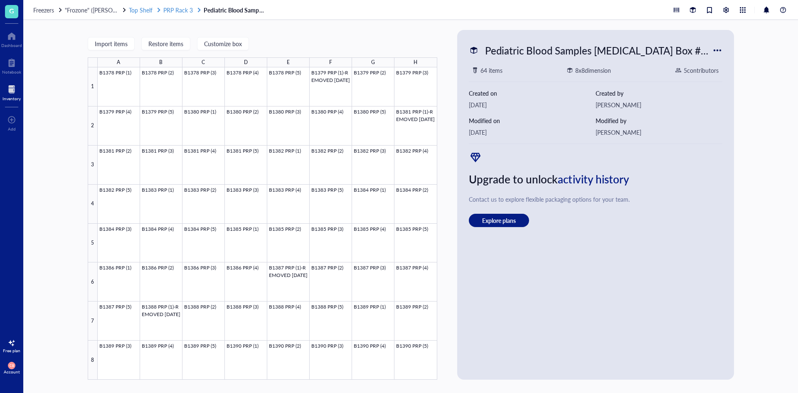
click at [184, 7] on span "PRP Rack 3" at bounding box center [178, 10] width 30 height 8
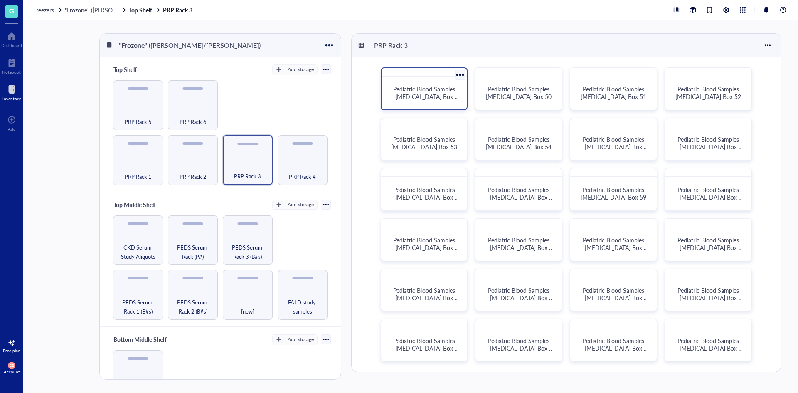
click at [415, 100] on span "Pediatric Blood Samples [MEDICAL_DATA] Box 49" at bounding box center [426, 96] width 66 height 23
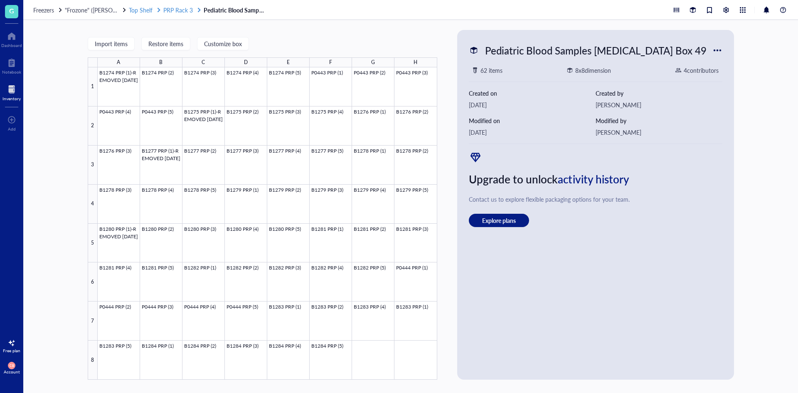
click at [173, 10] on span "PRP Rack 3" at bounding box center [178, 10] width 30 height 8
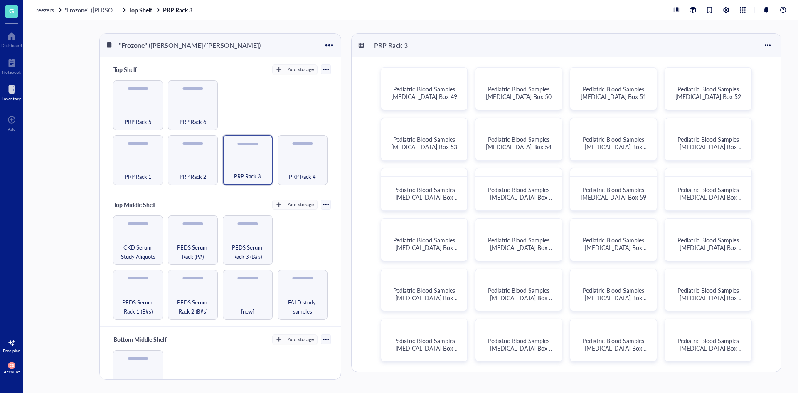
click at [204, 185] on div "Top Shelf Add storage PRP Rack 1 PRP Rack 2 PRP Rack 3 PRP Rack 4 PRP Rack 5 PR…" at bounding box center [220, 124] width 241 height 135
click at [199, 169] on div "PRP Rack 2" at bounding box center [193, 172] width 42 height 18
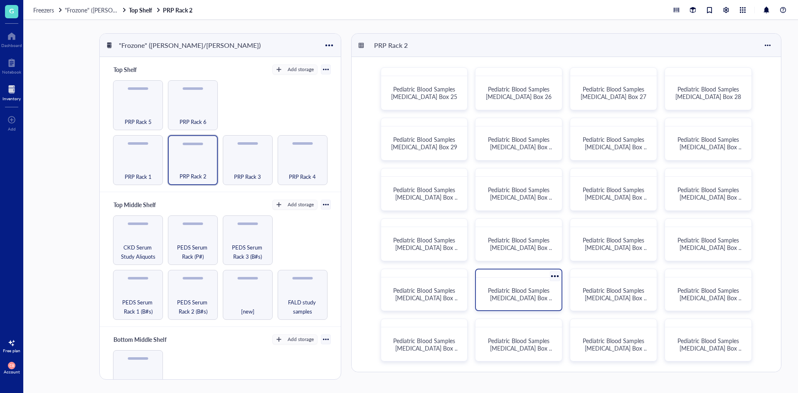
click at [522, 282] on div "Pediatric Blood Samples [MEDICAL_DATA] Box #42" at bounding box center [518, 294] width 79 height 26
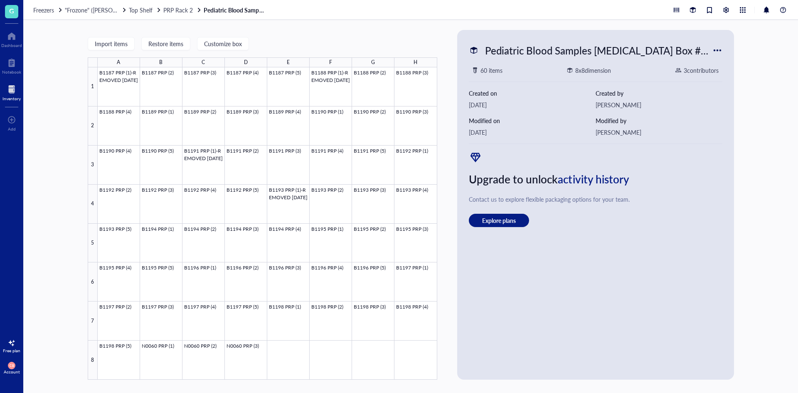
click at [185, 2] on div "Freezers "Frozone" ([PERSON_NAME]/[PERSON_NAME]) Top Shelf PRP Rack 2 Pediatric…" at bounding box center [410, 10] width 775 height 20
click at [185, 5] on div "Freezers "Frozone" ([PERSON_NAME]/[PERSON_NAME]) Top Shelf PRP Rack 2 Pediatric…" at bounding box center [410, 10] width 775 height 20
click at [185, 12] on span "PRP Rack 2" at bounding box center [178, 10] width 30 height 8
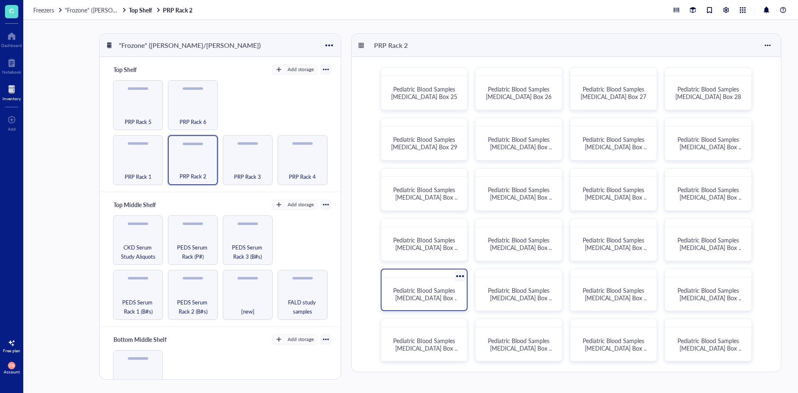
click at [449, 287] on span "Pediatric Blood Samples [MEDICAL_DATA] Box #41" at bounding box center [426, 297] width 66 height 23
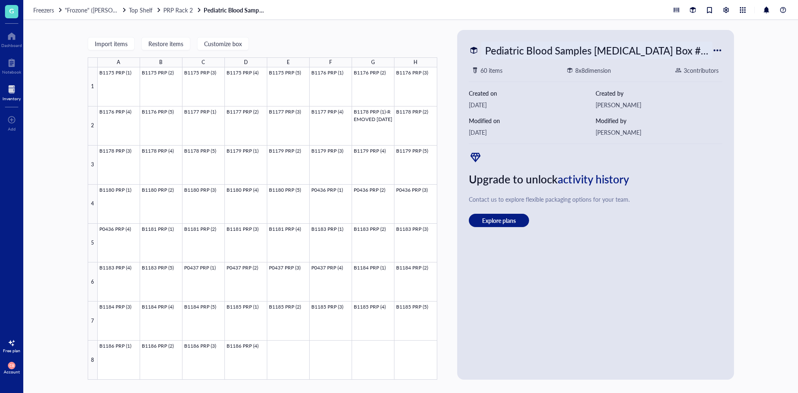
click at [546, 49] on div "Pediatric Blood Samples [MEDICAL_DATA] Box #41" at bounding box center [596, 50] width 231 height 17
click at [701, 198] on div "Contact us to explore flexible packaging options for your team." at bounding box center [596, 199] width 254 height 9
click at [178, 9] on span "PRP Rack 2" at bounding box center [178, 10] width 30 height 8
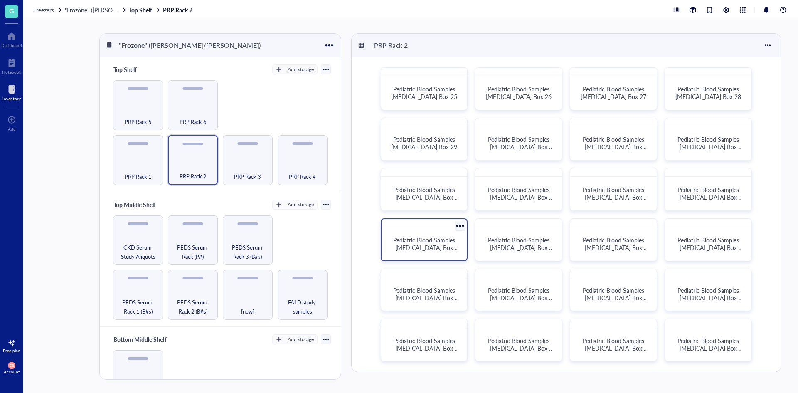
click at [424, 254] on div "Pediatric Blood Samples [MEDICAL_DATA] Box #37" at bounding box center [424, 244] width 79 height 26
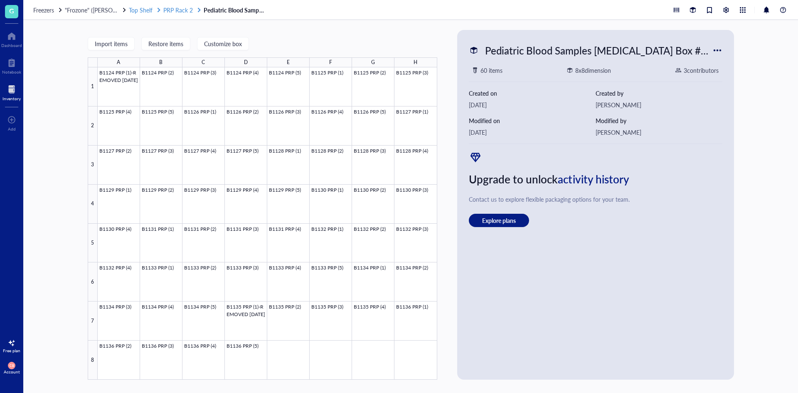
click at [183, 10] on span "PRP Rack 2" at bounding box center [178, 10] width 30 height 8
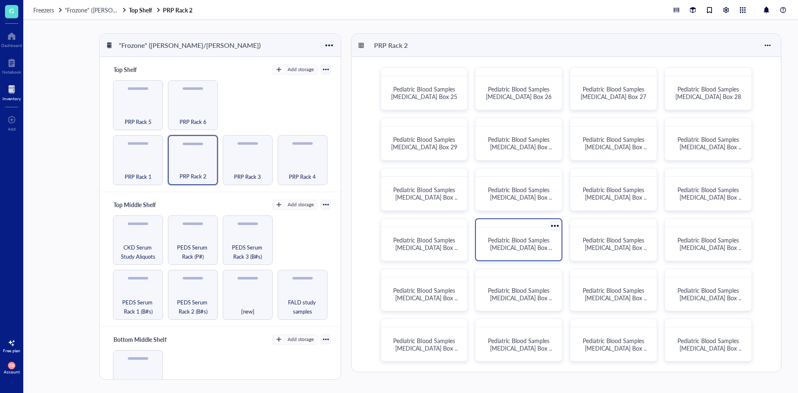
click at [507, 238] on span "Pediatric Blood Samples [MEDICAL_DATA] Box #38" at bounding box center [521, 247] width 66 height 23
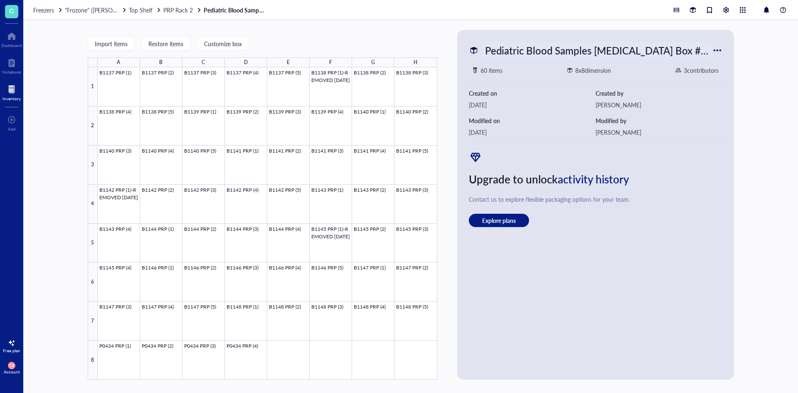
click at [532, 44] on div "Pediatric Blood Samples [MEDICAL_DATA] Box #38" at bounding box center [596, 50] width 231 height 17
click at [722, 164] on div "Upgrade to unlock activity history Contact us to explore flexible packaging opt…" at bounding box center [596, 188] width 254 height 76
drag, startPoint x: 175, startPoint y: 5, endPoint x: 177, endPoint y: 10, distance: 5.8
click at [175, 5] on div "Freezers "Frozone" ([PERSON_NAME]/[PERSON_NAME]) Top Shelf PRP Rack 2 Pediatric…" at bounding box center [410, 10] width 775 height 20
click at [177, 11] on span "PRP Rack 2" at bounding box center [178, 10] width 30 height 8
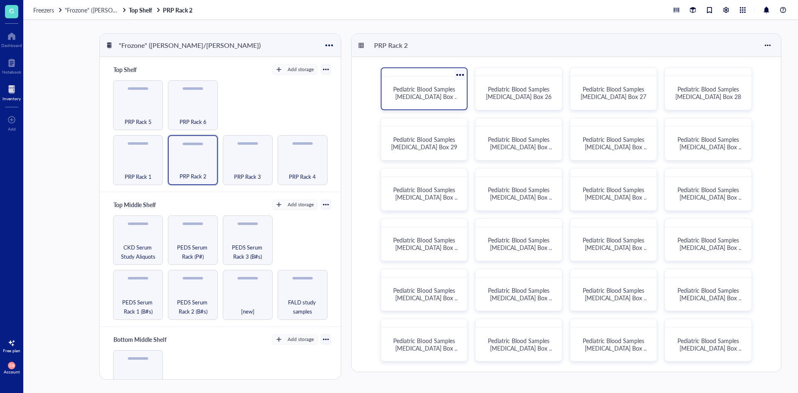
click at [431, 98] on span "Pediatric Blood Samples [MEDICAL_DATA] Box 25" at bounding box center [426, 96] width 66 height 23
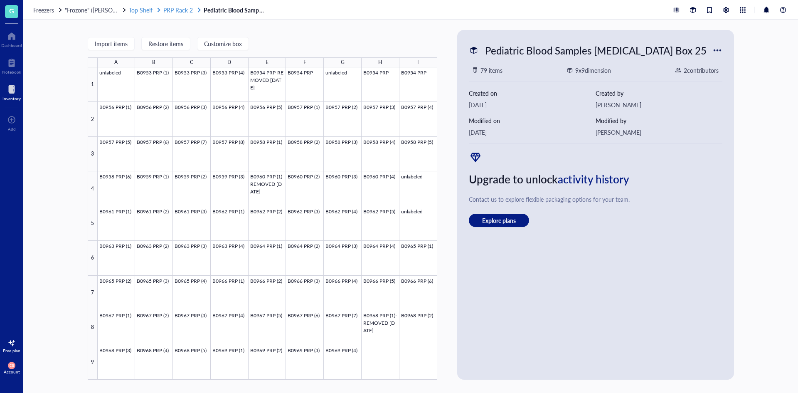
click at [172, 11] on span "PRP Rack 2" at bounding box center [178, 10] width 30 height 8
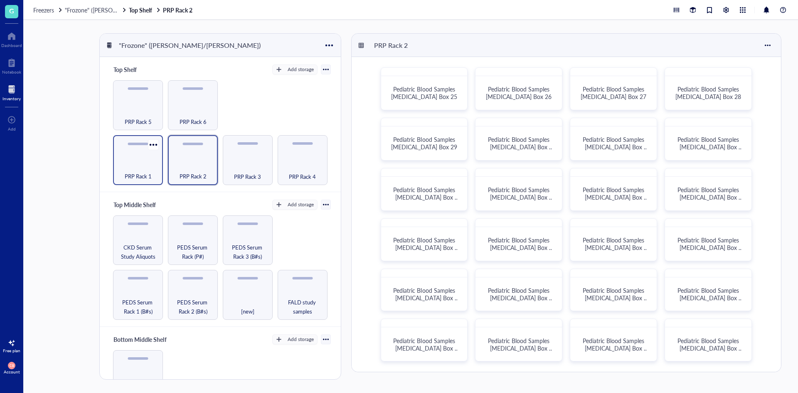
click at [144, 174] on span "PRP Rack 1" at bounding box center [138, 176] width 27 height 9
click at [531, 332] on div "Pediatric Blood Samples [MEDICAL_DATA] Box 22" at bounding box center [519, 343] width 80 height 27
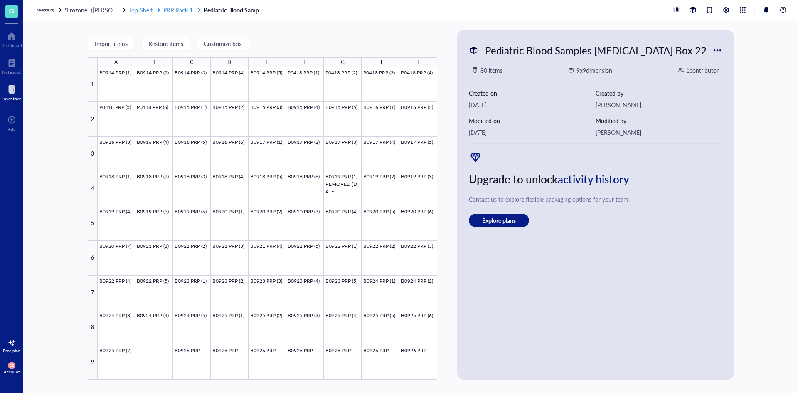
click at [184, 9] on span "PRP Rack 1" at bounding box center [178, 10] width 30 height 8
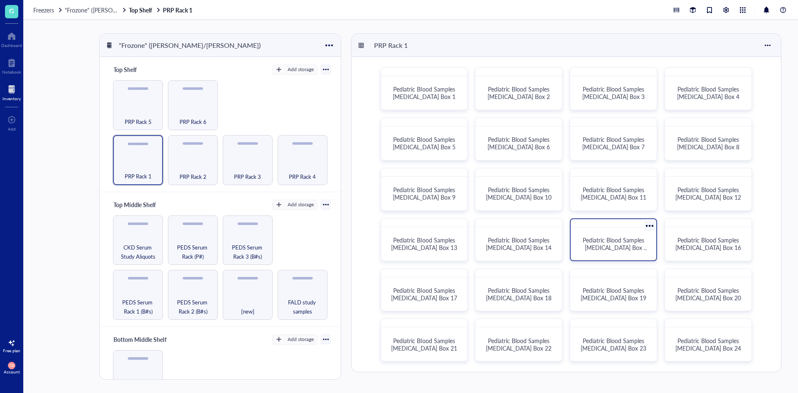
click at [613, 234] on div "Pediatric Blood Samples [MEDICAL_DATA] Box 15" at bounding box center [613, 244] width 79 height 26
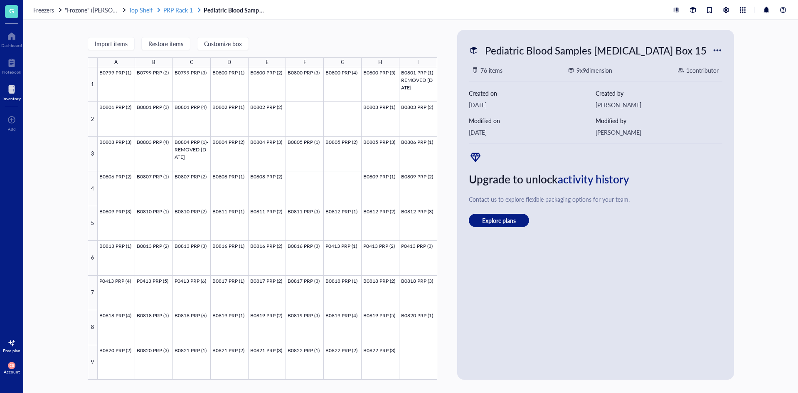
click at [176, 10] on span "PRP Rack 1" at bounding box center [178, 10] width 30 height 8
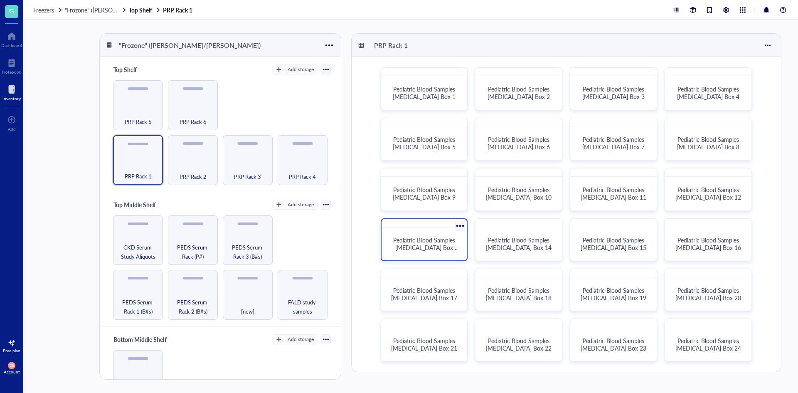
click at [431, 232] on div "Pediatric Blood Samples [MEDICAL_DATA] Box 13" at bounding box center [424, 244] width 79 height 26
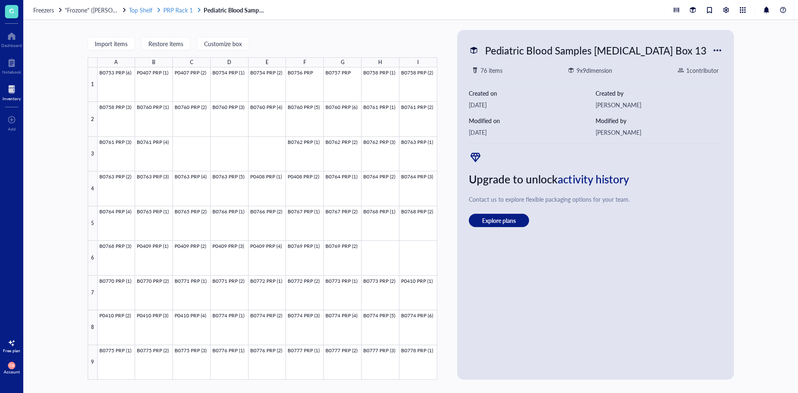
click at [191, 8] on span "PRP Rack 1" at bounding box center [178, 10] width 30 height 8
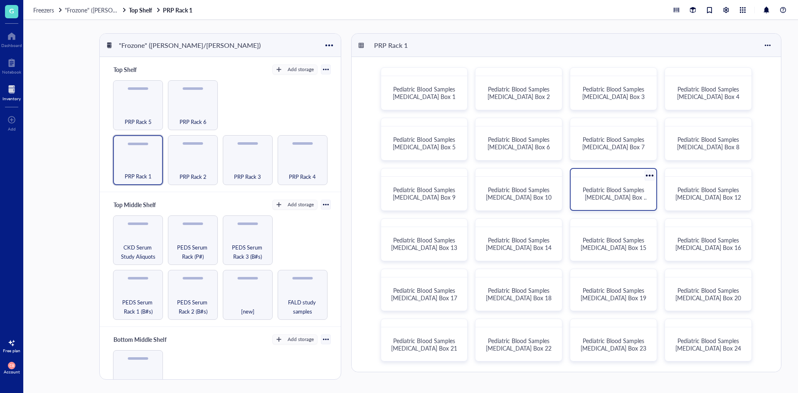
click at [621, 185] on div "Pediatric Blood Samples [MEDICAL_DATA] Box 11" at bounding box center [613, 193] width 79 height 26
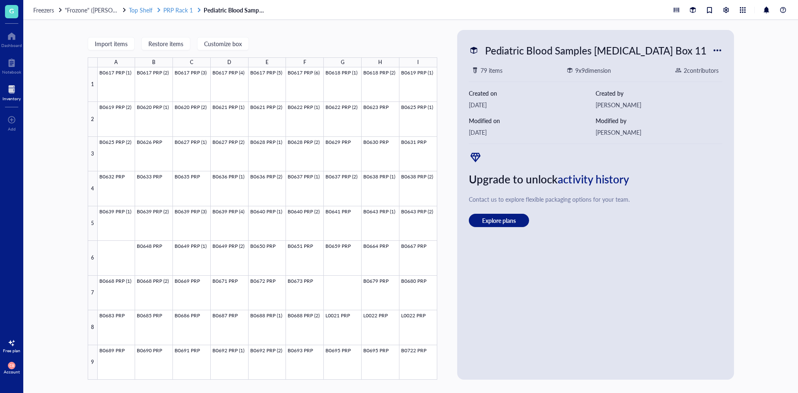
click at [192, 11] on span "PRP Rack 1" at bounding box center [178, 10] width 30 height 8
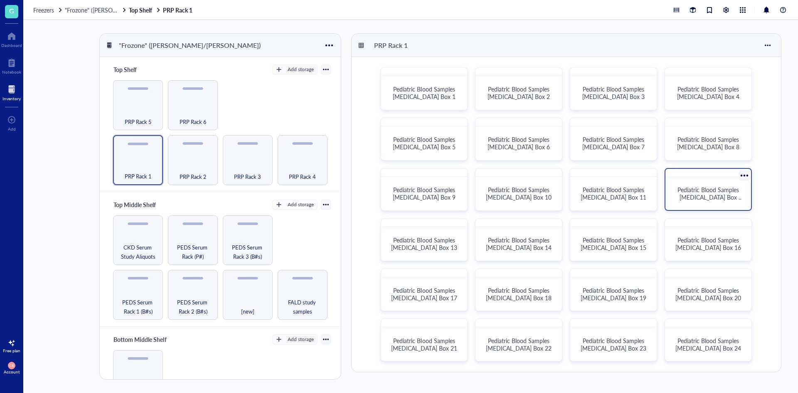
click at [695, 202] on div "Pediatric Blood Samples [MEDICAL_DATA] Box 12" at bounding box center [708, 193] width 79 height 26
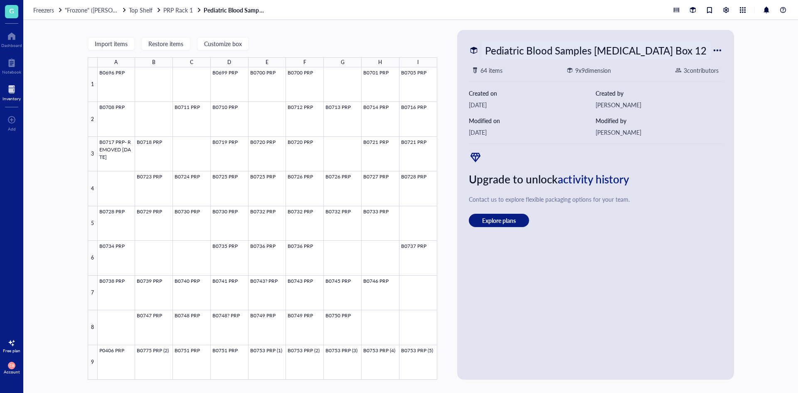
click at [530, 52] on div "Pediatric Blood Samples [MEDICAL_DATA] Box 12" at bounding box center [595, 50] width 229 height 17
click at [690, 164] on div "Upgrade to unlock activity history Contact us to explore flexible packaging opt…" at bounding box center [596, 188] width 254 height 76
click at [504, 45] on div "Pediatric Blood Samples [MEDICAL_DATA] Box 12" at bounding box center [595, 50] width 229 height 17
click at [760, 208] on div "Import items Restore items Customize box A B C D E F G H I 1 2 3 4 5 6 7 8 9 B0…" at bounding box center [410, 206] width 775 height 373
